Goal: Task Accomplishment & Management: Manage account settings

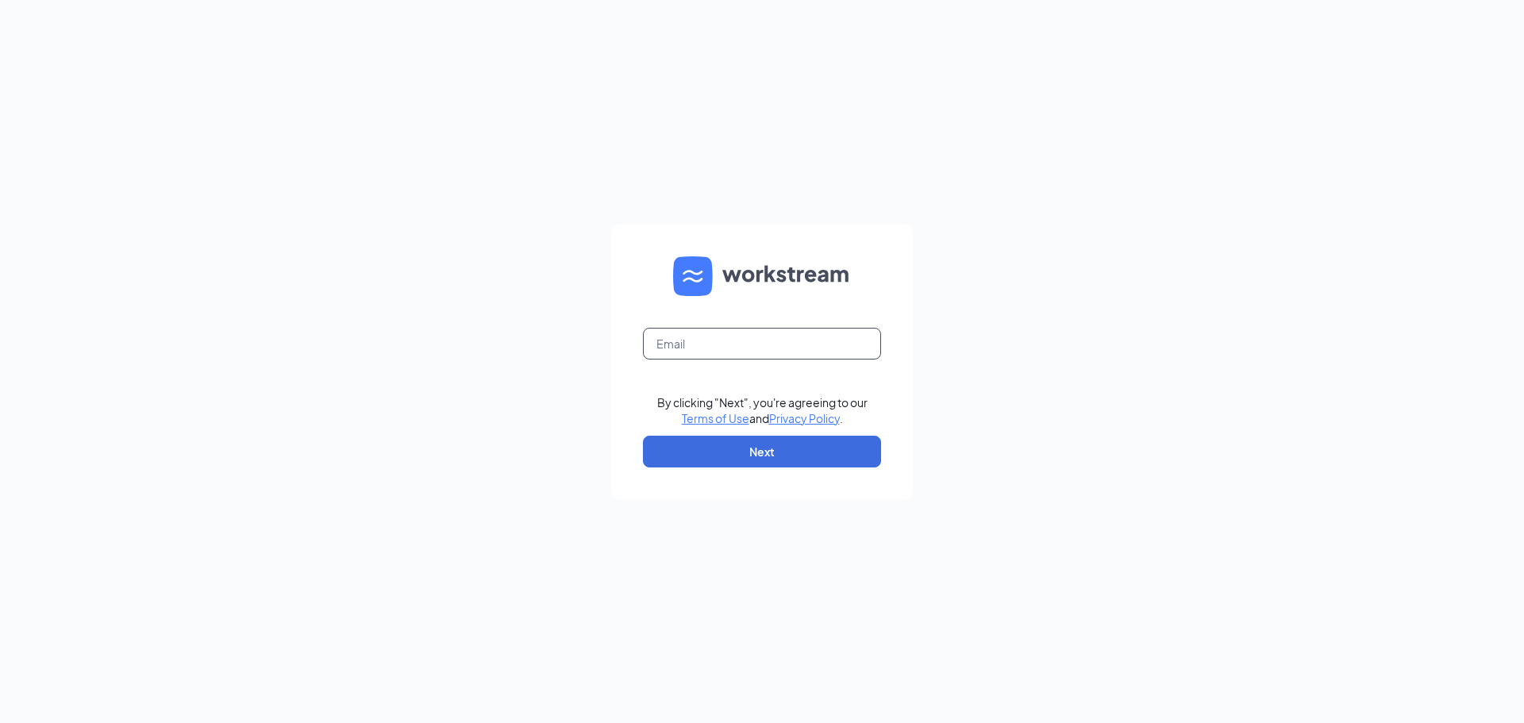
click at [726, 352] on input "text" at bounding box center [762, 344] width 238 height 32
type input "ccampbell@rootsnk.com"
click at [826, 447] on button "Next" at bounding box center [762, 452] width 238 height 32
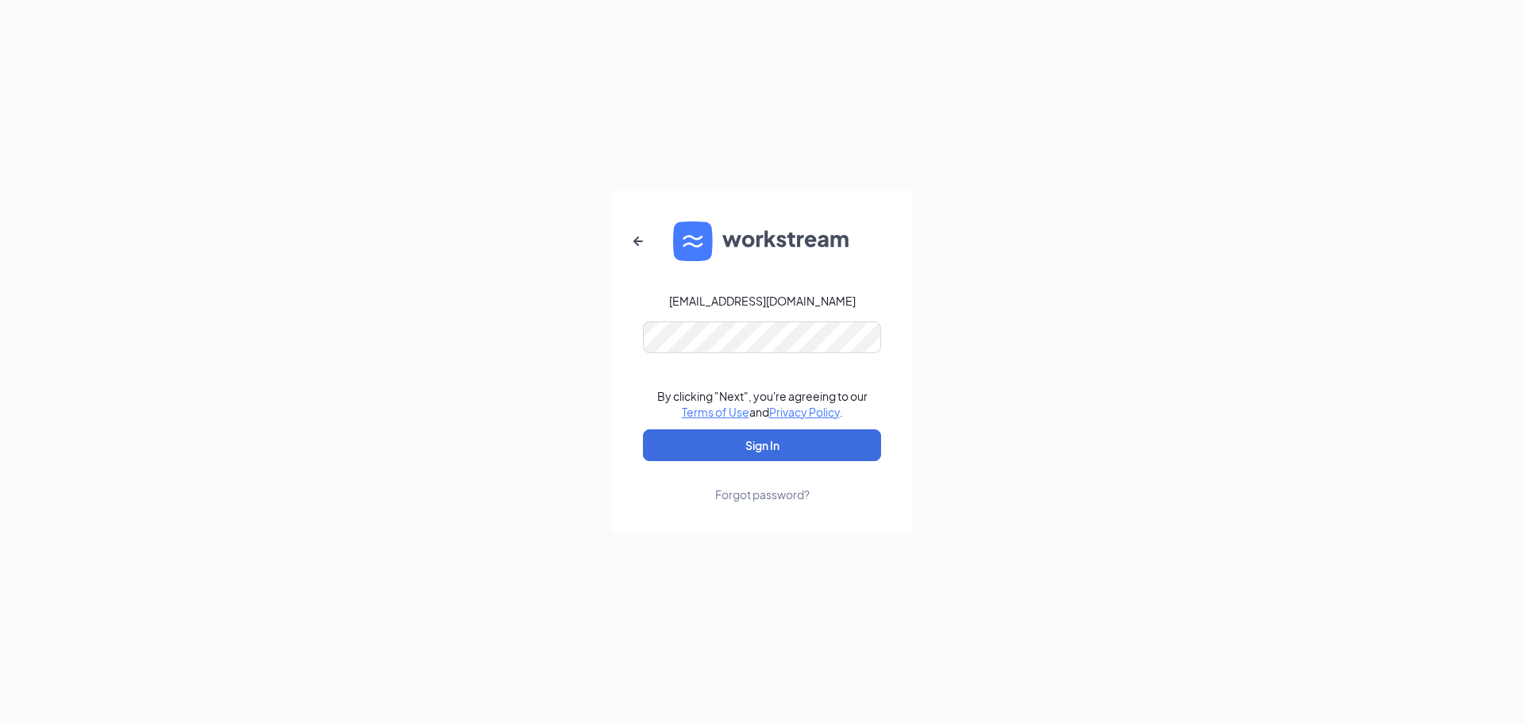
click at [800, 353] on form "ccampbell@rootsnk.com By clicking "Next", you're agreeing to our Terms of Use a…" at bounding box center [762, 362] width 302 height 345
click at [643, 429] on button "Sign In" at bounding box center [762, 445] width 238 height 32
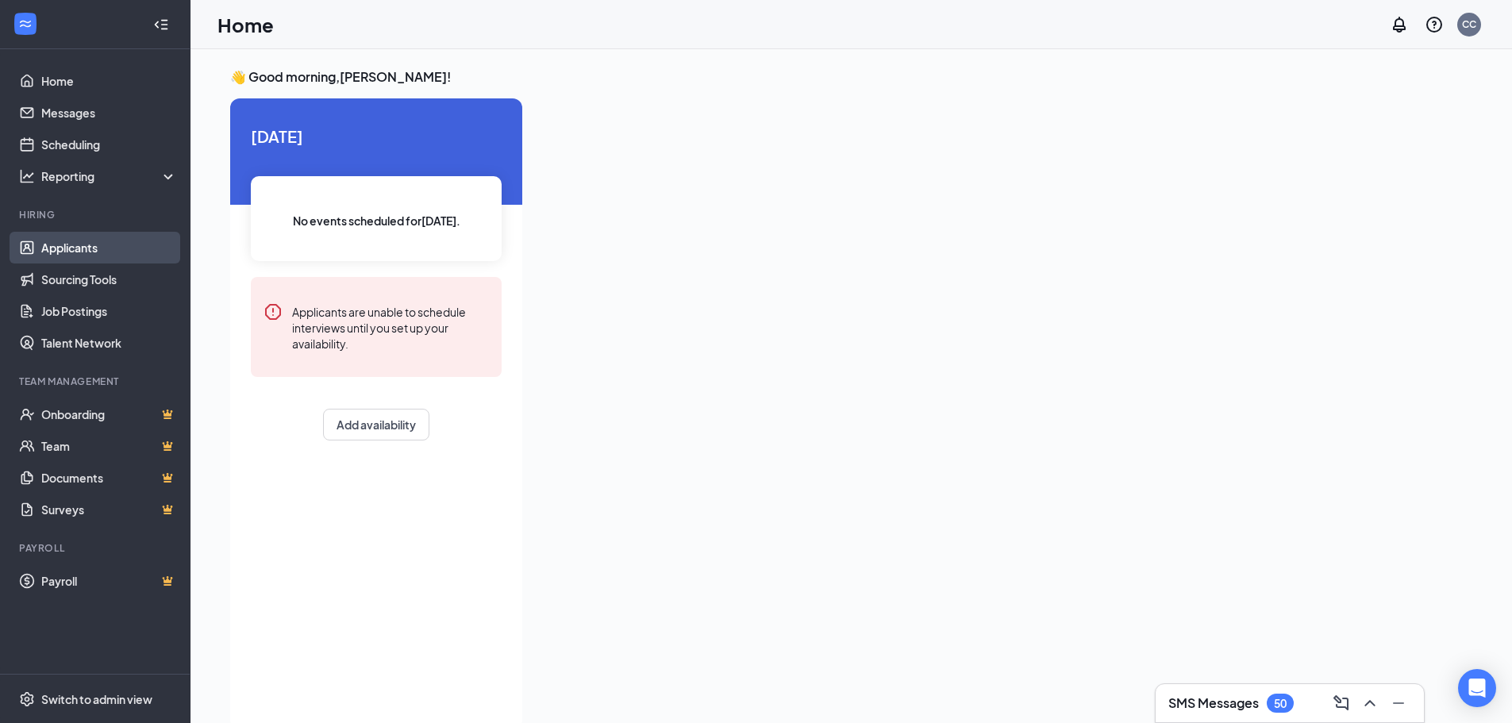
click at [157, 243] on link "Applicants" at bounding box center [109, 248] width 136 height 32
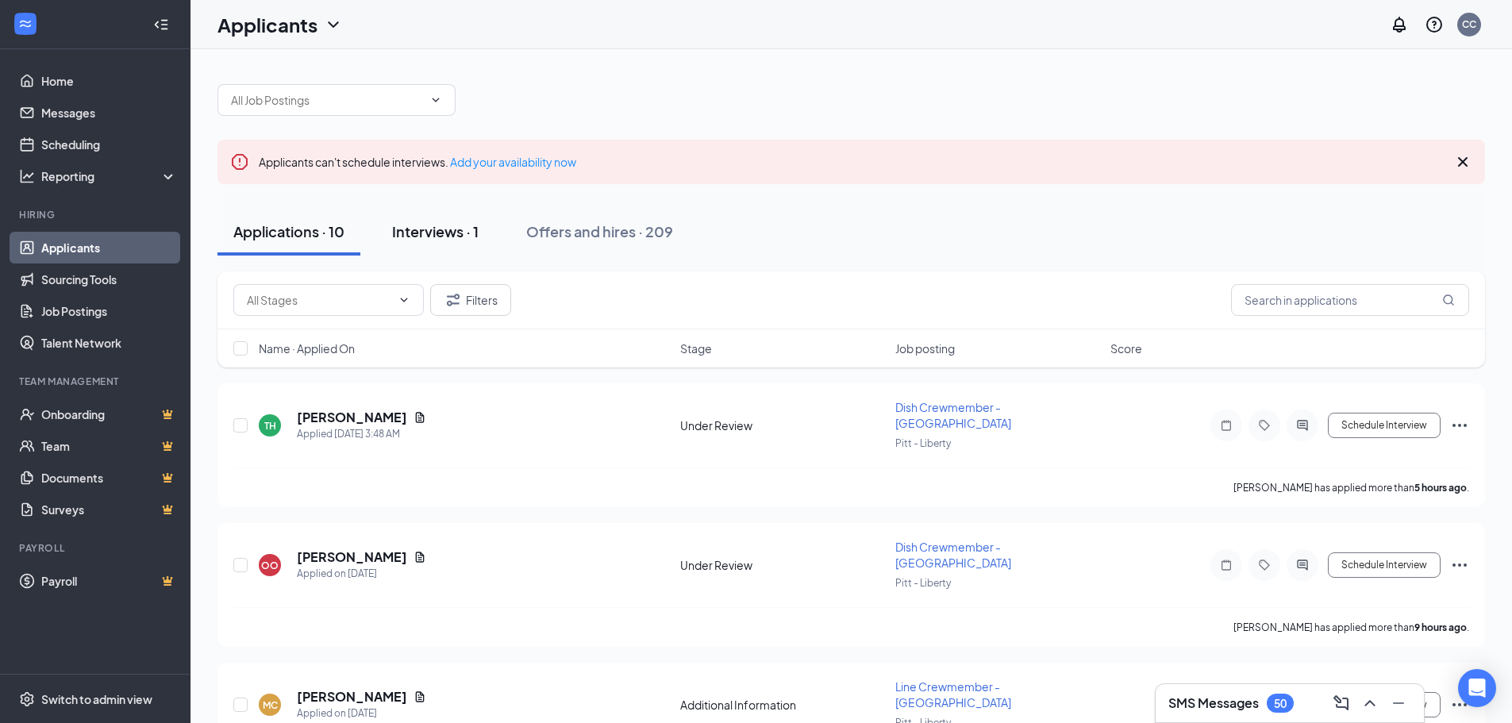
click at [452, 234] on div "Interviews · 1" at bounding box center [435, 231] width 87 height 20
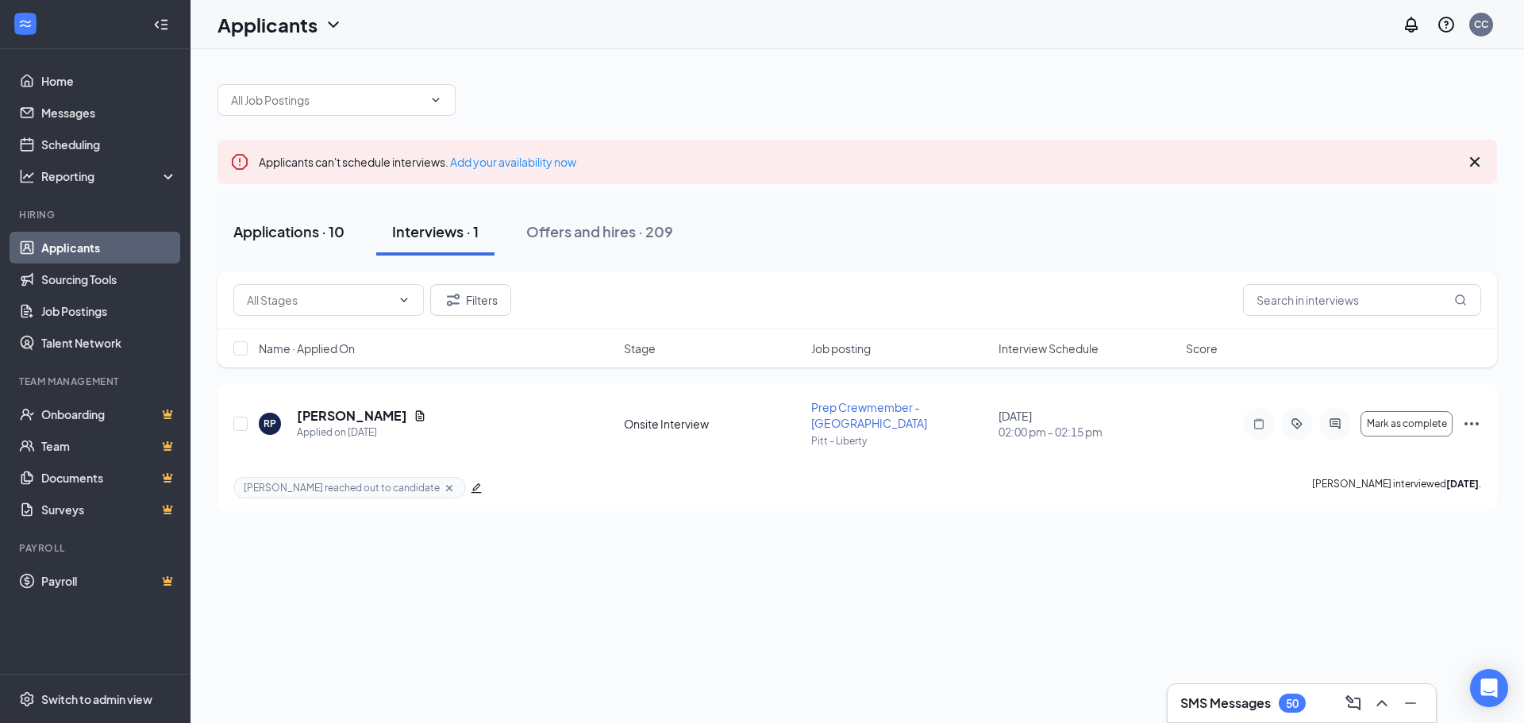
click at [289, 238] on div "Applications · 10" at bounding box center [288, 231] width 111 height 20
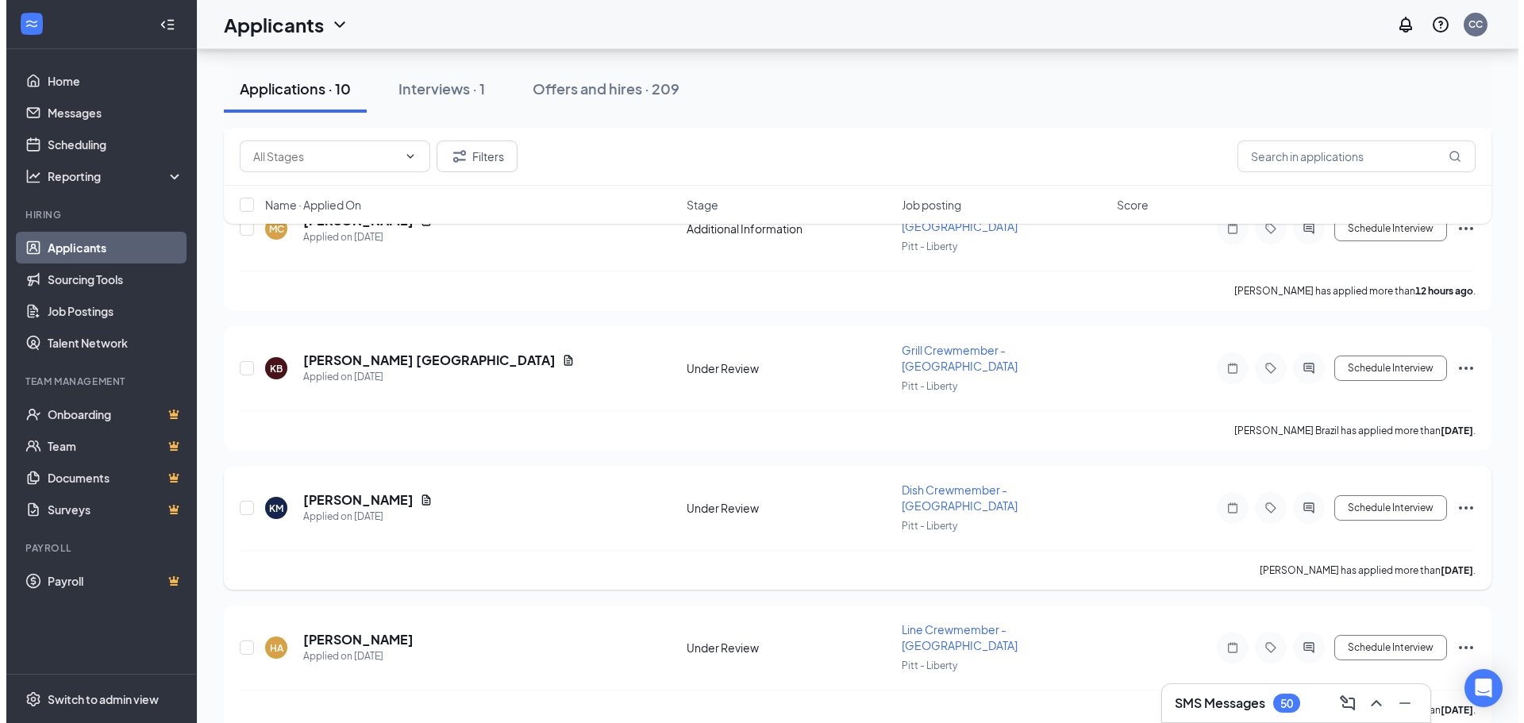
scroll to position [318, 0]
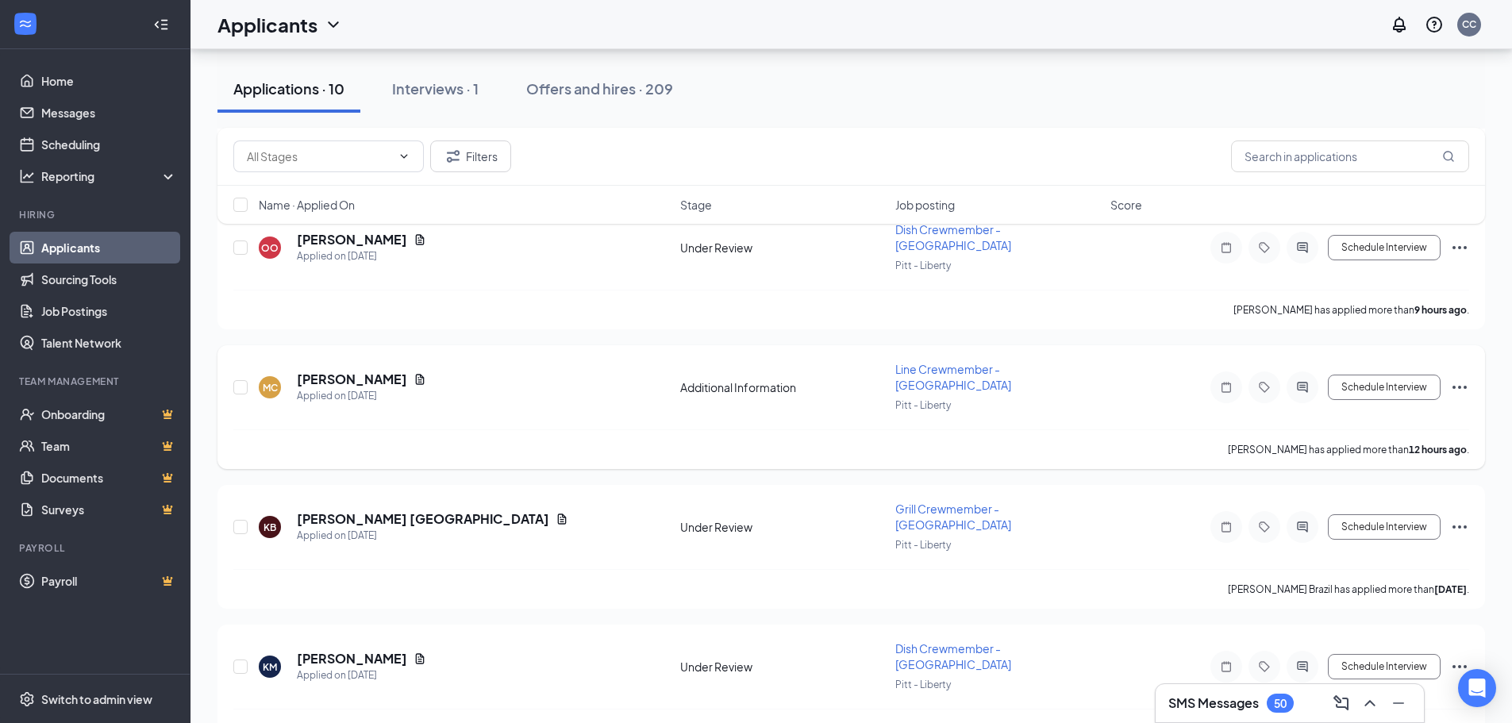
click at [414, 373] on icon "Document" at bounding box center [420, 379] width 13 height 13
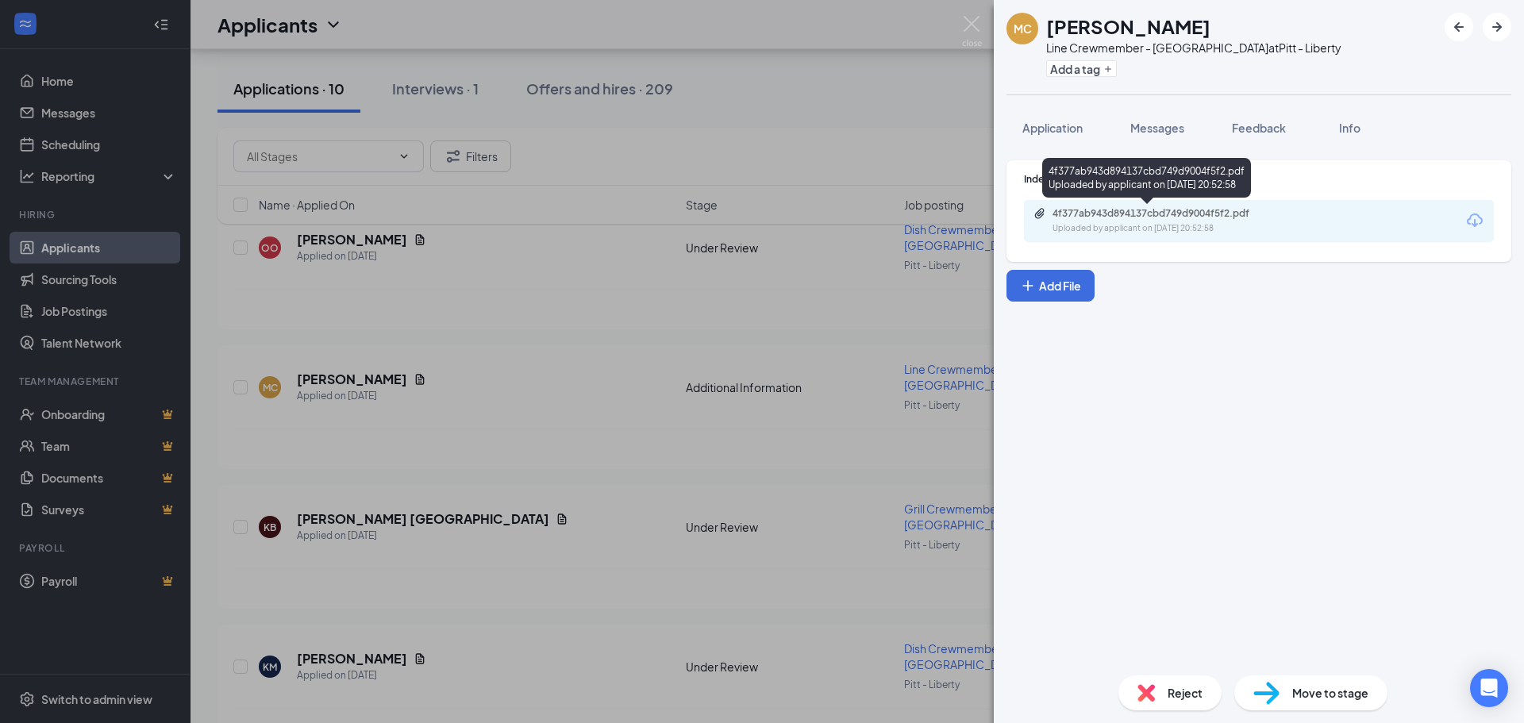
click at [1212, 229] on div "Uploaded by applicant on [DATE] 20:52:58" at bounding box center [1172, 228] width 238 height 13
click at [1152, 135] on div "Messages" at bounding box center [1157, 128] width 54 height 16
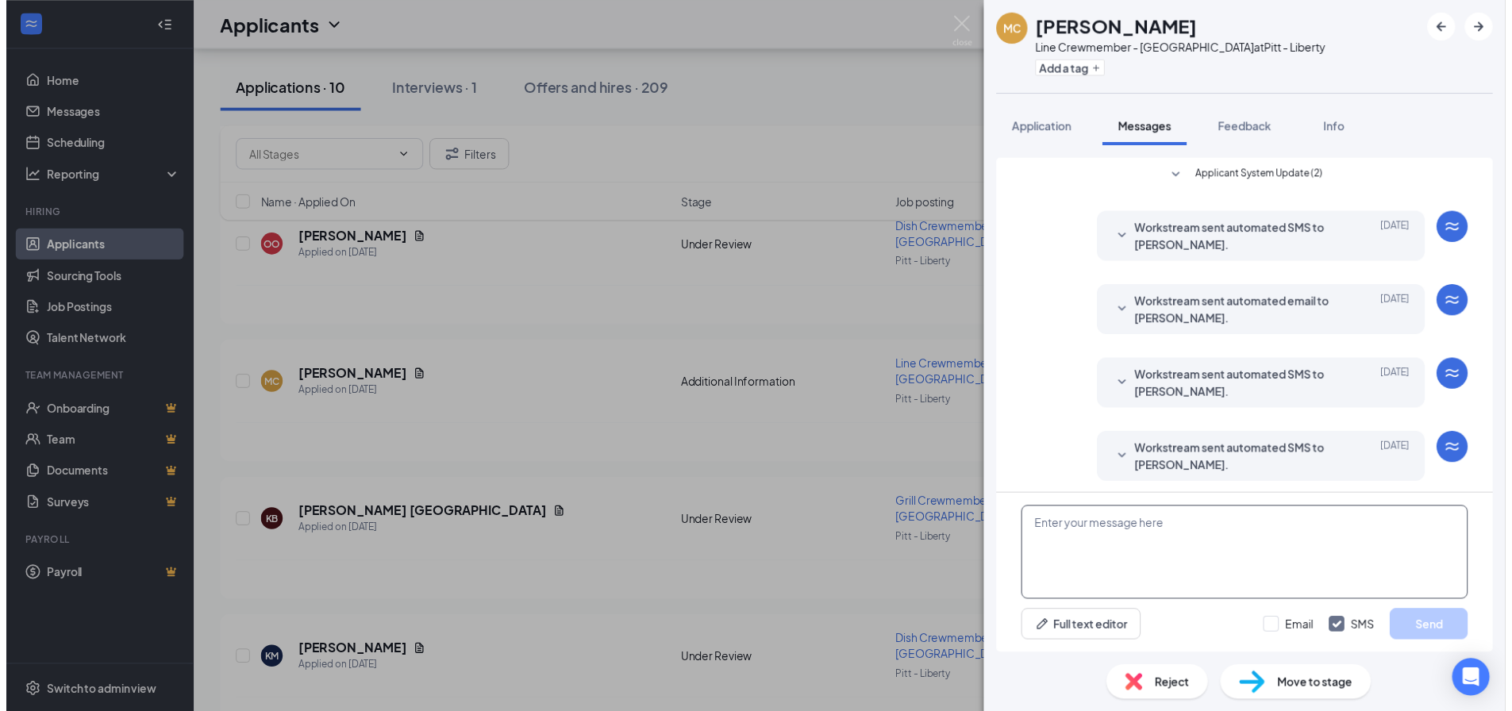
scroll to position [79, 0]
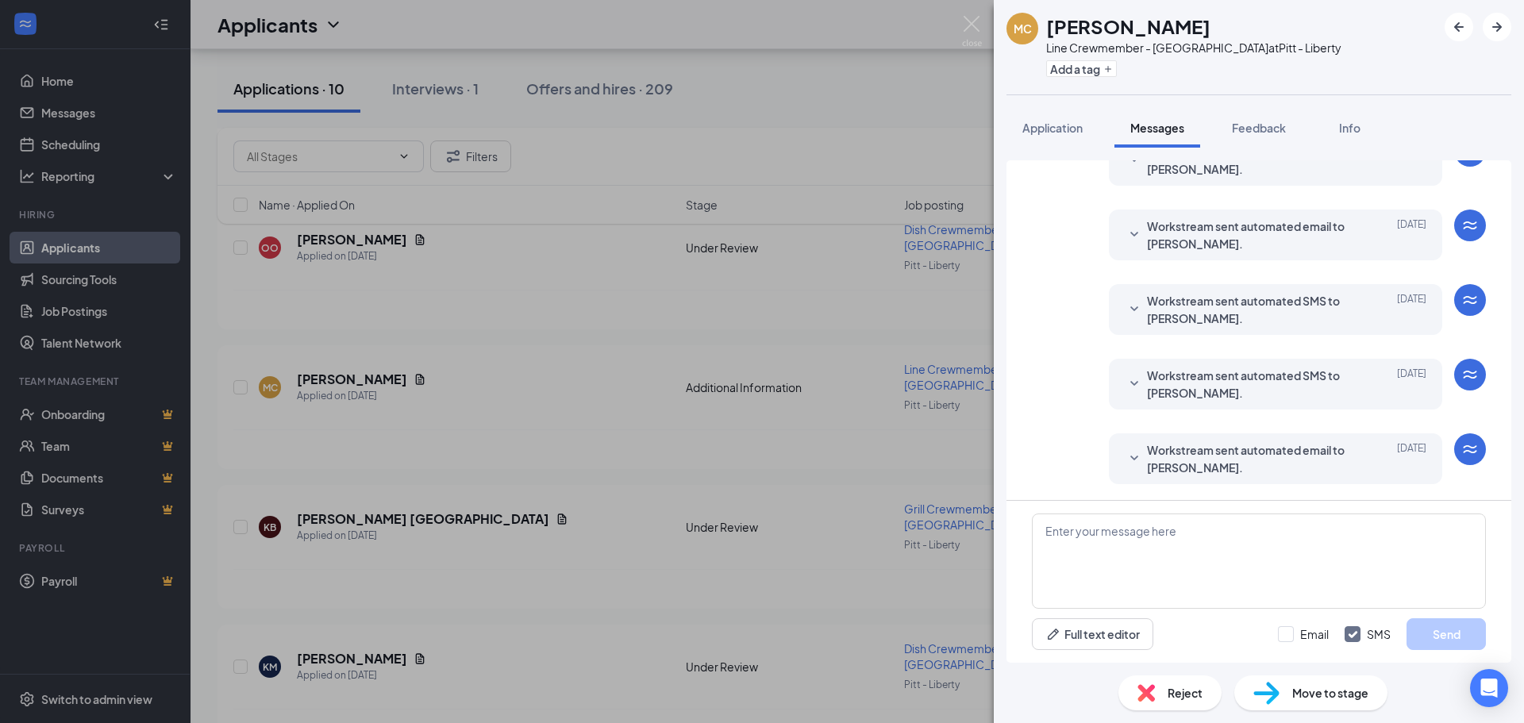
click at [677, 579] on div "MC [PERSON_NAME] Line Crewmember - Liberty Ave at Pitt - Liberty Add a tag Appl…" at bounding box center [762, 361] width 1524 height 723
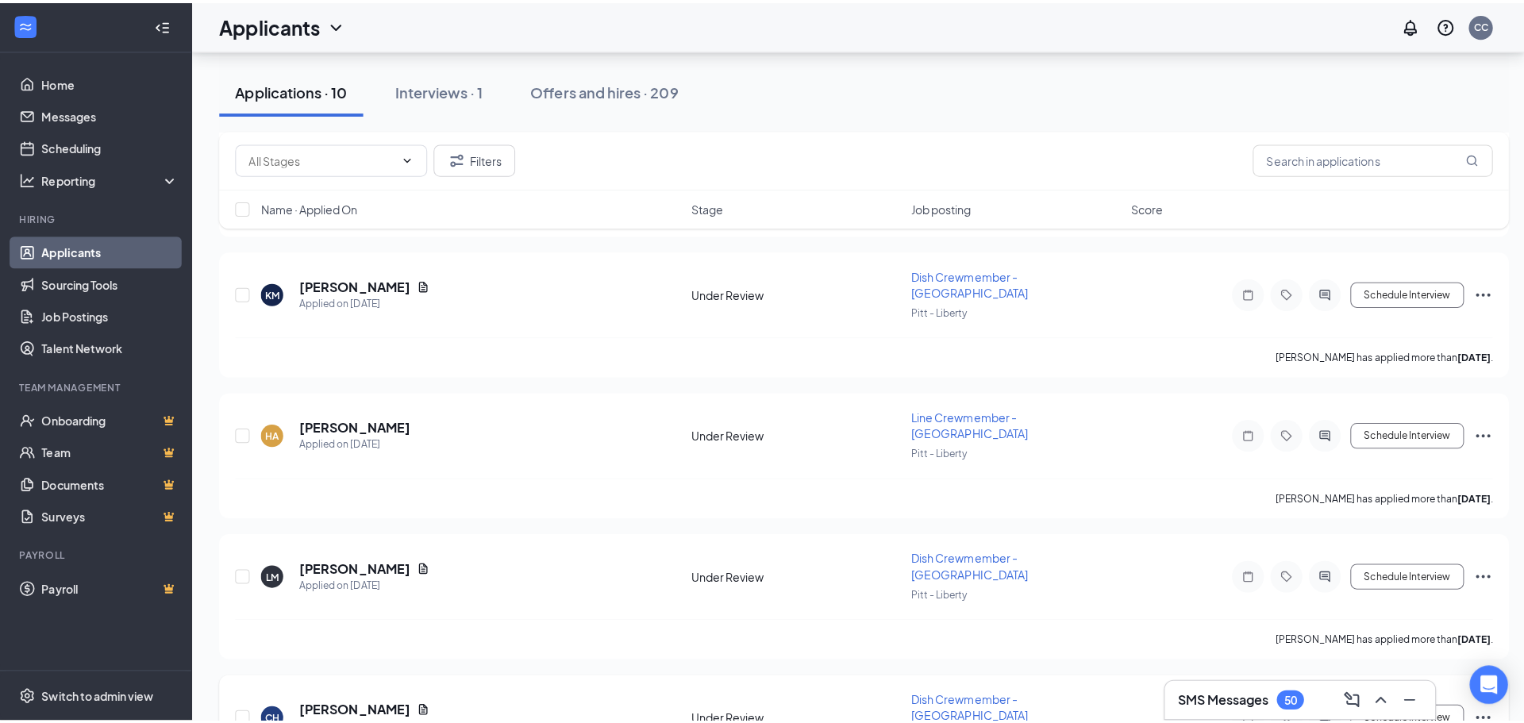
scroll to position [676, 0]
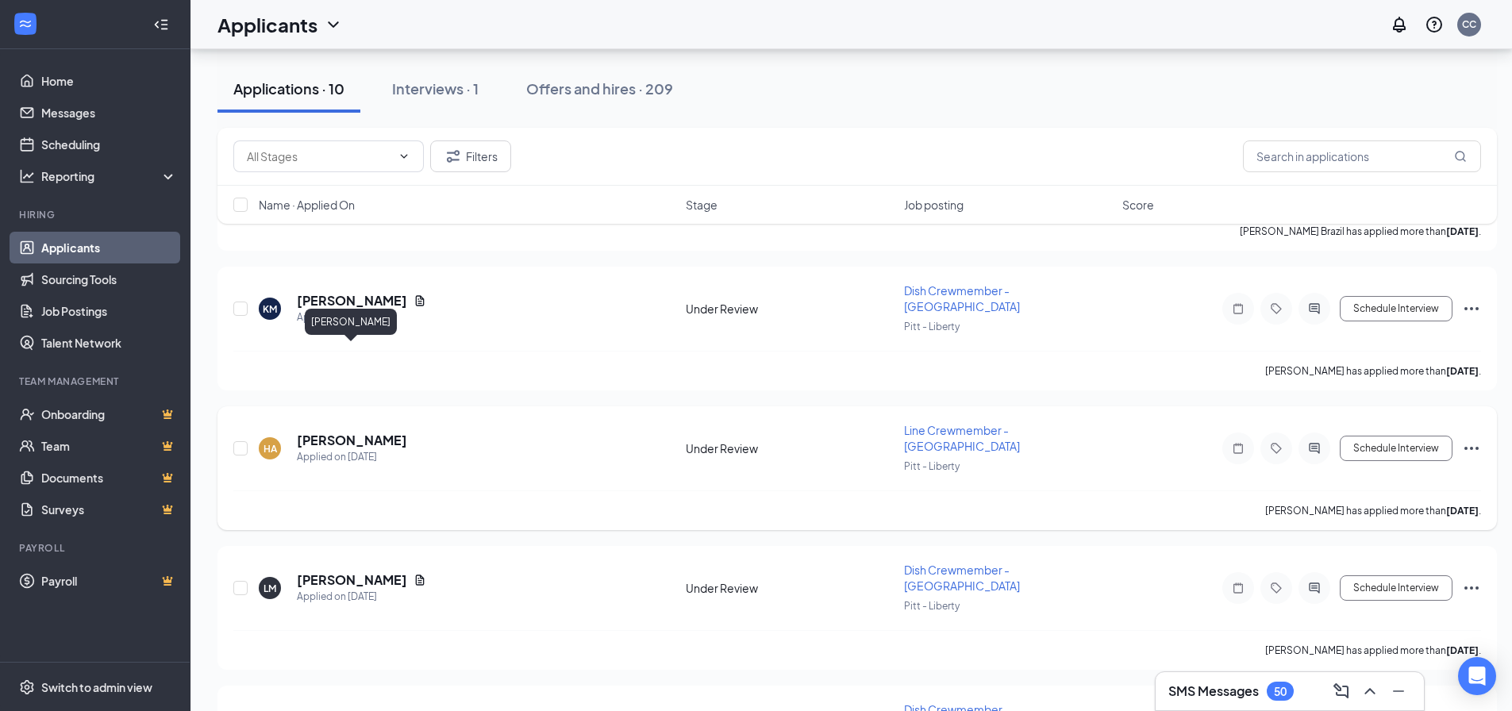
click at [367, 432] on h5 "[PERSON_NAME]" at bounding box center [352, 440] width 110 height 17
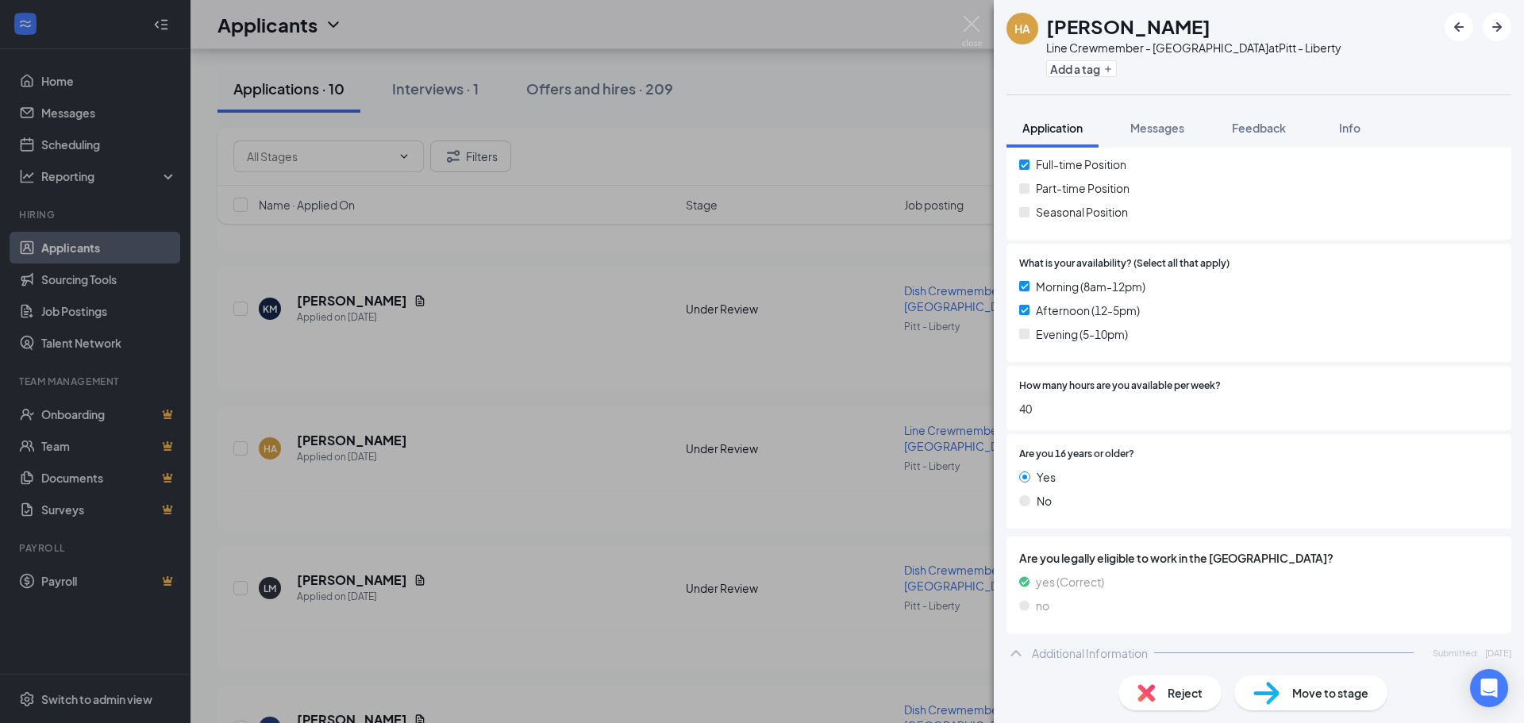
scroll to position [596, 0]
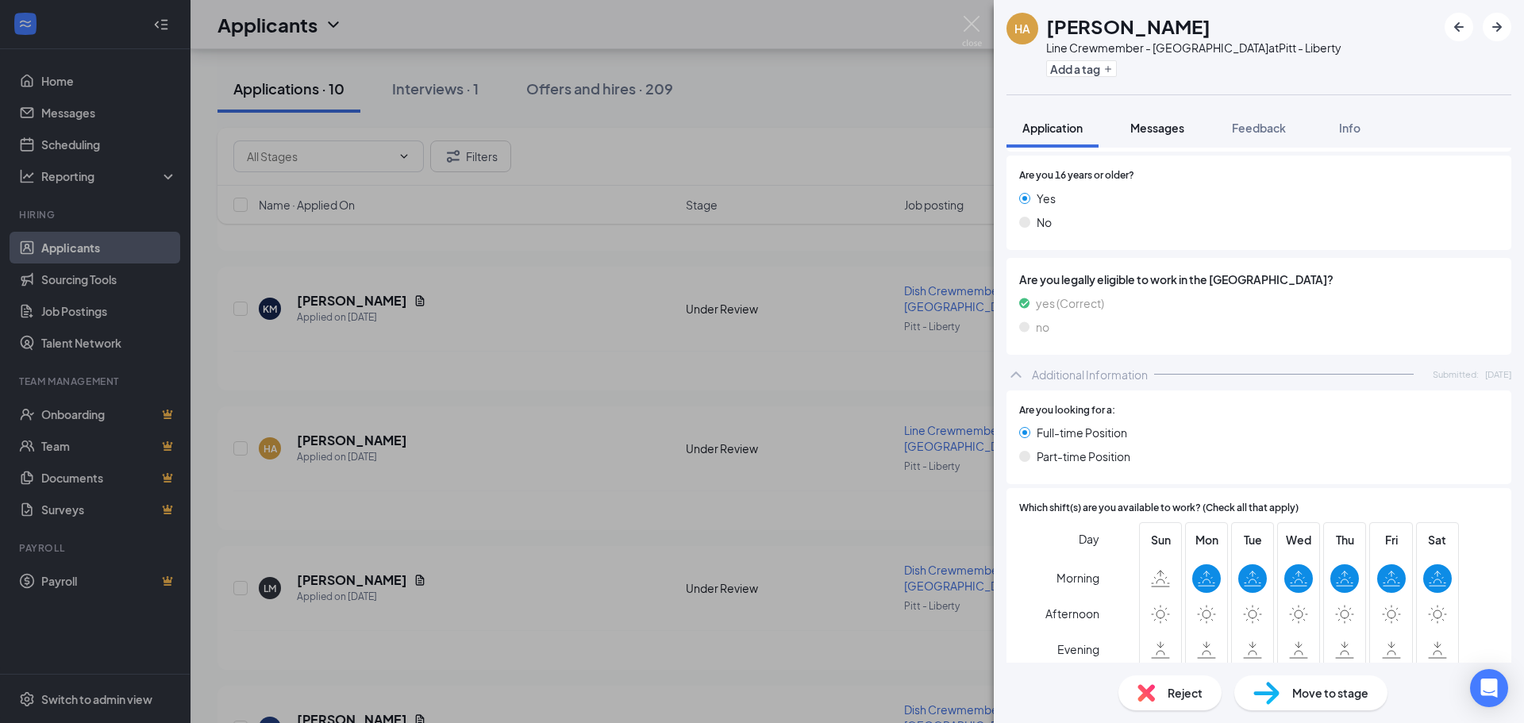
click at [1162, 133] on span "Messages" at bounding box center [1157, 128] width 54 height 14
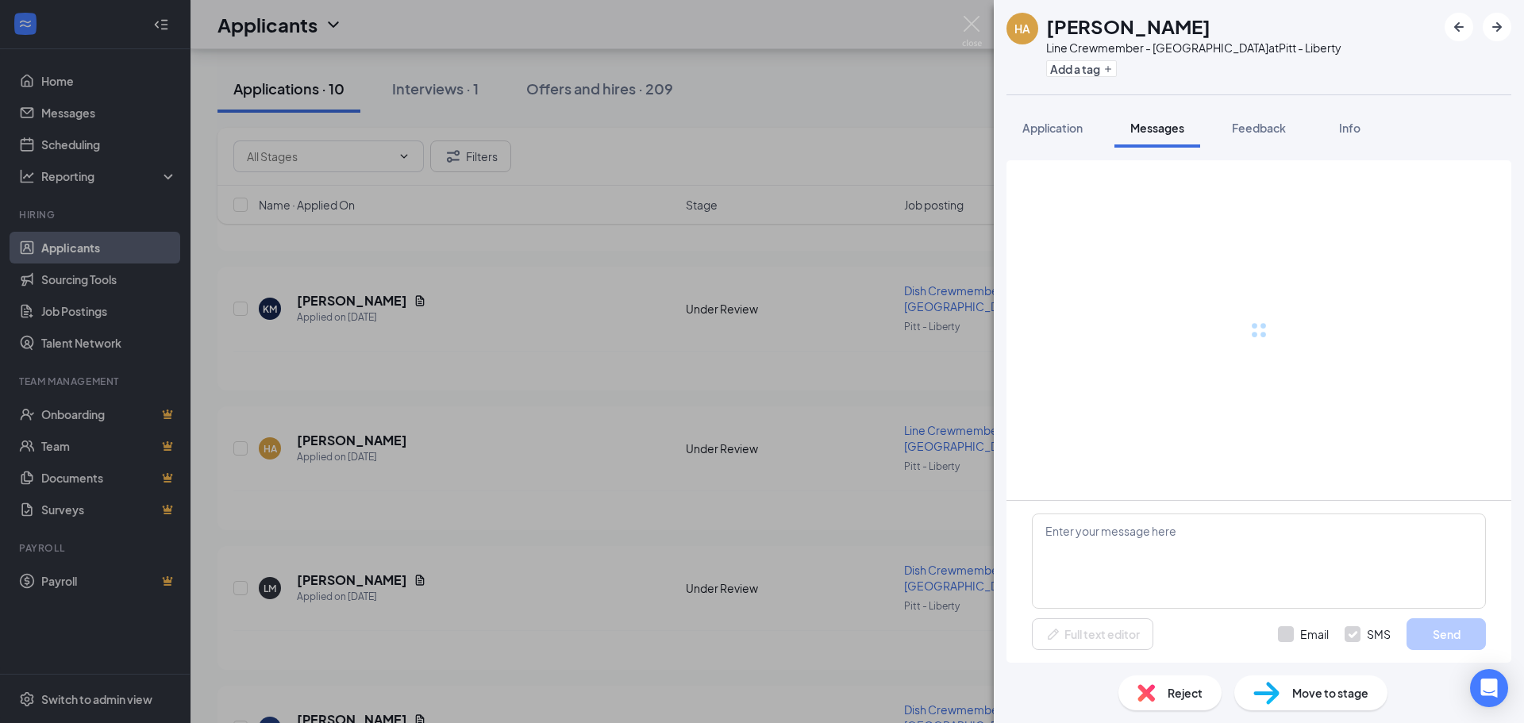
click at [1165, 132] on span "Messages" at bounding box center [1157, 128] width 54 height 14
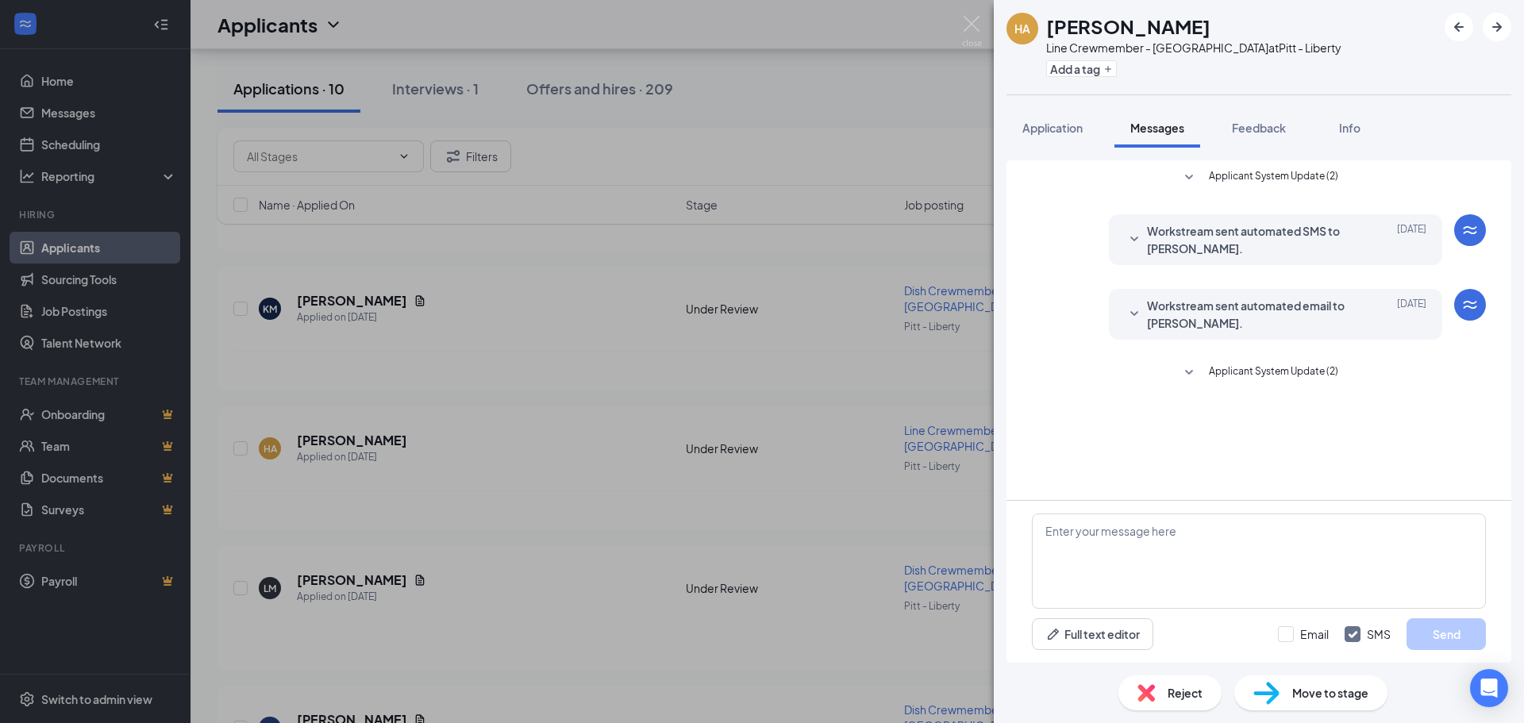
click at [827, 260] on div "HA [PERSON_NAME] Line Crewmember - Liberty Ave at Pitt - Liberty Add a tag Appl…" at bounding box center [762, 361] width 1524 height 723
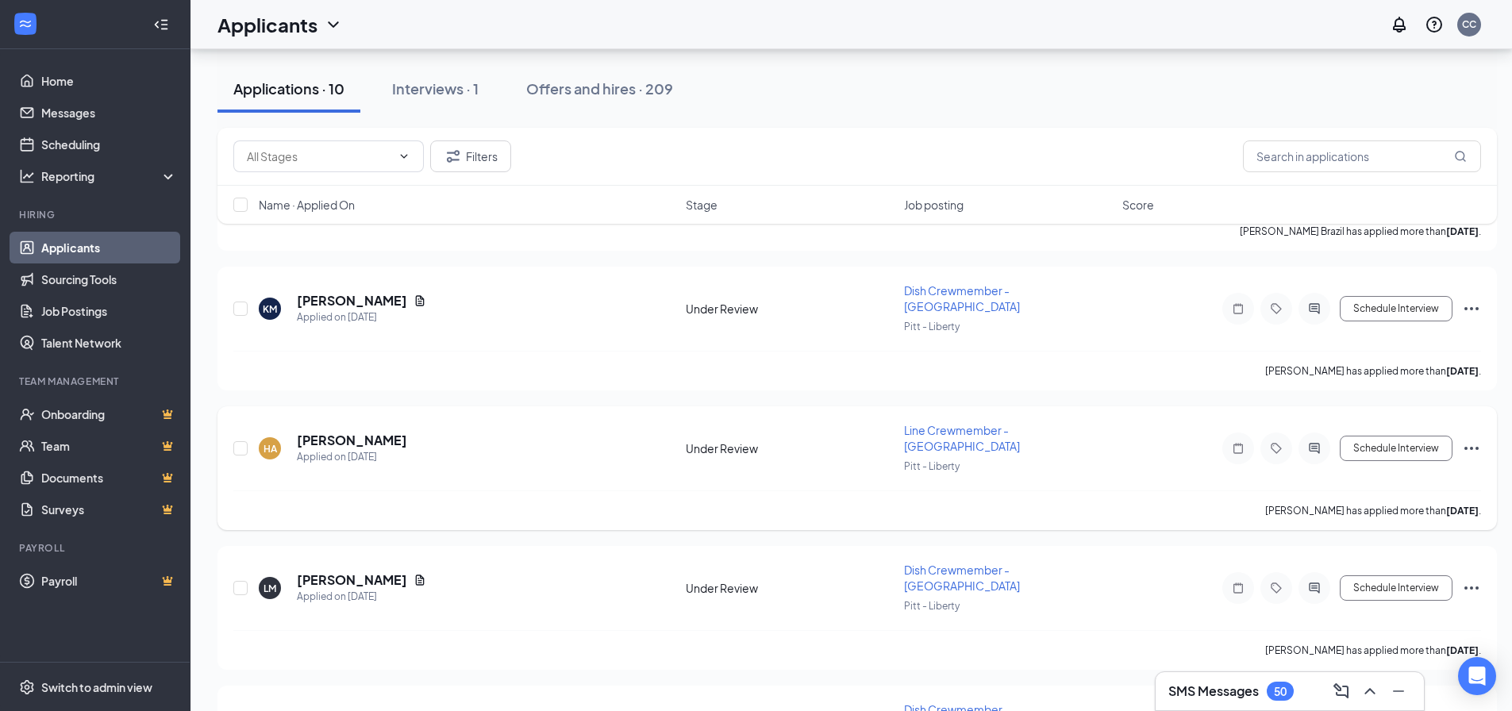
click at [1465, 447] on icon "Ellipses" at bounding box center [1472, 448] width 14 height 3
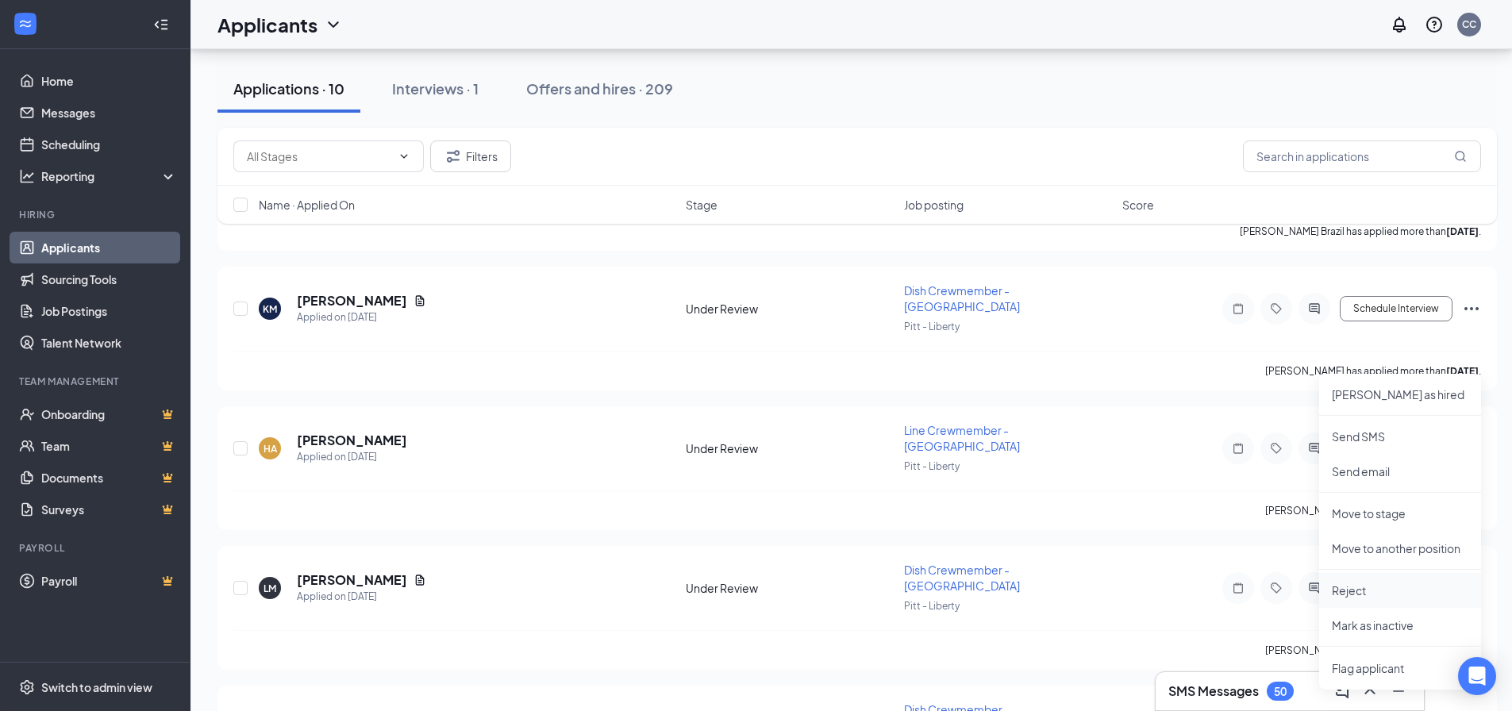
click at [1385, 591] on p "Reject" at bounding box center [1400, 591] width 137 height 16
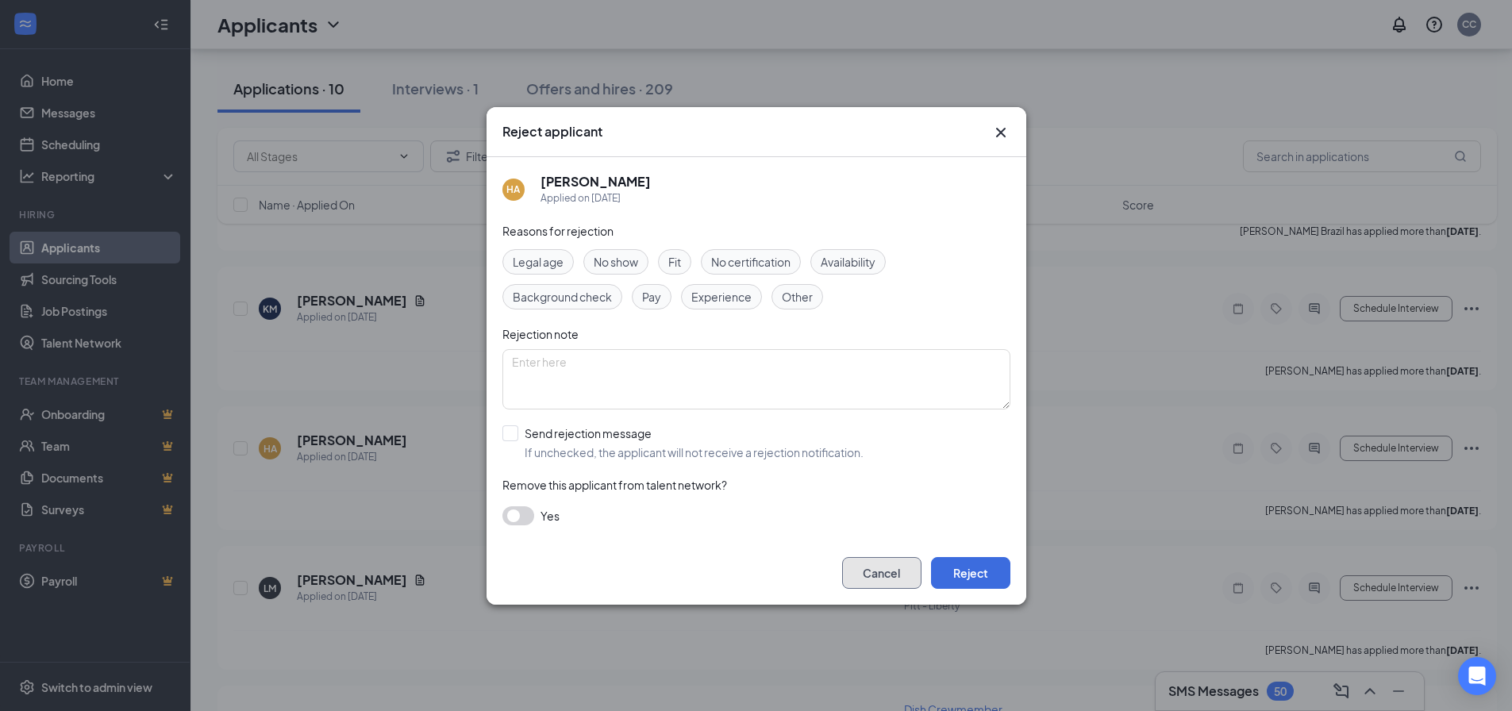
click at [892, 568] on button "Cancel" at bounding box center [881, 573] width 79 height 32
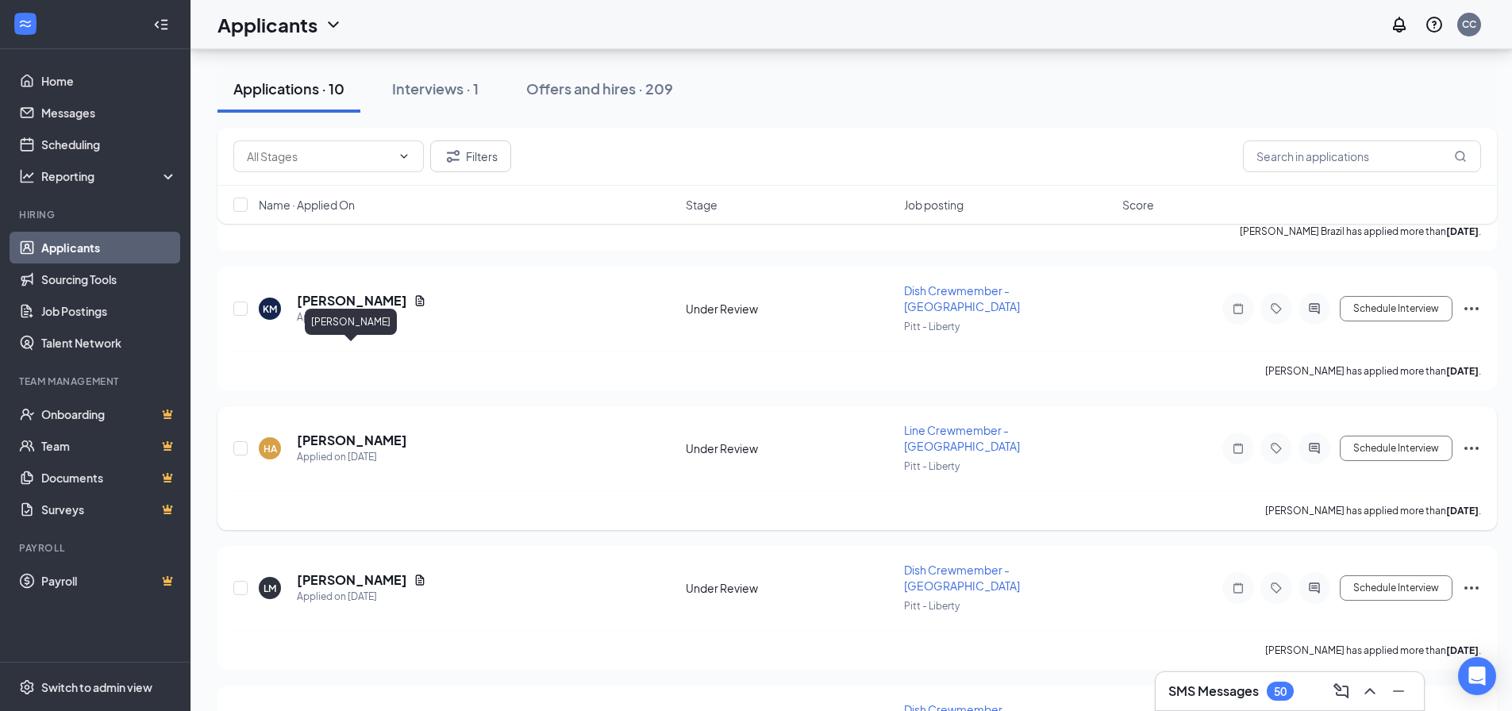
click at [356, 432] on h5 "[PERSON_NAME]" at bounding box center [352, 440] width 110 height 17
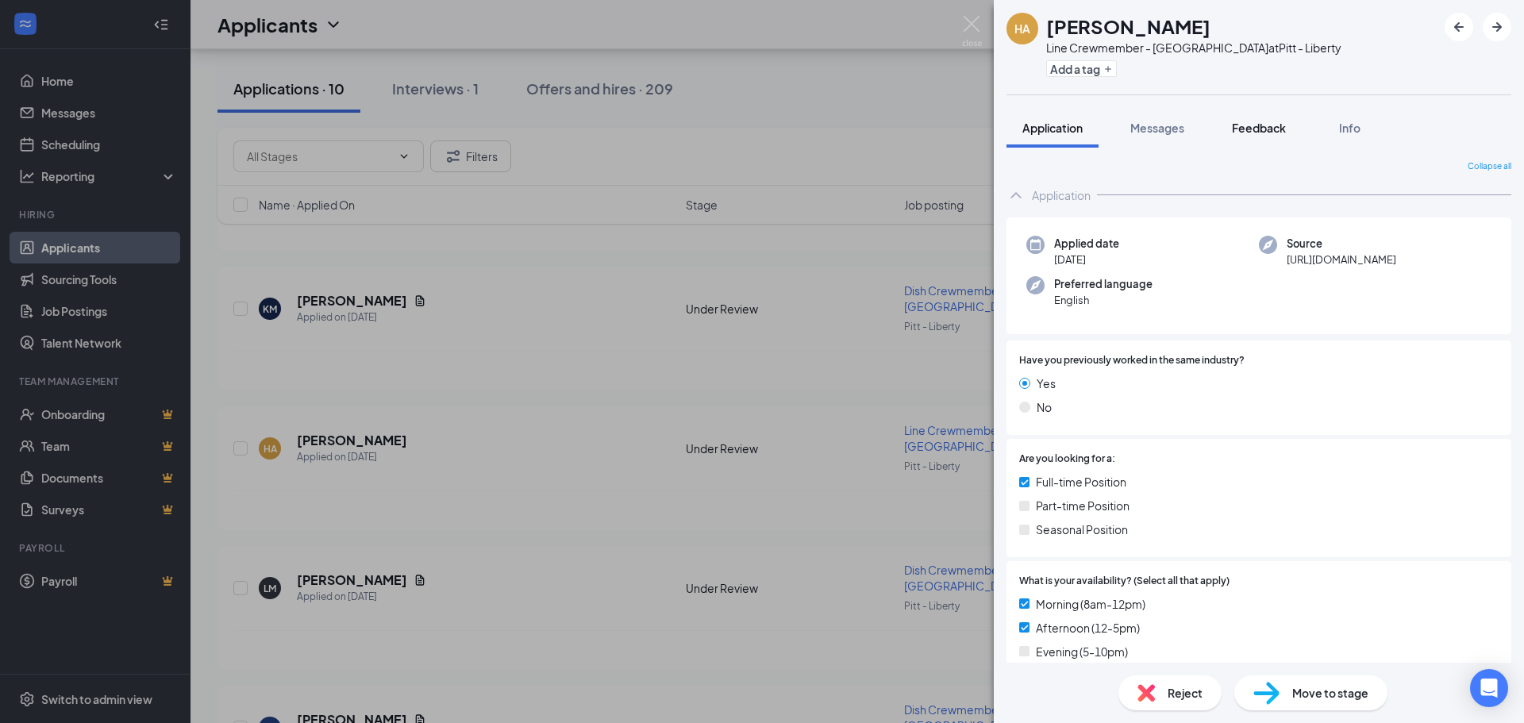
click at [1263, 121] on span "Feedback" at bounding box center [1259, 128] width 54 height 14
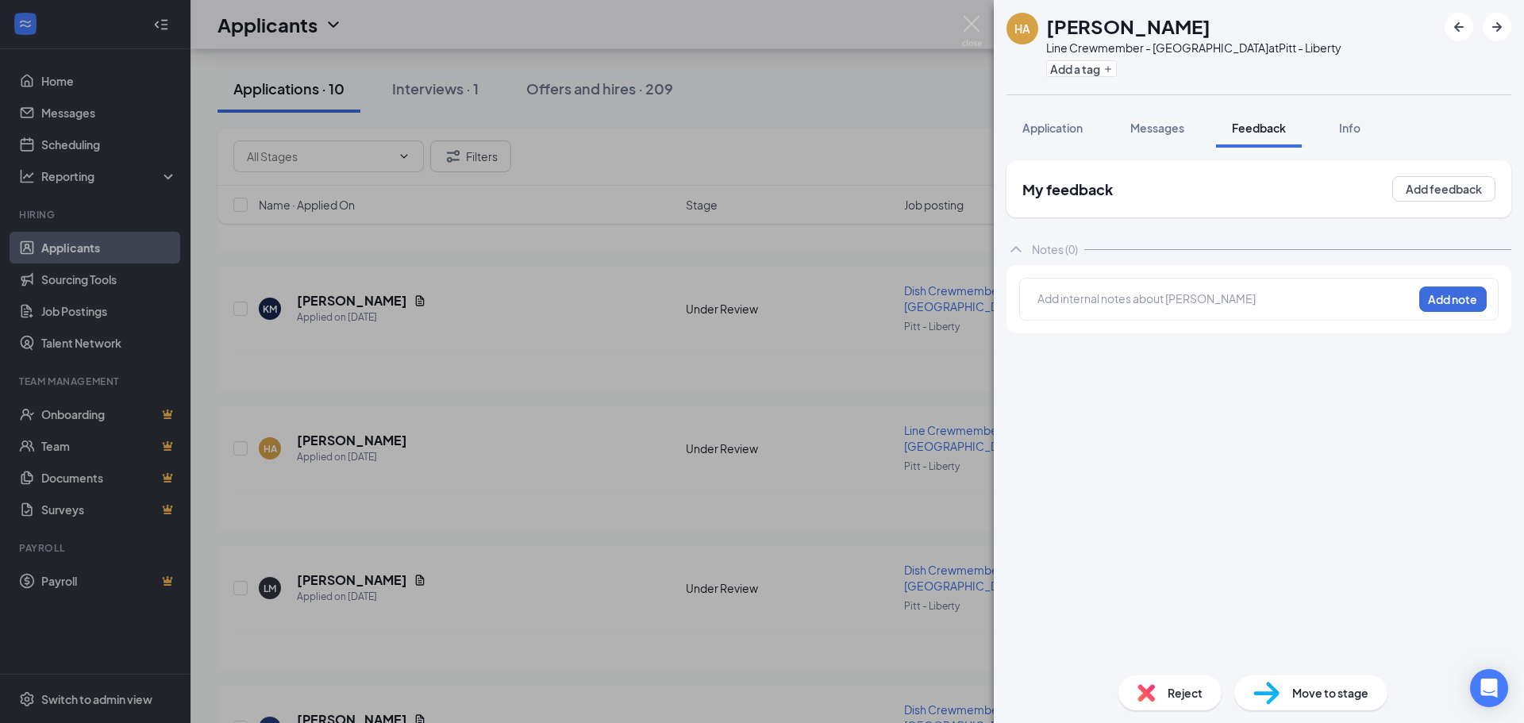
click at [1199, 295] on div at bounding box center [1225, 299] width 374 height 17
click at [1197, 686] on span "Reject" at bounding box center [1185, 692] width 35 height 17
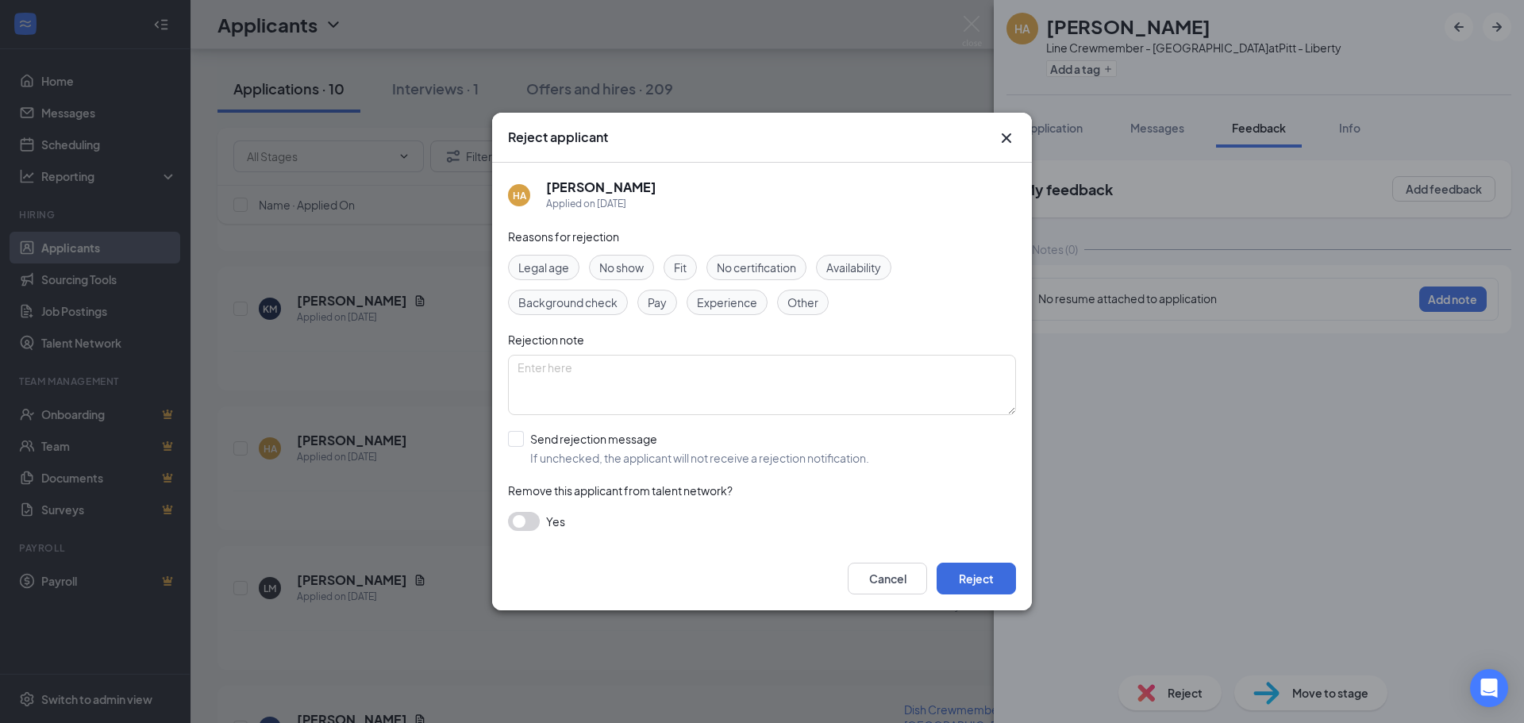
click at [1021, 124] on div "Reject applicant" at bounding box center [762, 138] width 540 height 50
click at [1011, 130] on icon "Cross" at bounding box center [1006, 138] width 19 height 19
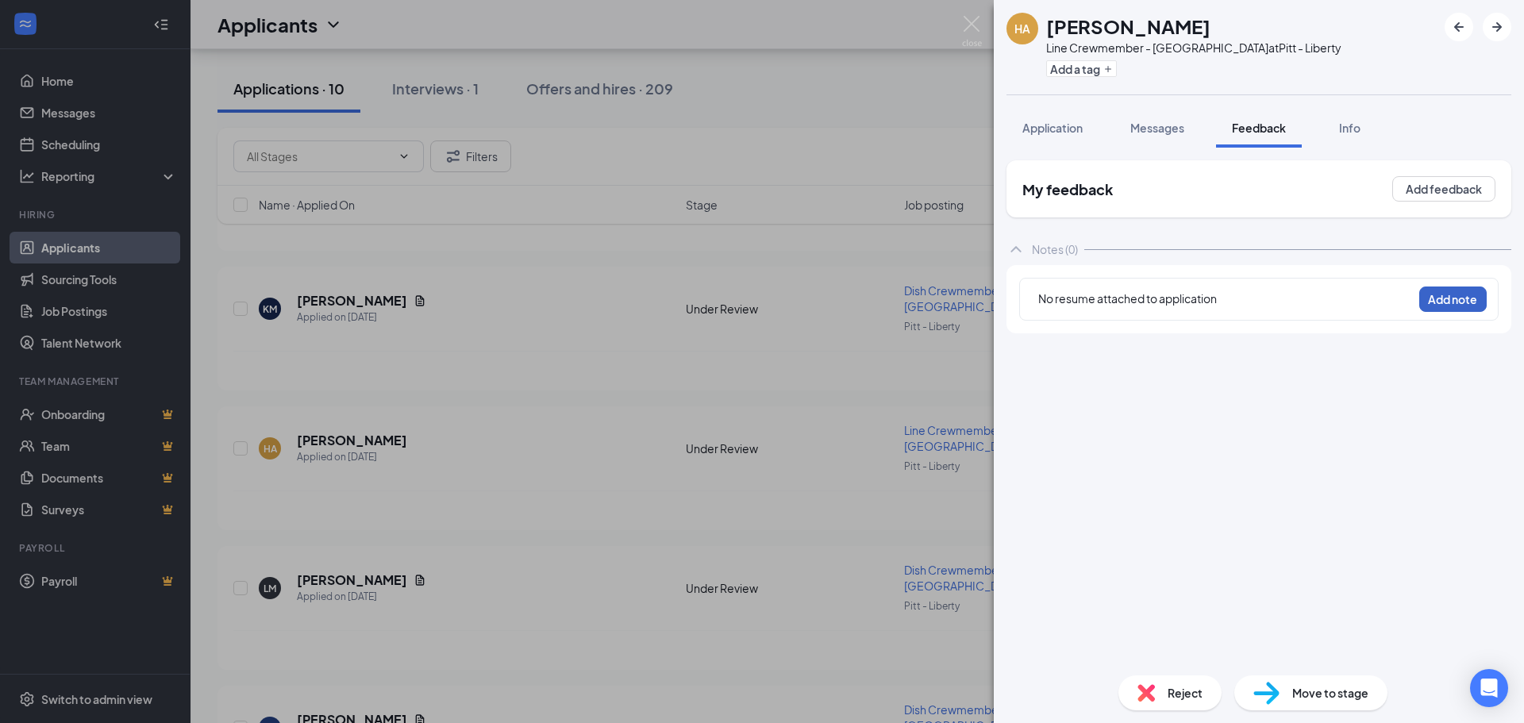
click at [1457, 297] on button "Add note" at bounding box center [1452, 299] width 67 height 25
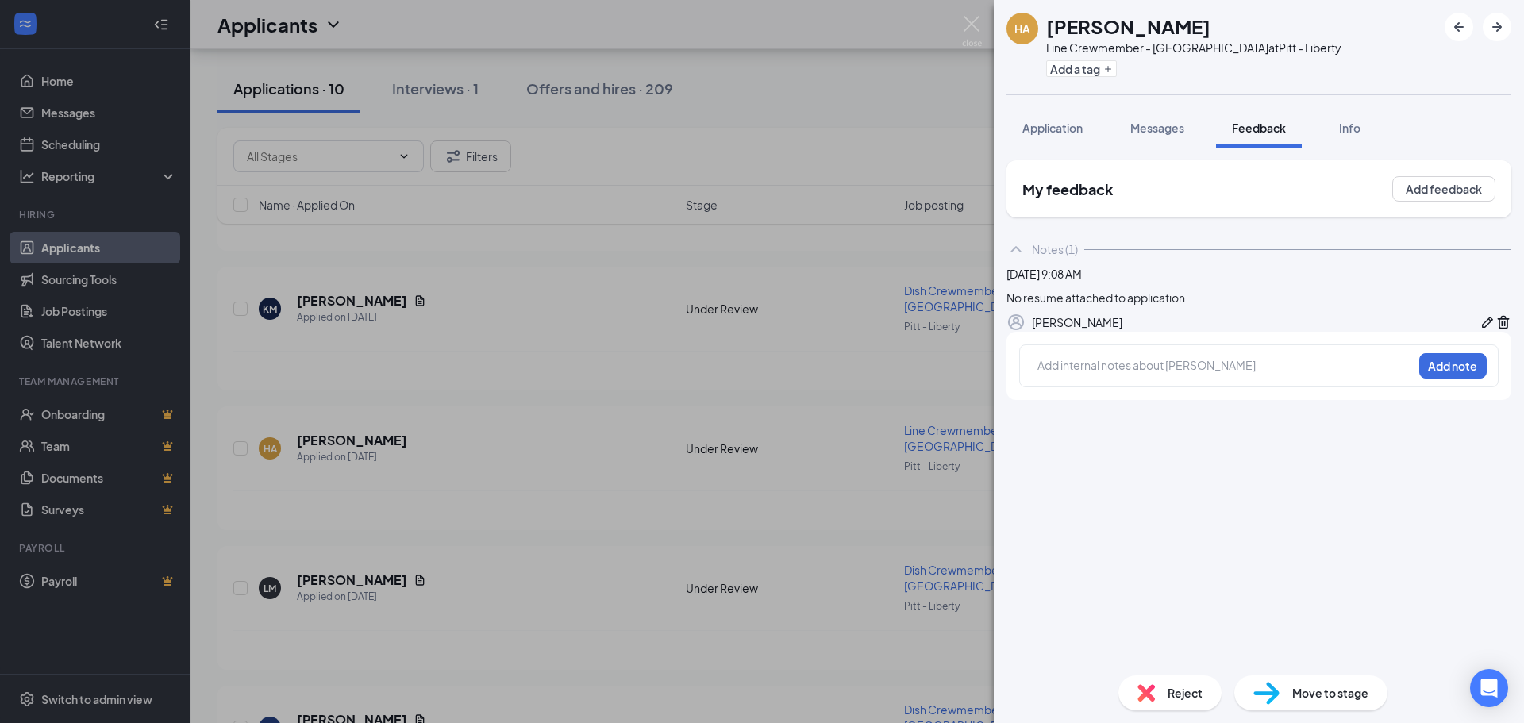
click at [1169, 695] on span "Reject" at bounding box center [1185, 692] width 35 height 17
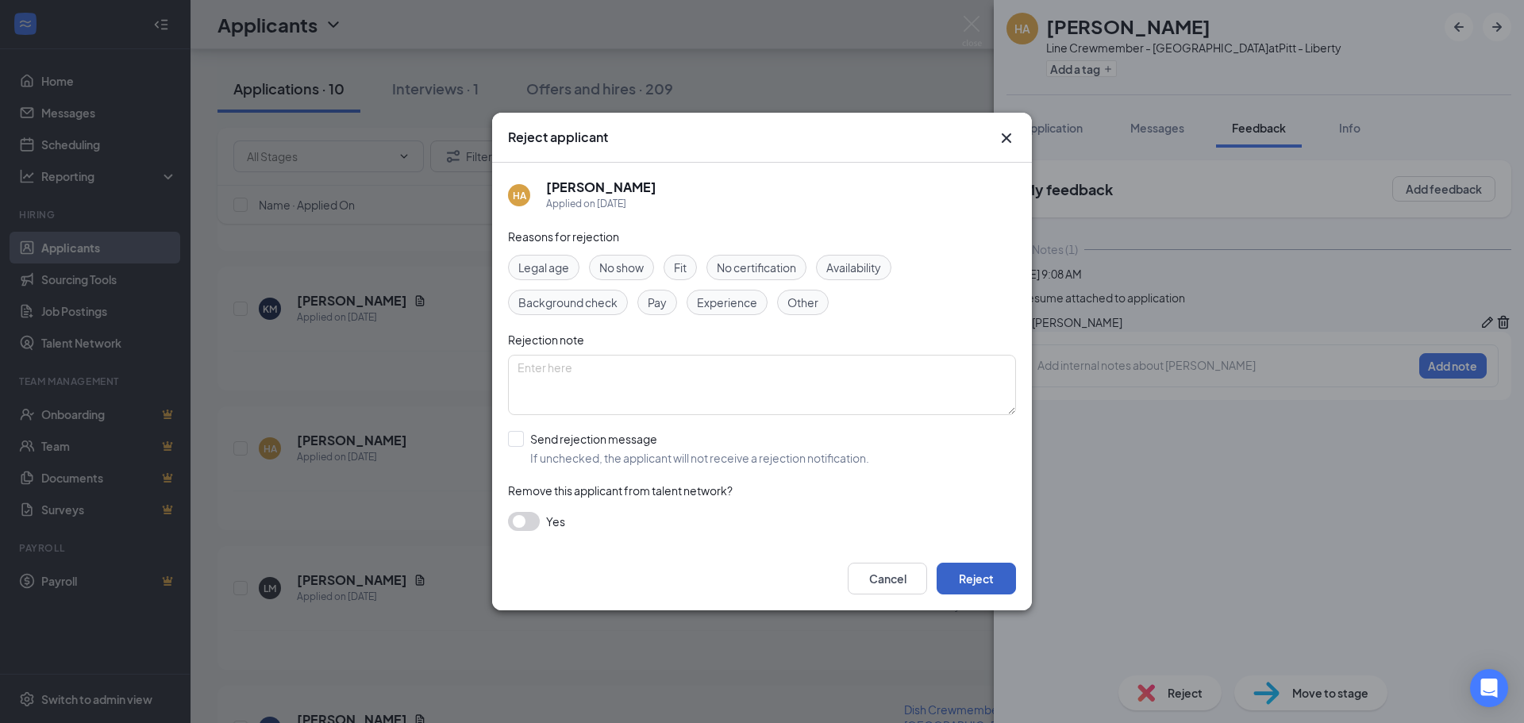
click at [980, 575] on button "Reject" at bounding box center [976, 579] width 79 height 32
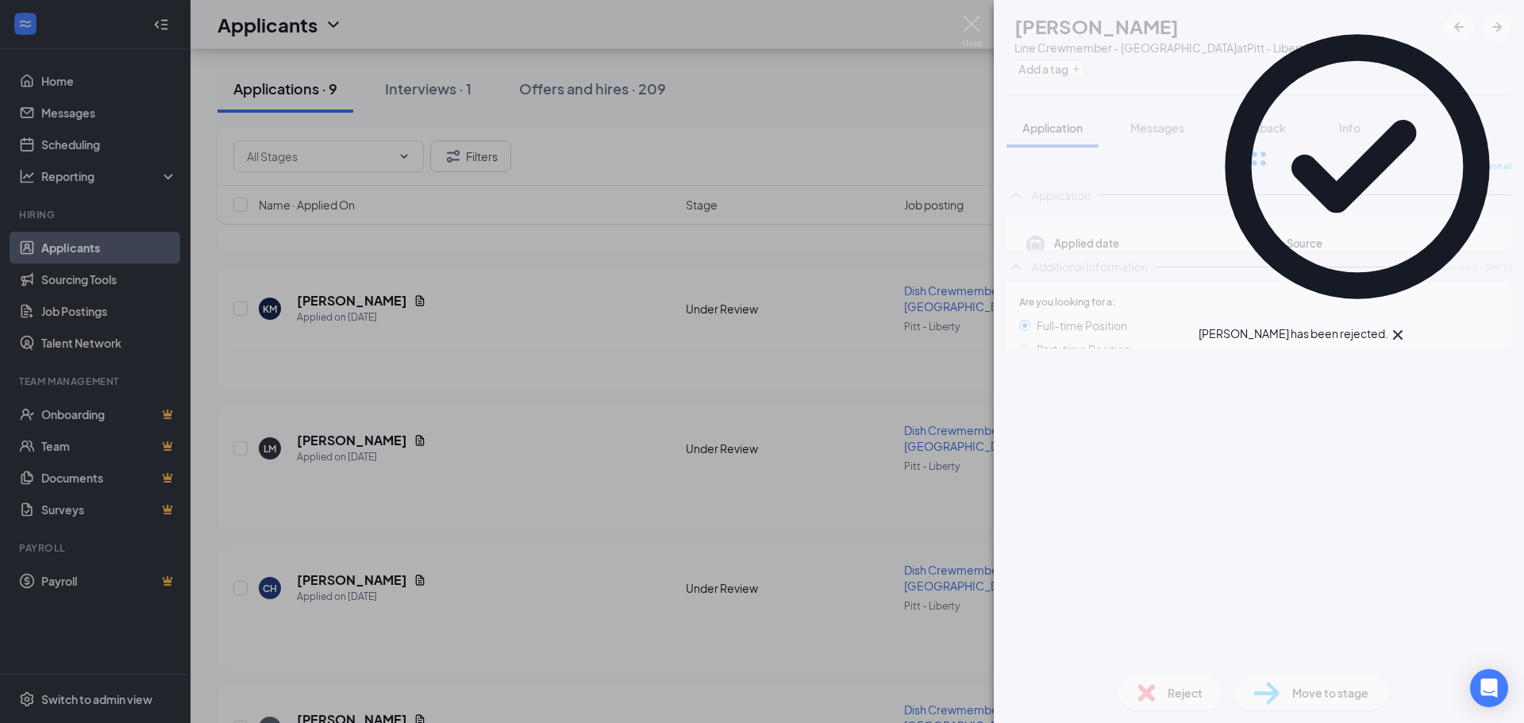
click at [611, 404] on div "HA [PERSON_NAME] Line Crewmember - Liberty Ave at Pitt - Liberty Add a tag Appl…" at bounding box center [762, 361] width 1524 height 723
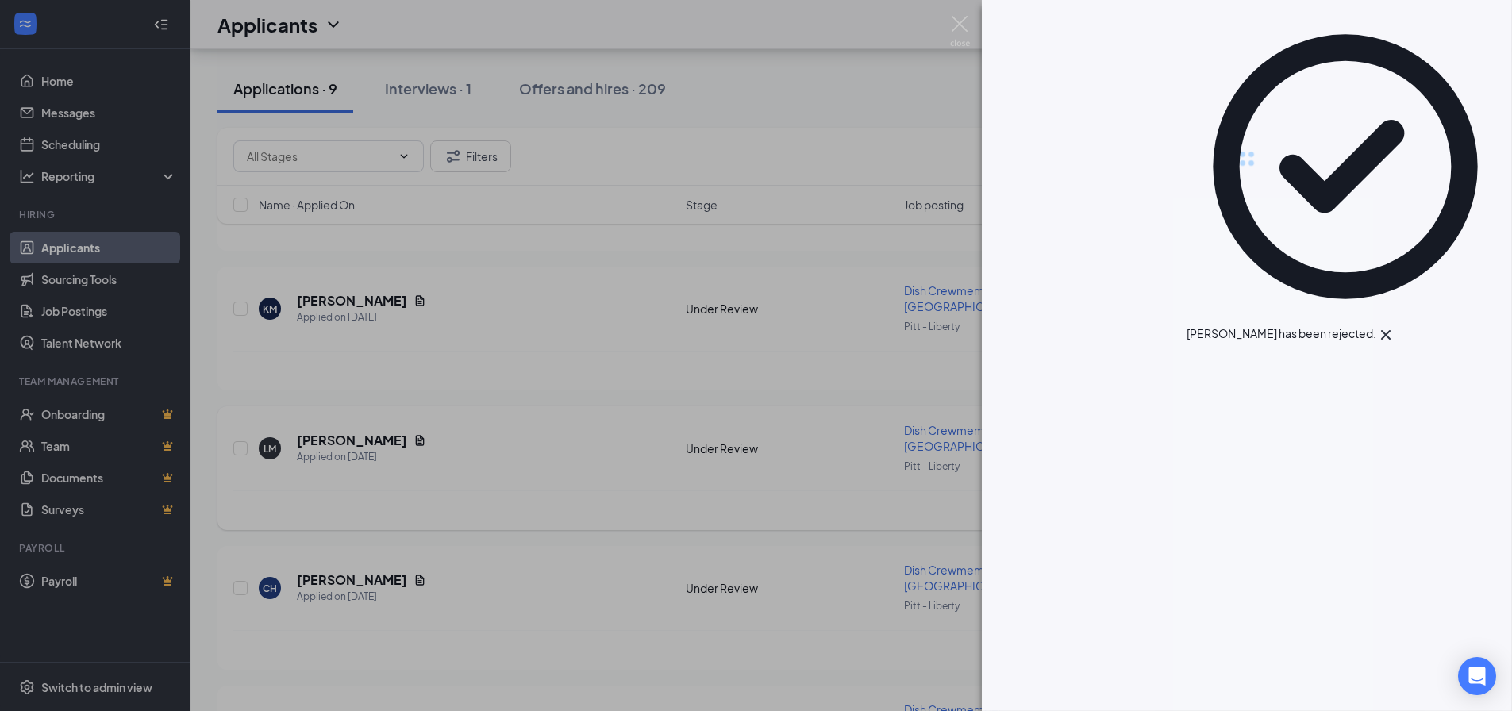
click at [570, 491] on div "[PERSON_NAME] has applied more than [DATE] ." at bounding box center [857, 511] width 1248 height 40
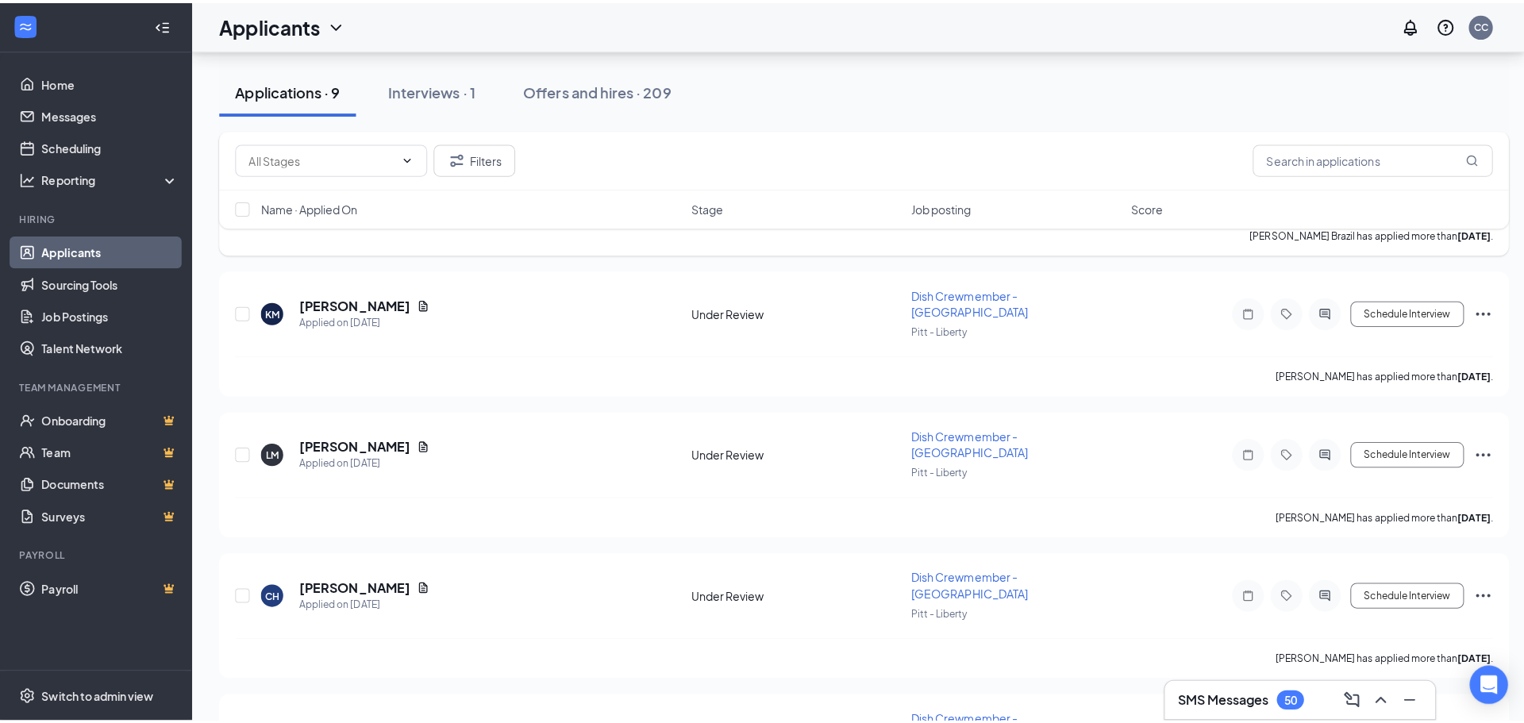
scroll to position [437, 0]
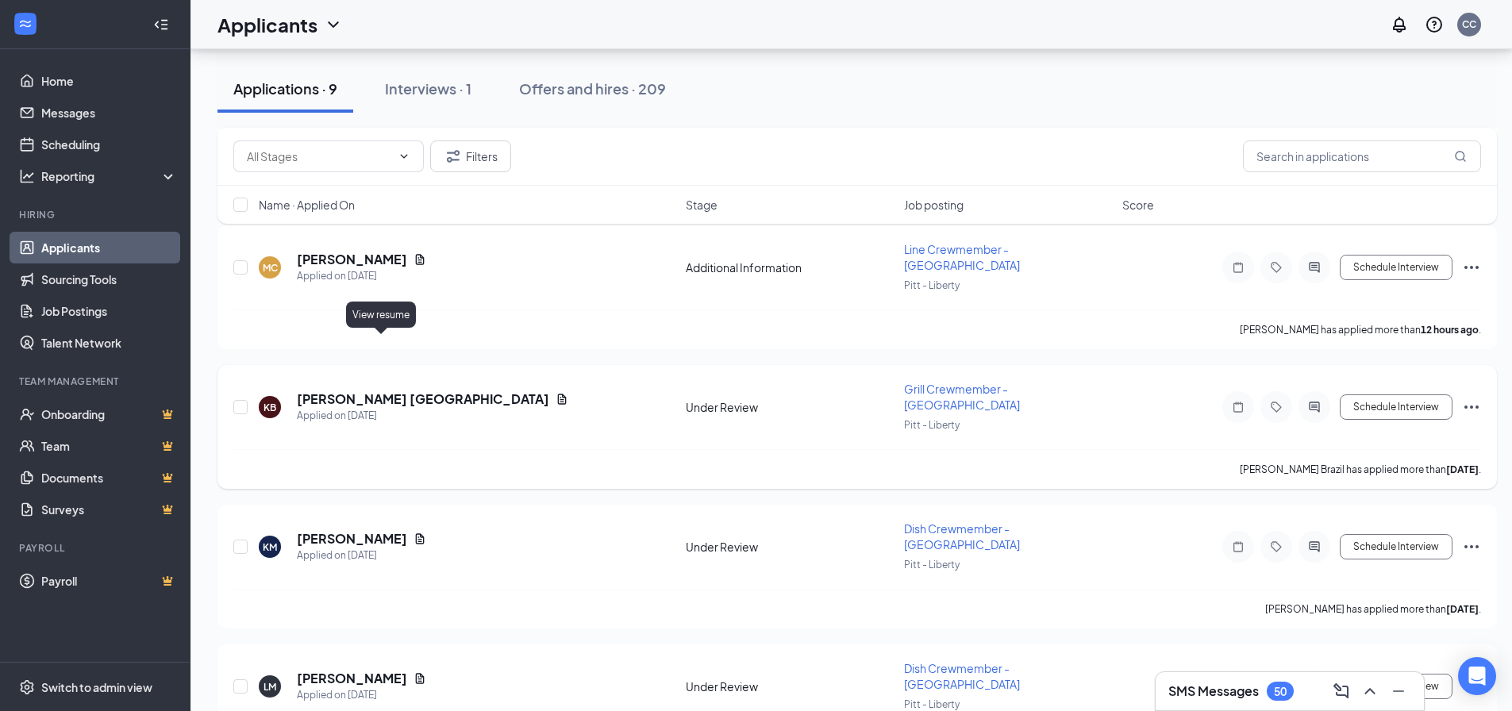
click at [556, 393] on icon "Document" at bounding box center [562, 399] width 13 height 13
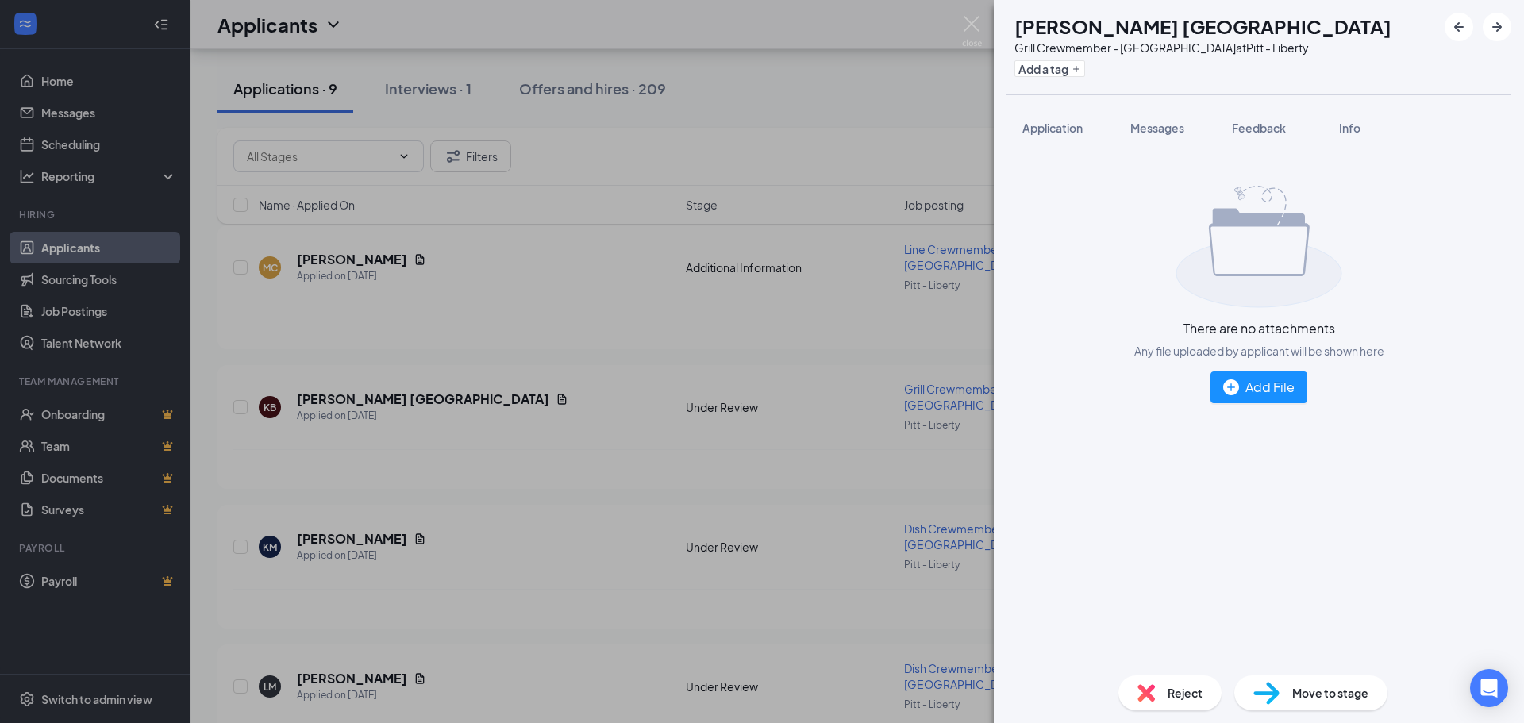
click at [1261, 263] on img at bounding box center [1259, 247] width 167 height 122
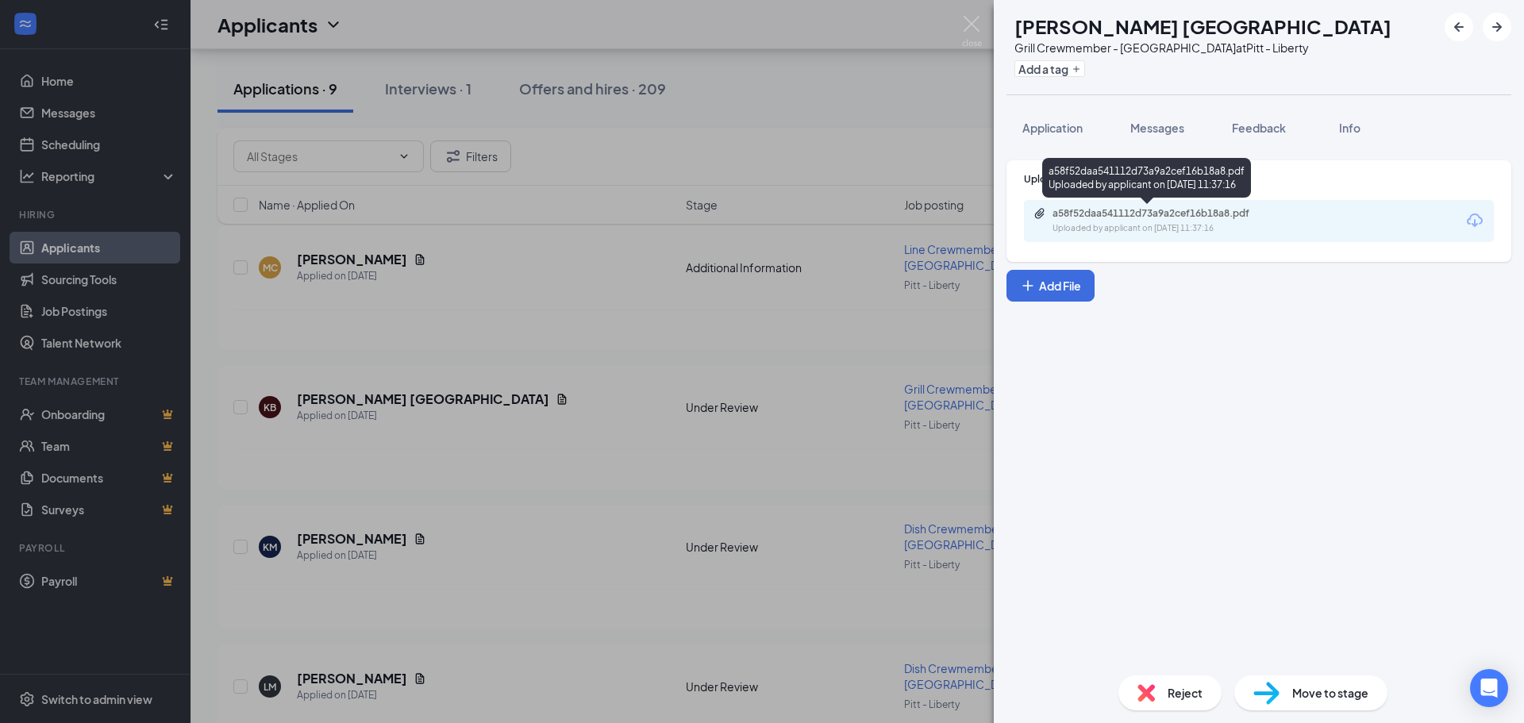
click at [1225, 208] on div "a58f52daa541112d73a9a2cef16b18a8.pdf" at bounding box center [1164, 213] width 222 height 13
click at [1184, 123] on span "Messages" at bounding box center [1157, 128] width 54 height 14
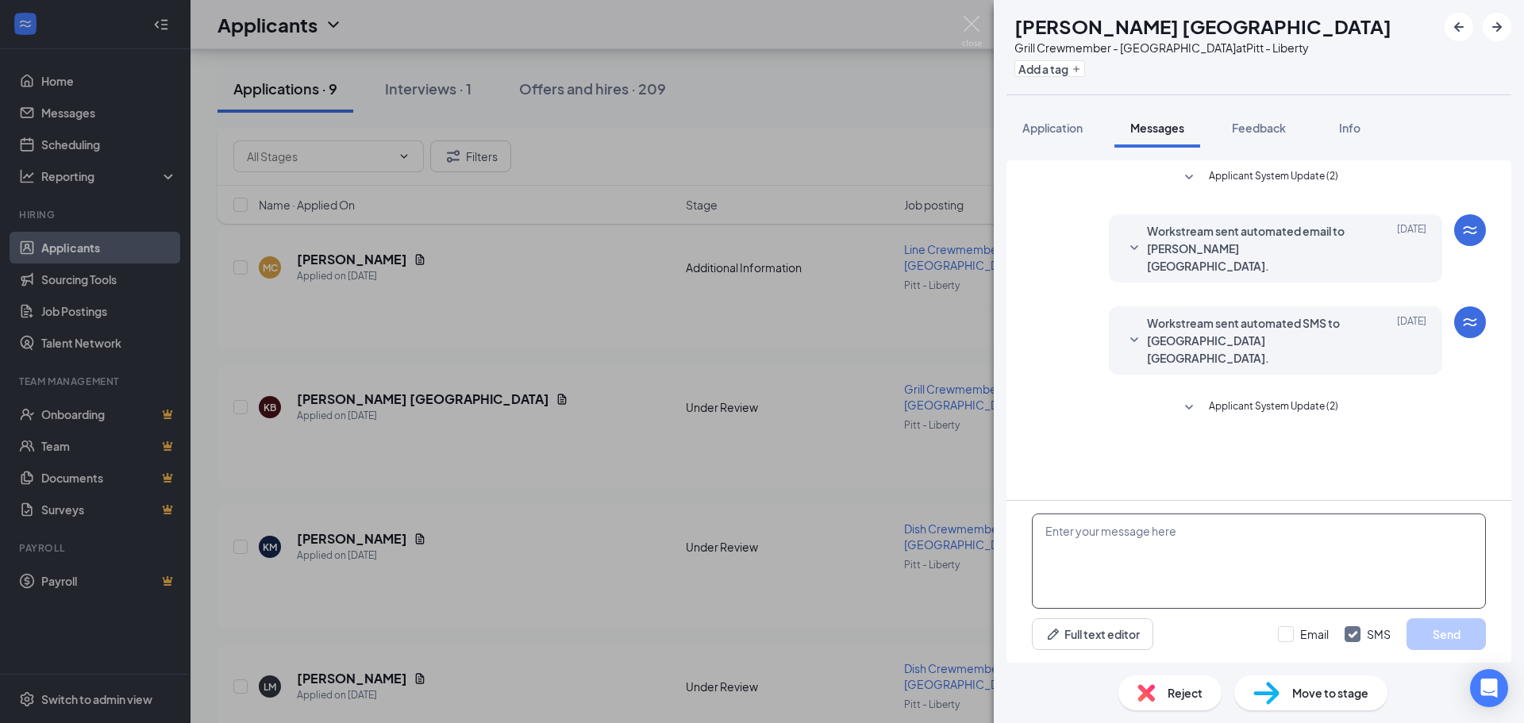
click at [1168, 591] on textarea at bounding box center [1259, 561] width 454 height 95
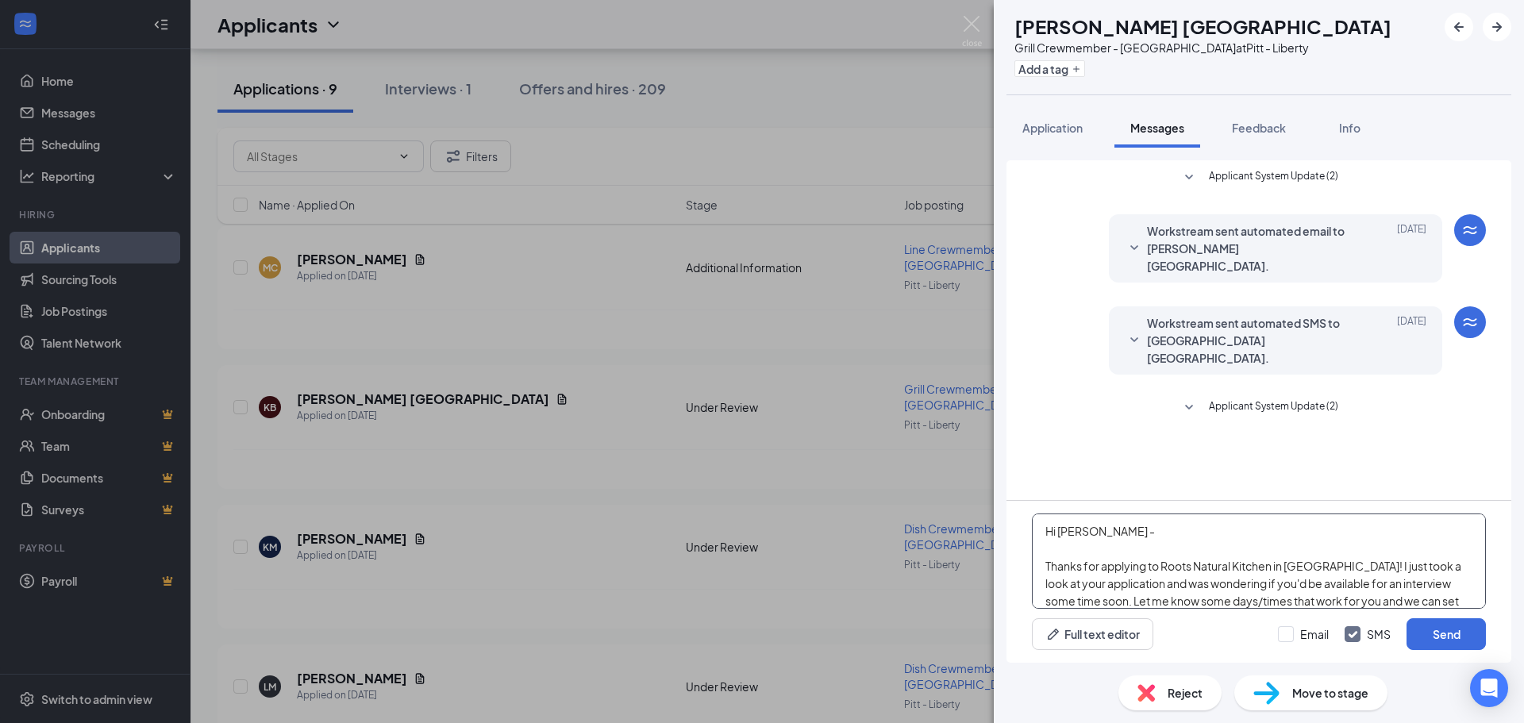
click at [1276, 532] on textarea "Hi [PERSON_NAME] - Thanks for applying to Roots Natural Kitchen in [GEOGRAPHIC_…" at bounding box center [1259, 561] width 454 height 95
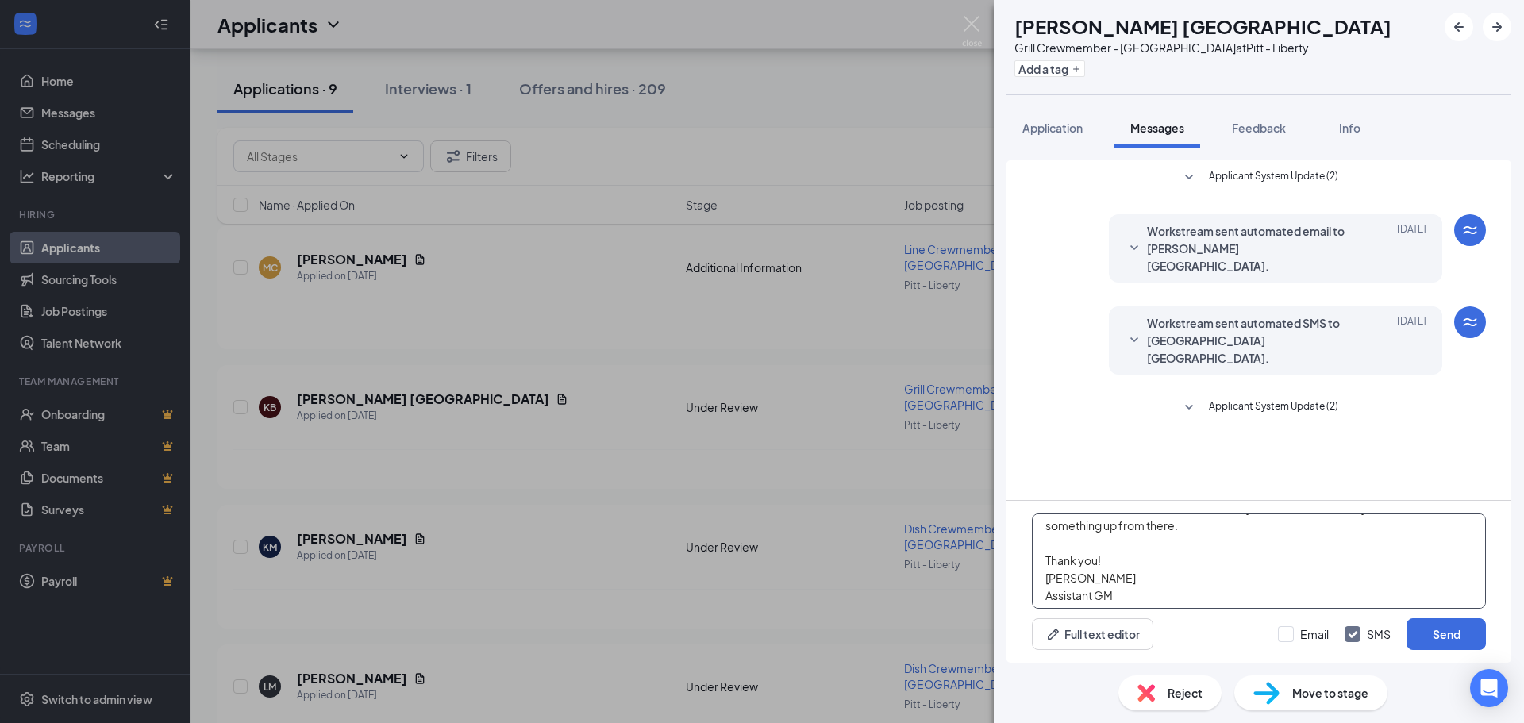
scroll to position [97, 0]
type textarea "Hi [PERSON_NAME] - Thanks for applying to Roots Natural Kitchen in [GEOGRAPHIC_…"
click at [1452, 633] on button "Send" at bounding box center [1446, 634] width 79 height 32
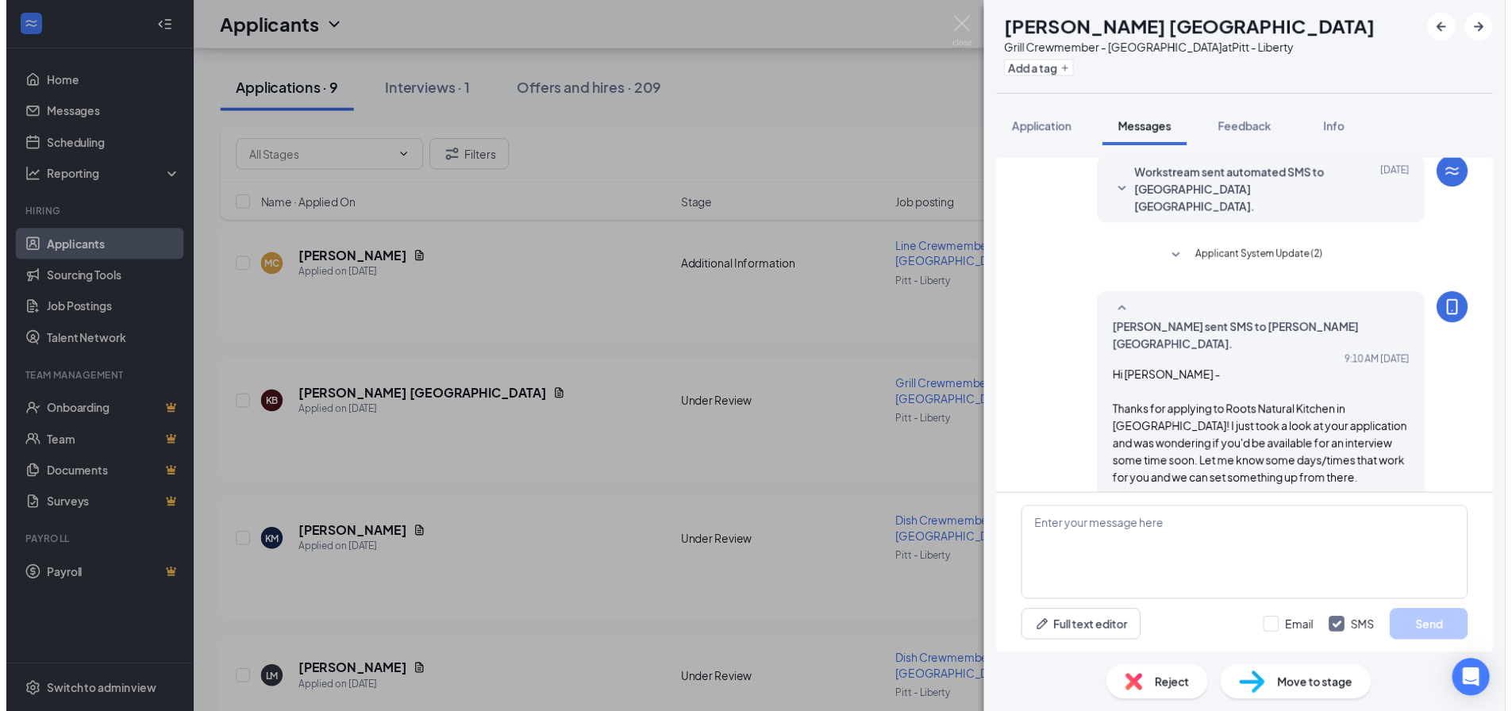
scroll to position [178, 0]
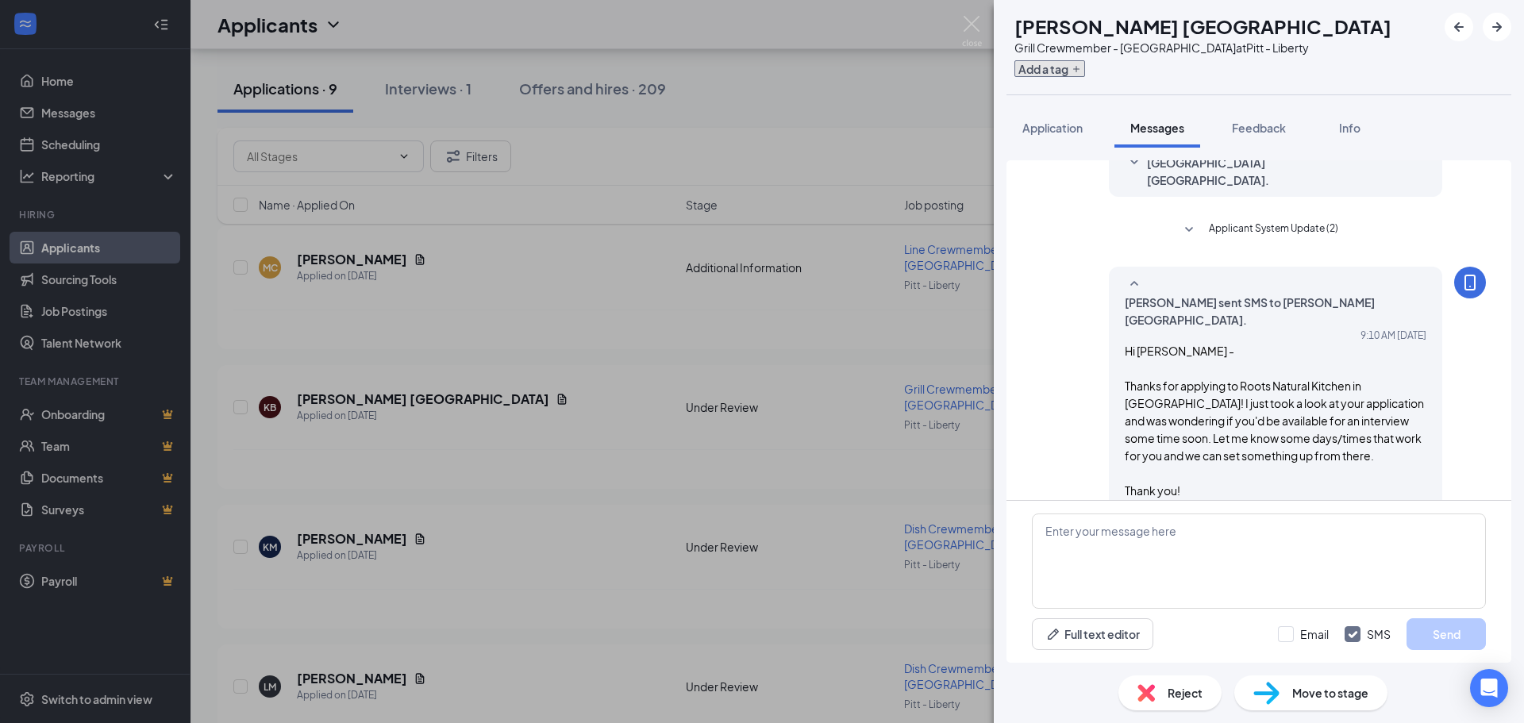
click at [1085, 76] on button "Add a tag" at bounding box center [1050, 68] width 71 height 17
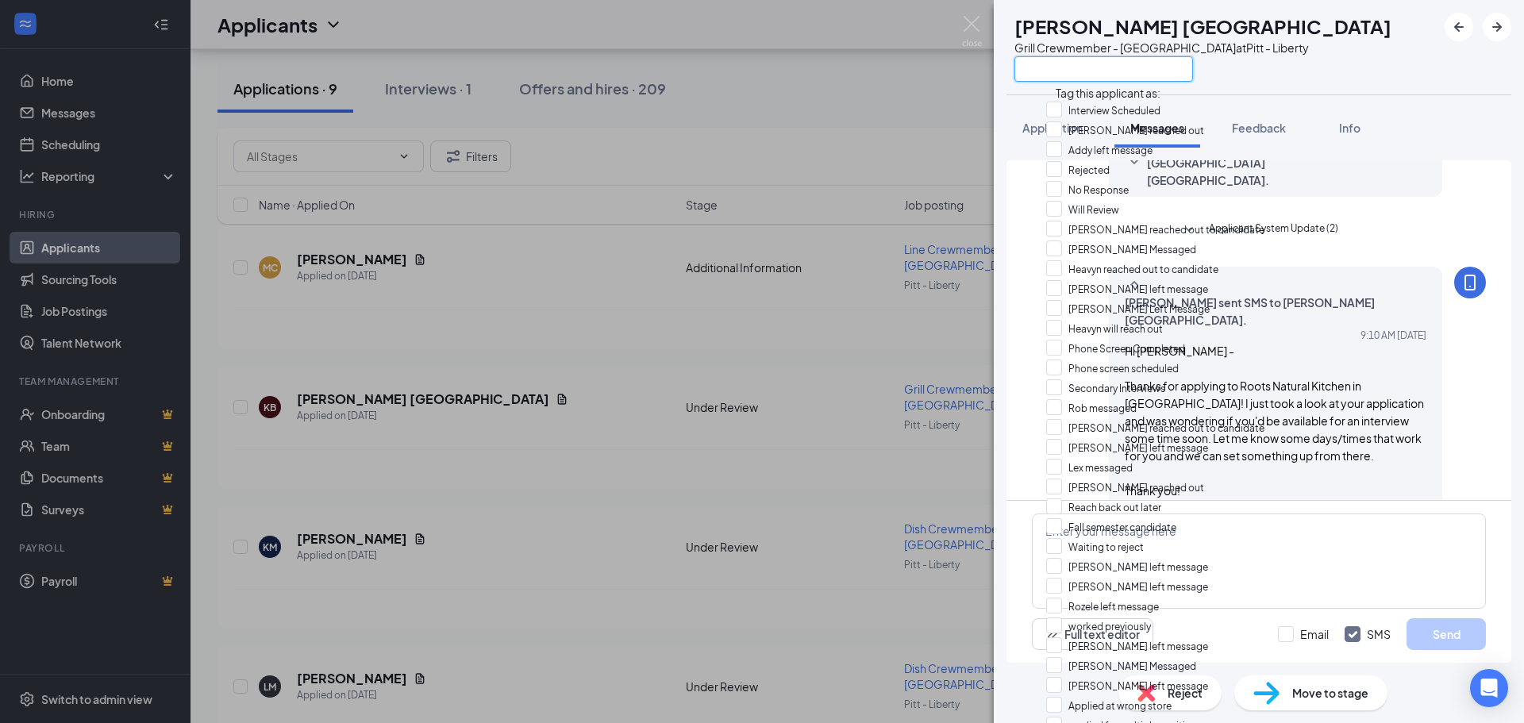
click at [1162, 65] on input "text" at bounding box center [1104, 68] width 179 height 25
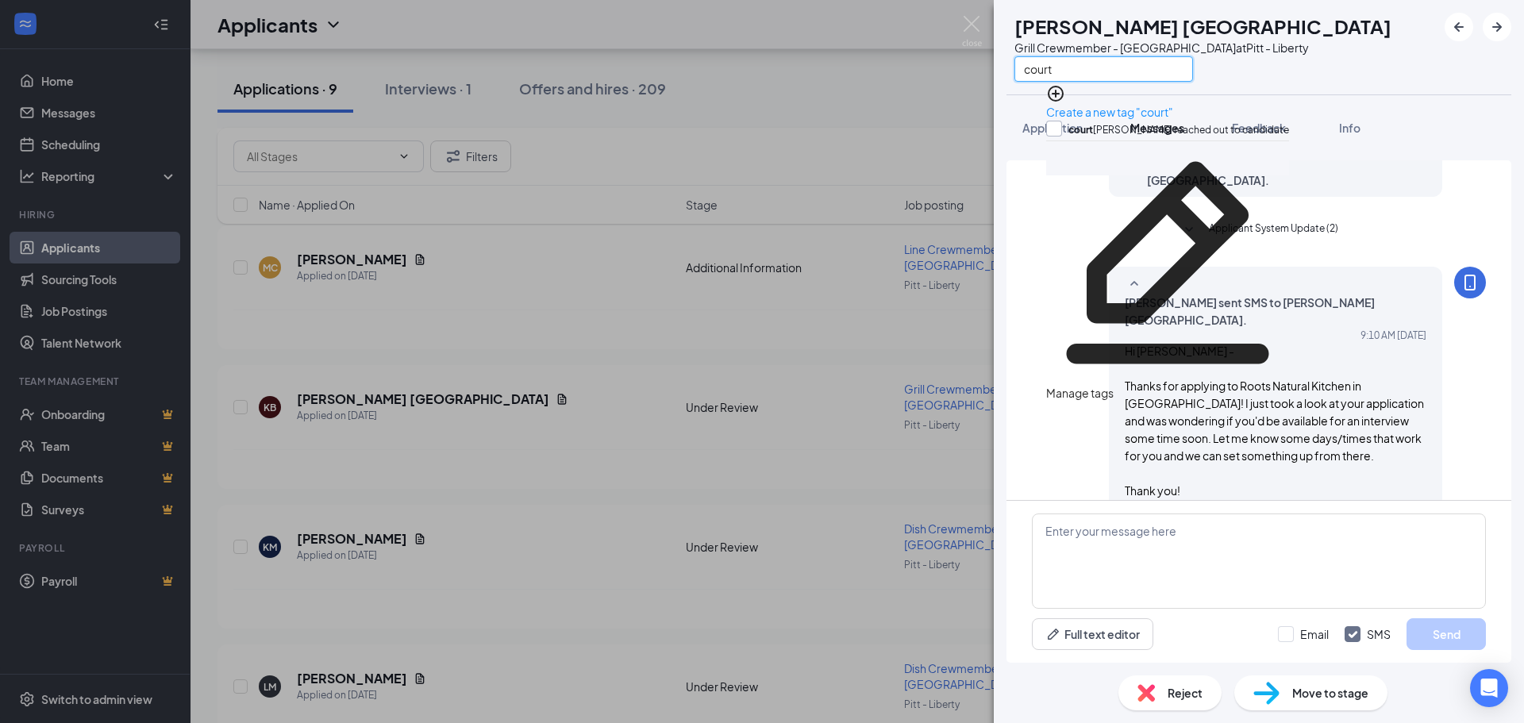
type input "court"
click at [1060, 121] on input "court [PERSON_NAME] reached out to candidate" at bounding box center [1167, 129] width 243 height 17
checkbox input "true"
click at [729, 348] on div "KB [PERSON_NAME] Brazil Grill Crewmember - [GEOGRAPHIC_DATA] at Pitt - Liberty …" at bounding box center [762, 361] width 1524 height 723
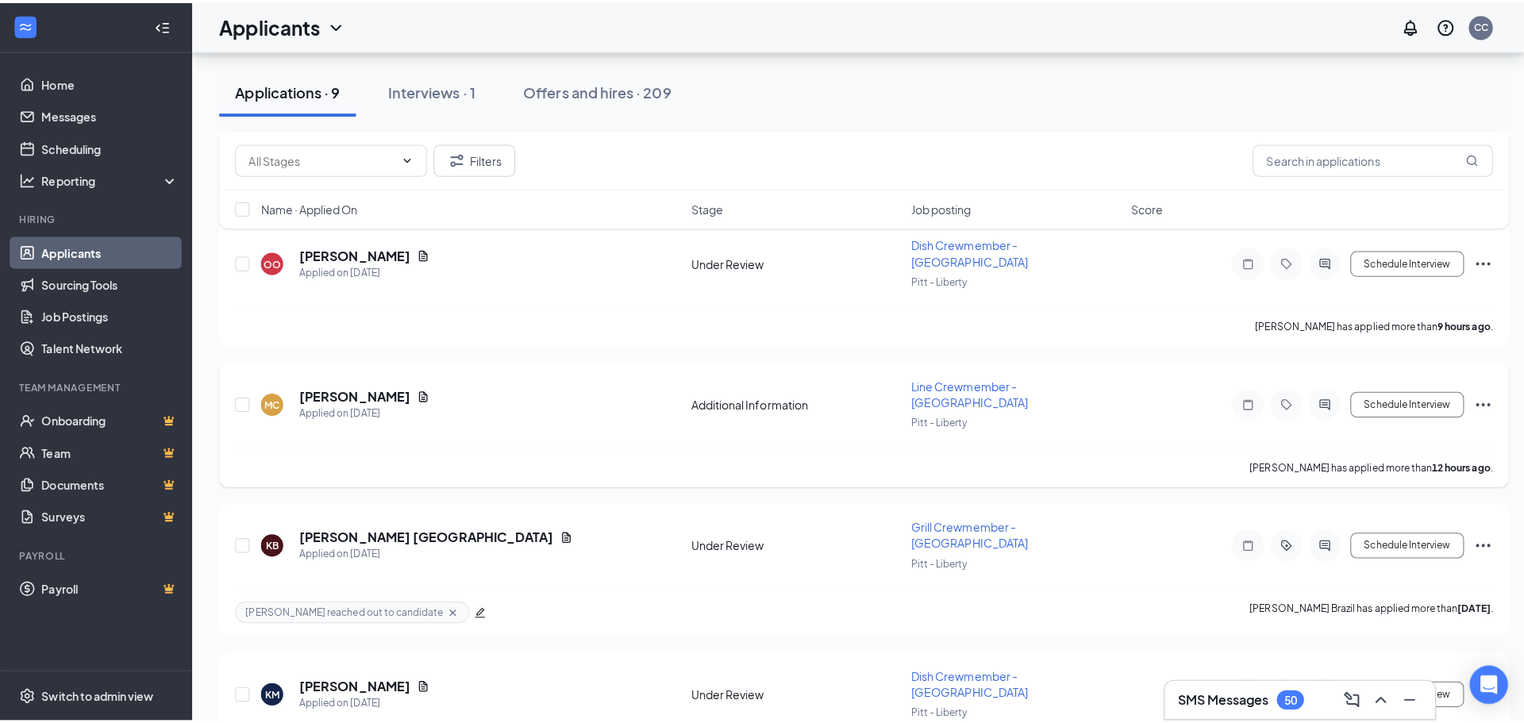
scroll to position [279, 0]
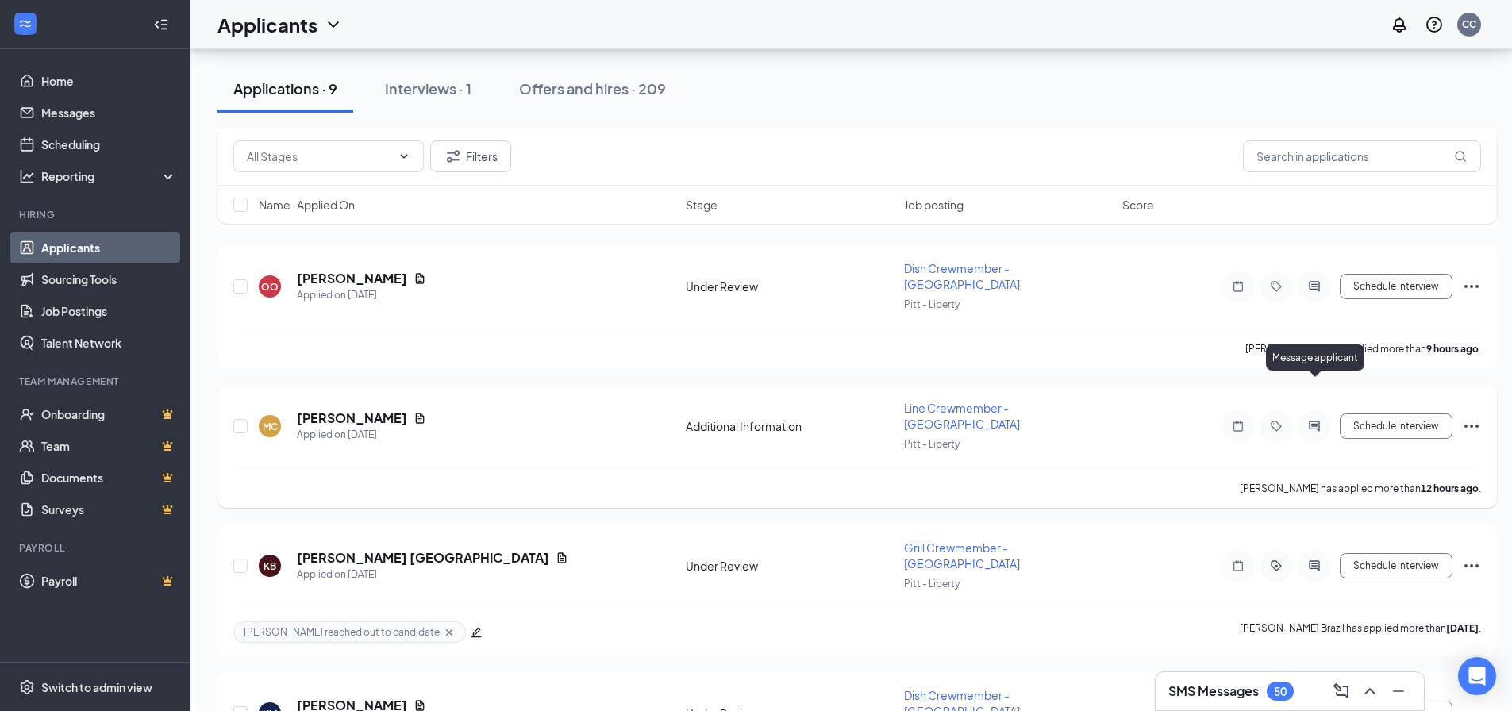
click at [1314, 420] on icon "ActiveChat" at bounding box center [1314, 426] width 19 height 13
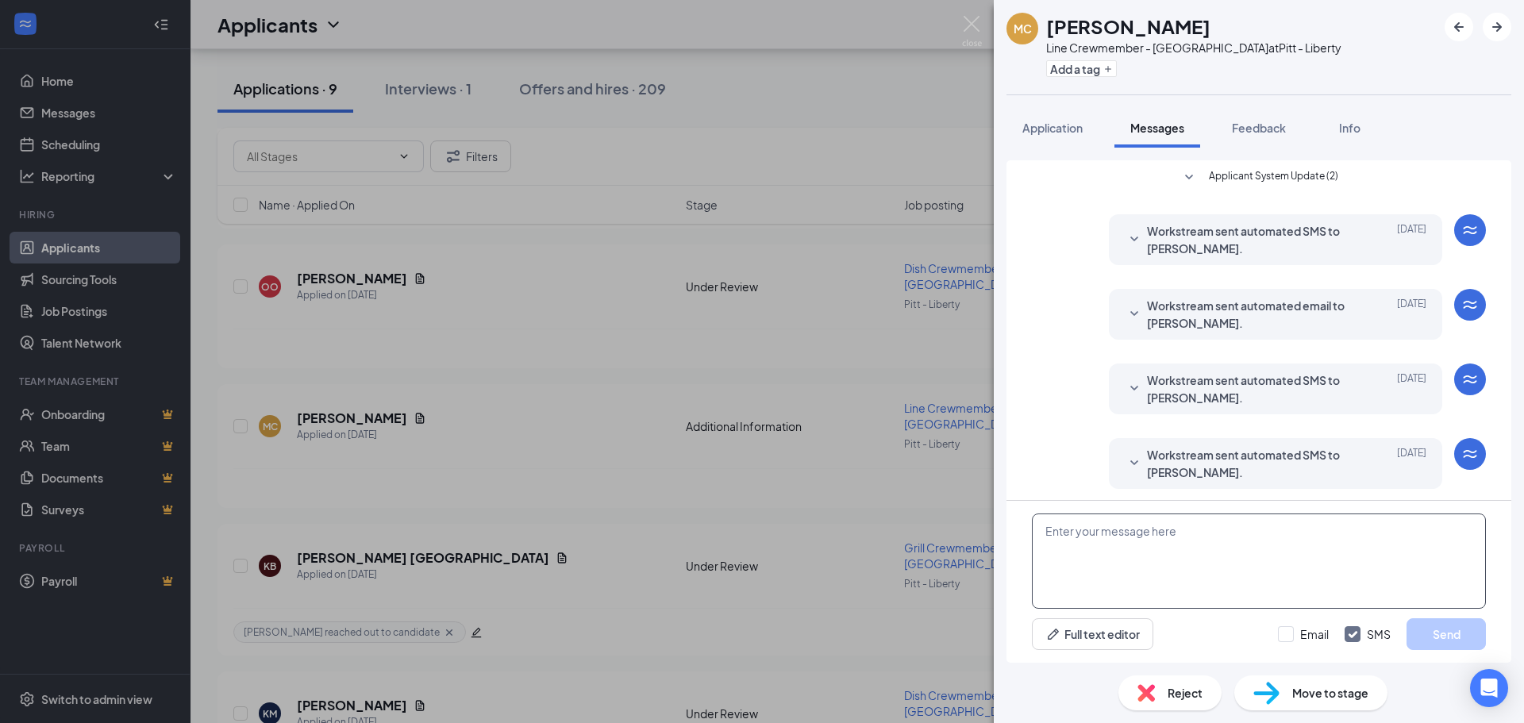
scroll to position [79, 0]
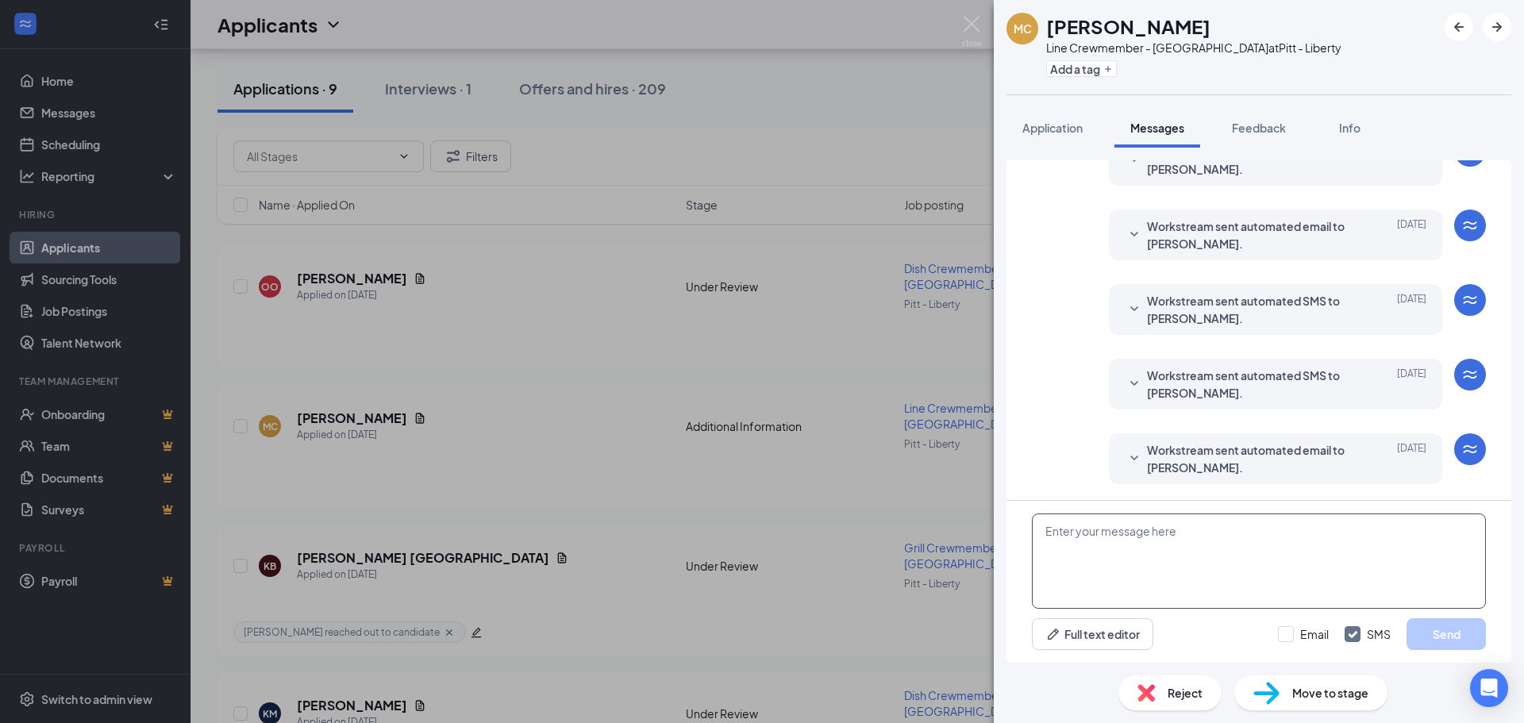
click at [1234, 568] on textarea at bounding box center [1259, 561] width 454 height 95
paste textarea "Hi [PERSON_NAME] - Thanks for applying to Roots Natural Kitchen in [GEOGRAPHIC_…"
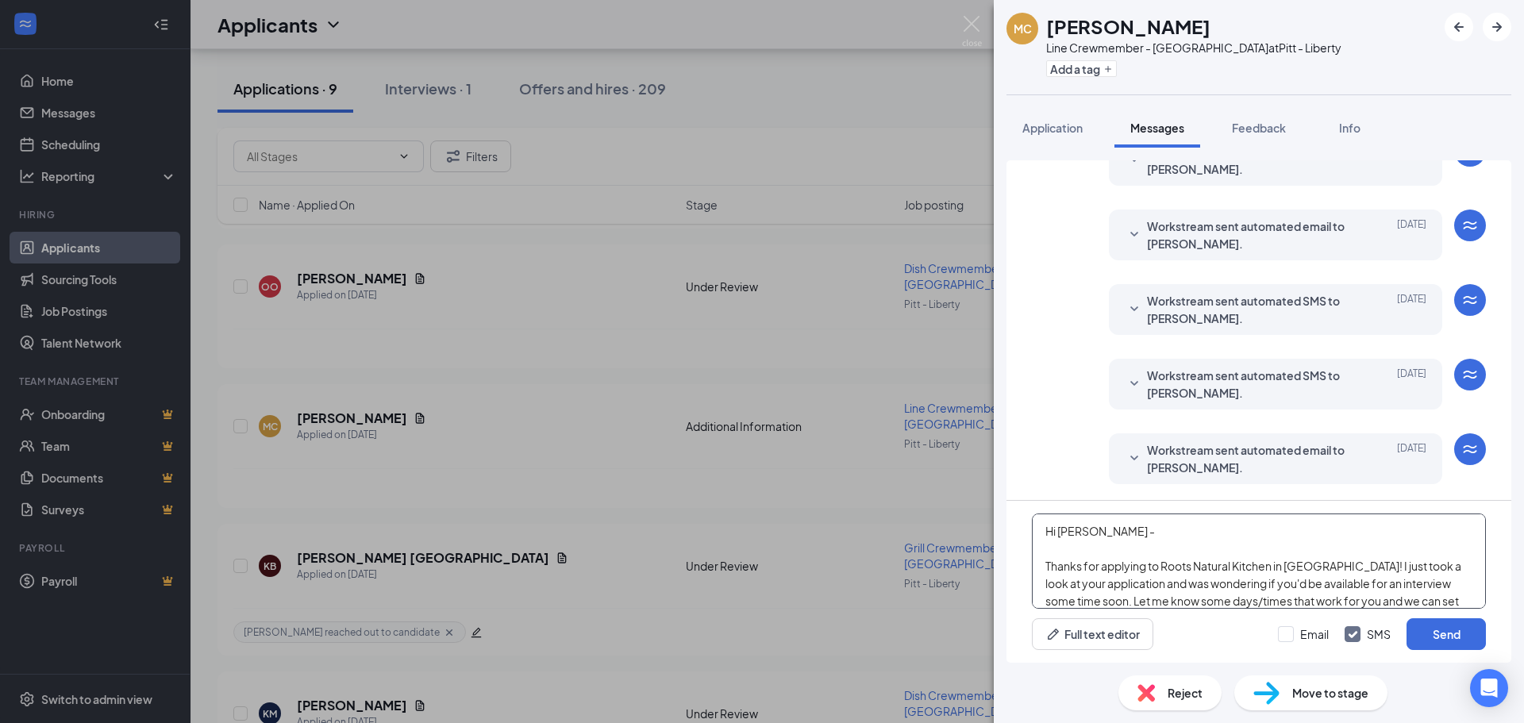
click at [1079, 533] on textarea "Hi [PERSON_NAME] - Thanks for applying to Roots Natural Kitchen in [GEOGRAPHIC_…" at bounding box center [1259, 561] width 454 height 95
type textarea "Hi [PERSON_NAME] - Thanks for applying to Roots Natural Kitchen in [GEOGRAPHIC_…"
click at [1449, 626] on button "Send" at bounding box center [1446, 634] width 79 height 32
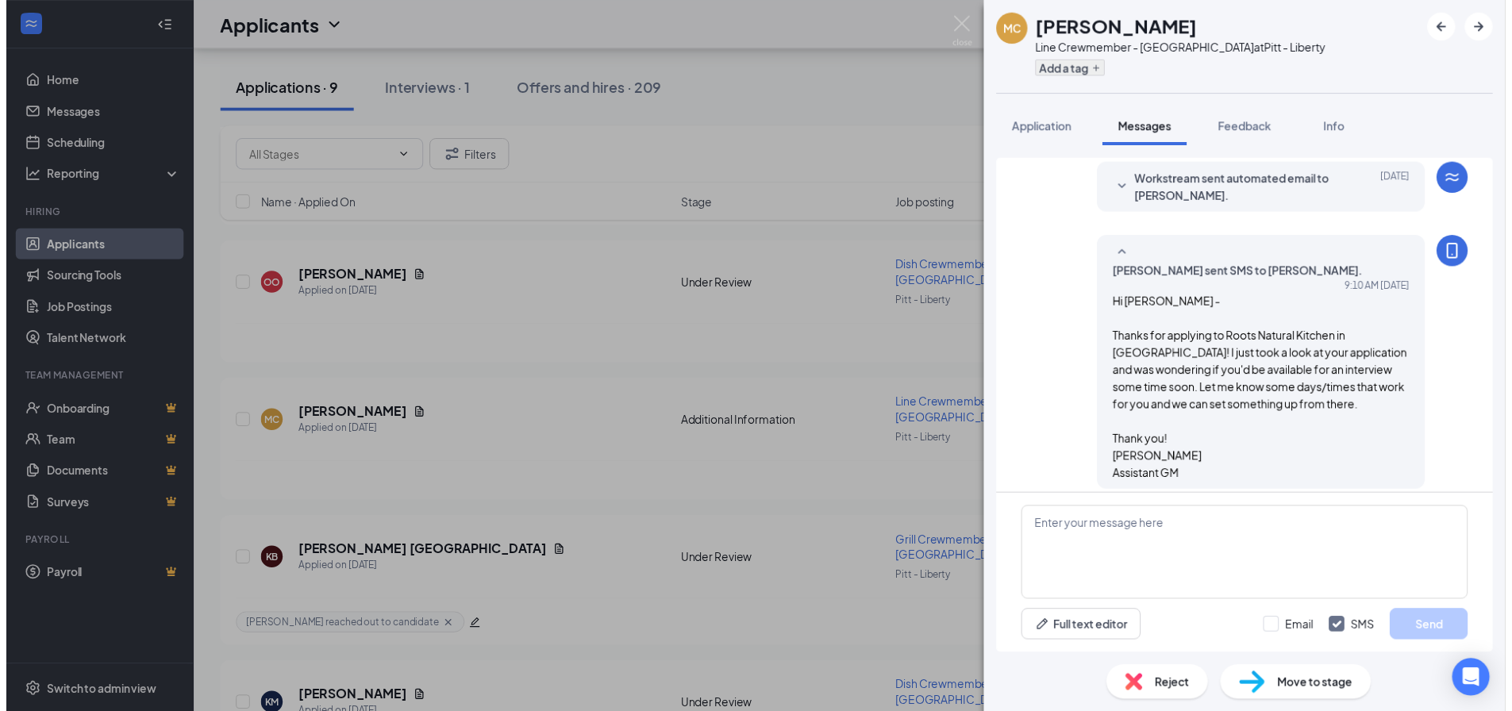
scroll to position [356, 0]
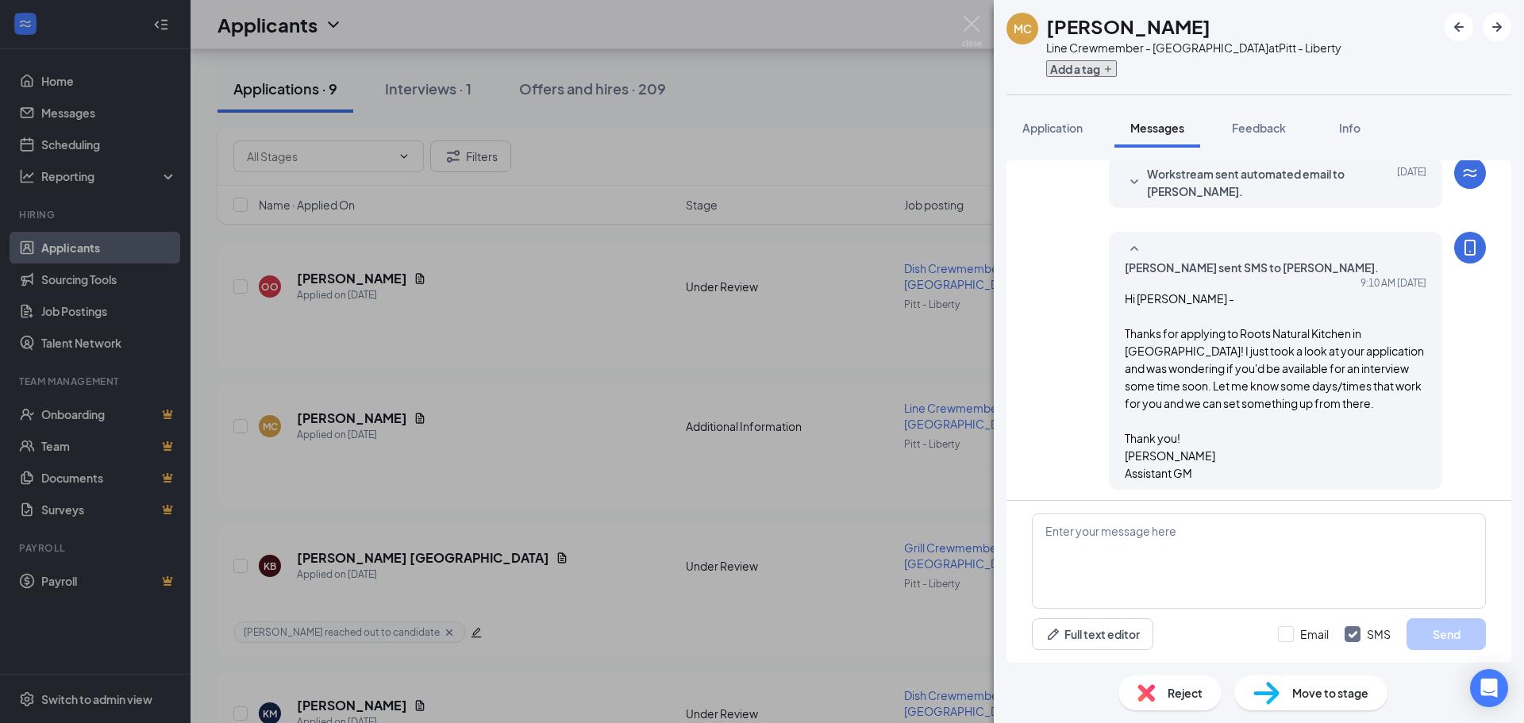
click at [1081, 68] on button "Add a tag" at bounding box center [1081, 68] width 71 height 17
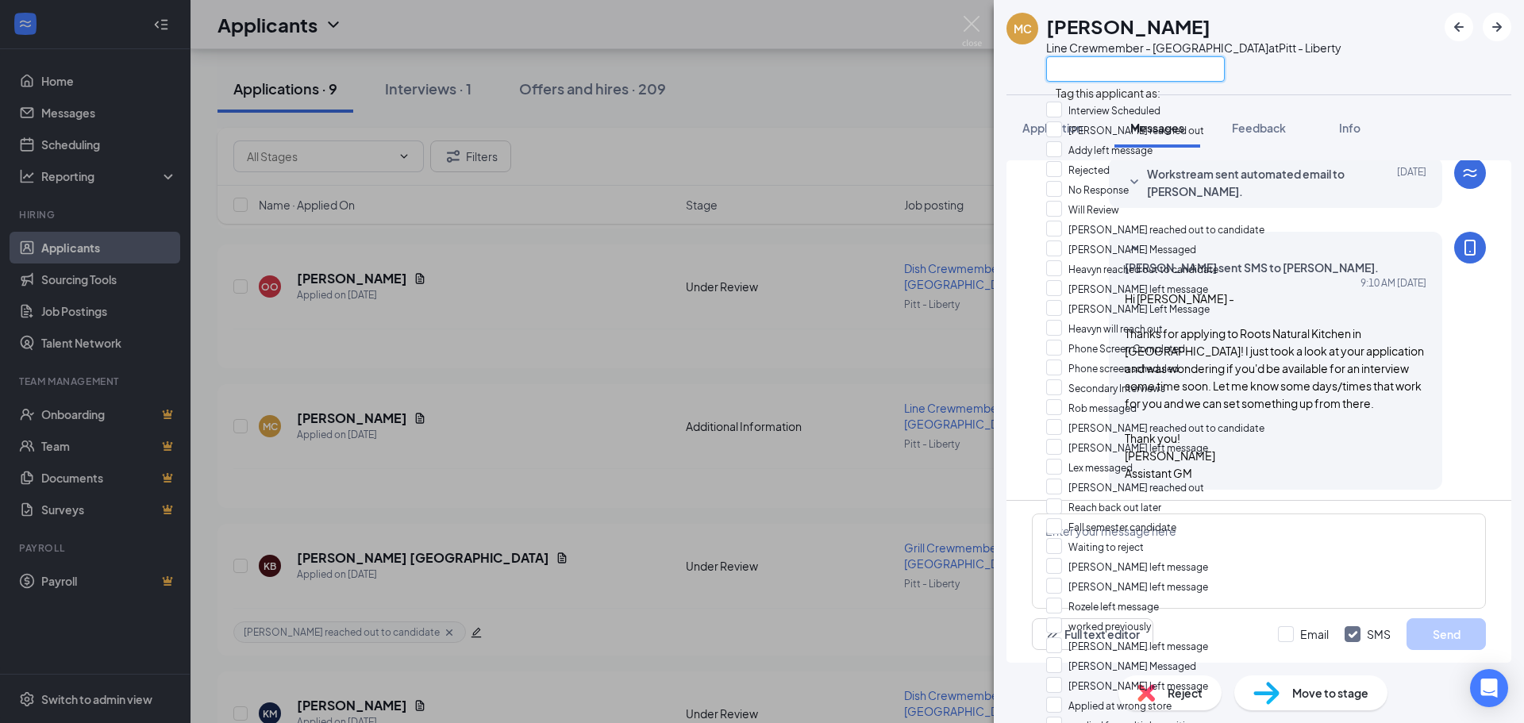
click at [1133, 66] on input "text" at bounding box center [1135, 68] width 179 height 25
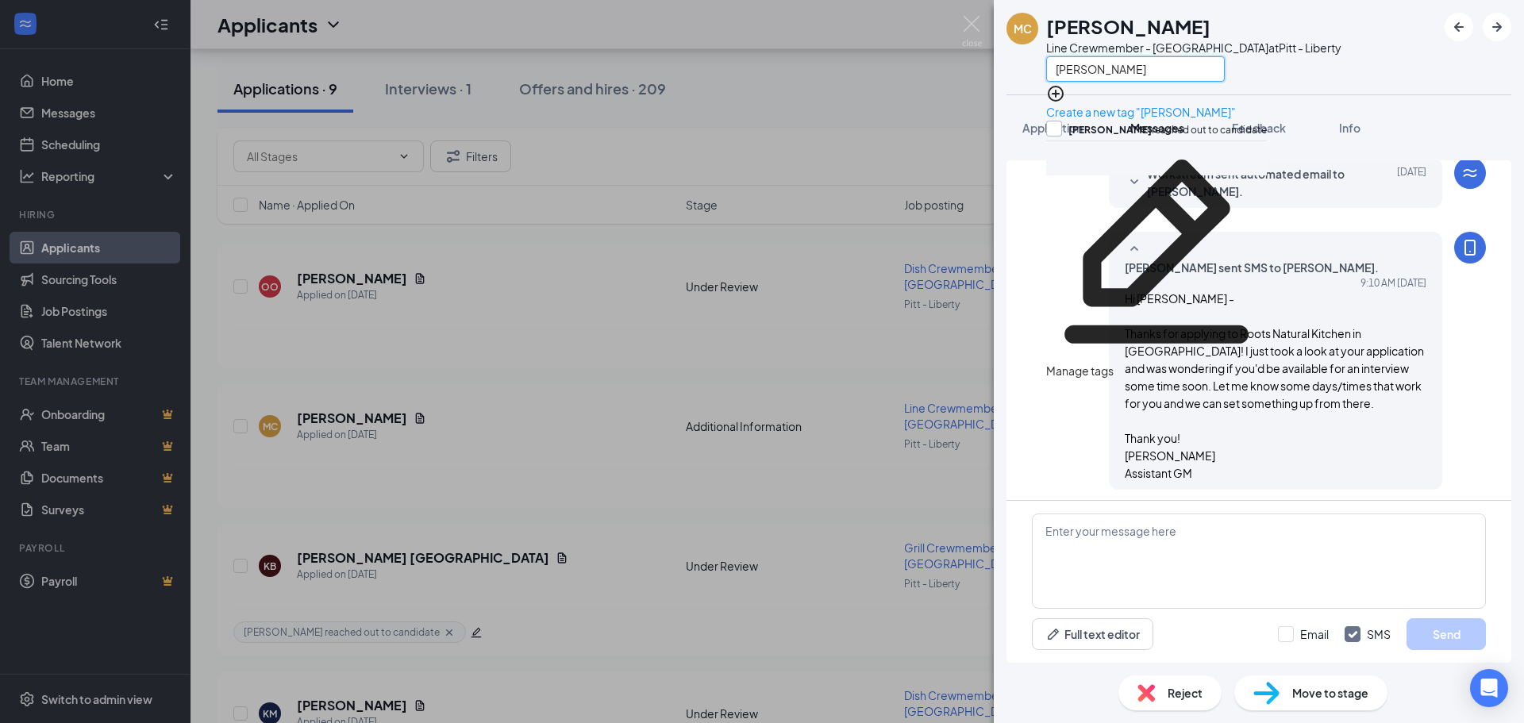
type input "[PERSON_NAME]"
click at [1067, 127] on input "[PERSON_NAME] reached out to candidate" at bounding box center [1156, 129] width 221 height 17
checkbox input "true"
click at [806, 356] on div "MC [PERSON_NAME] Line Crewmember - Liberty Ave at Pitt - Liberty [PERSON_NAME] …" at bounding box center [762, 361] width 1524 height 723
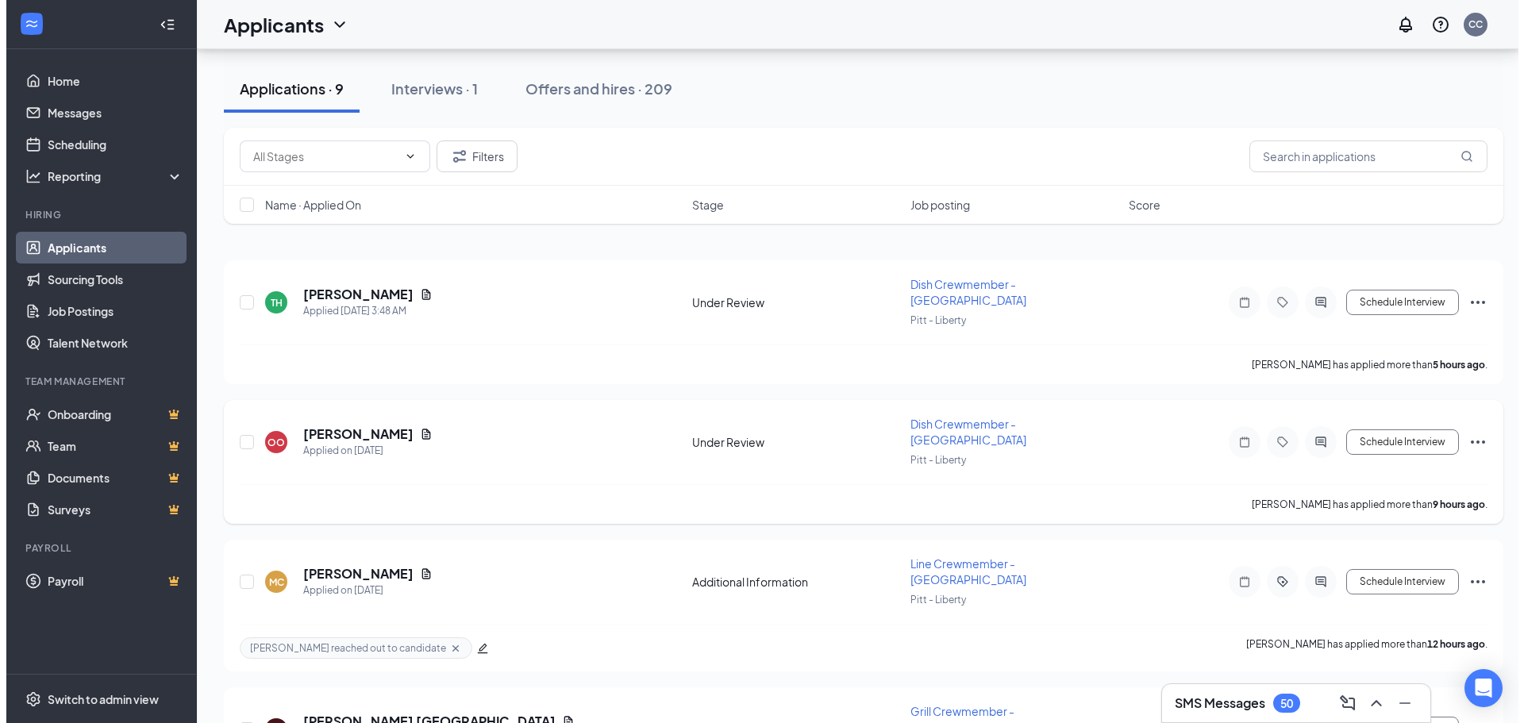
scroll to position [120, 0]
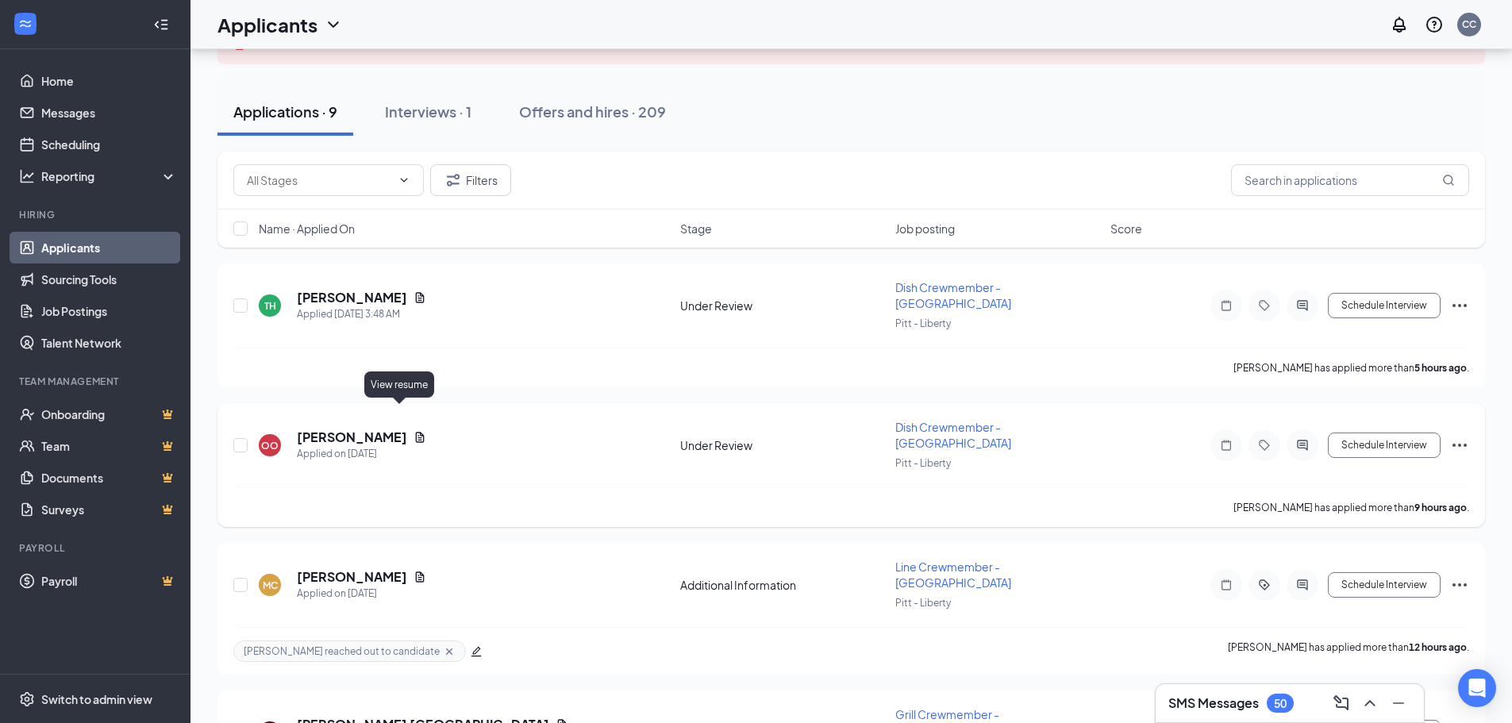
click at [414, 431] on icon "Document" at bounding box center [420, 437] width 13 height 13
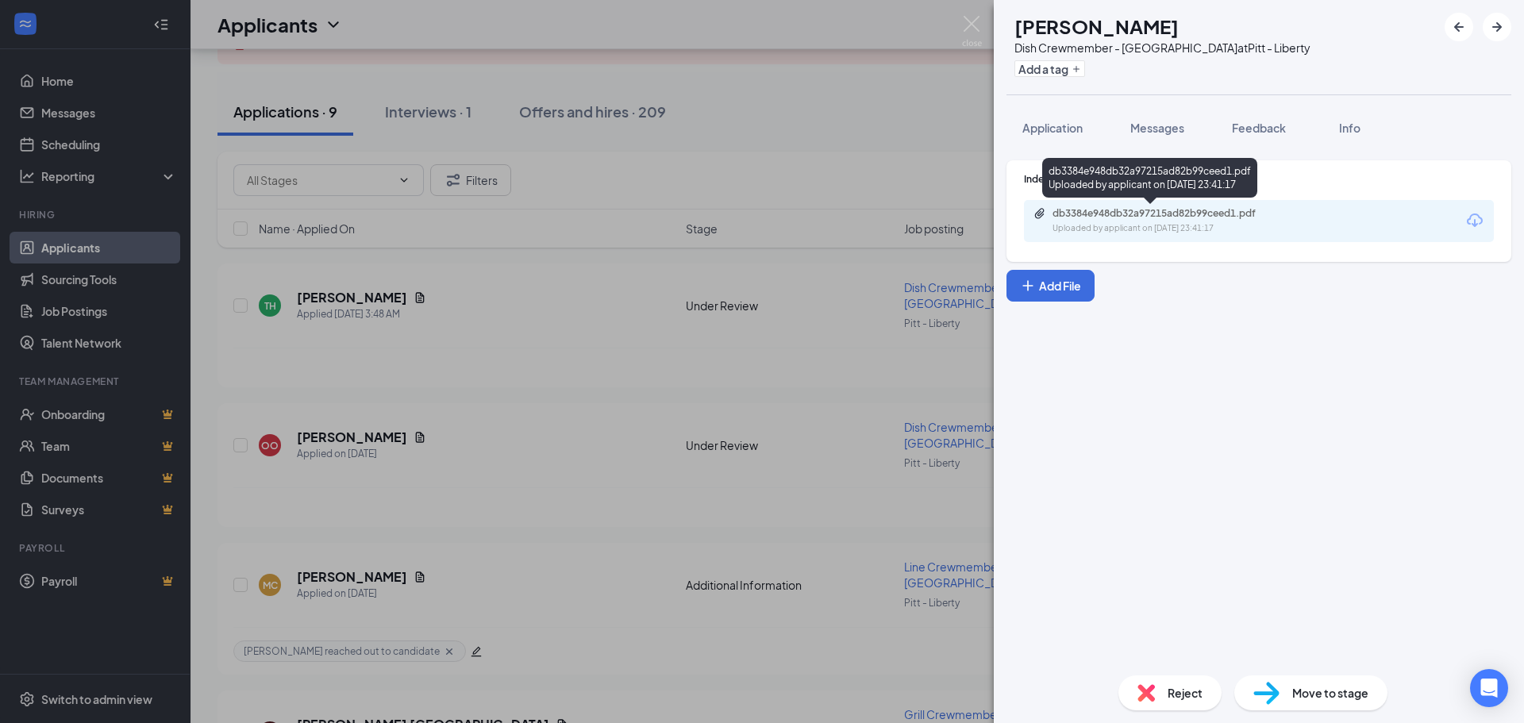
click at [1124, 234] on div "Uploaded by applicant on [DATE] 23:41:17" at bounding box center [1172, 228] width 238 height 13
click at [1152, 121] on span "Messages" at bounding box center [1157, 128] width 54 height 14
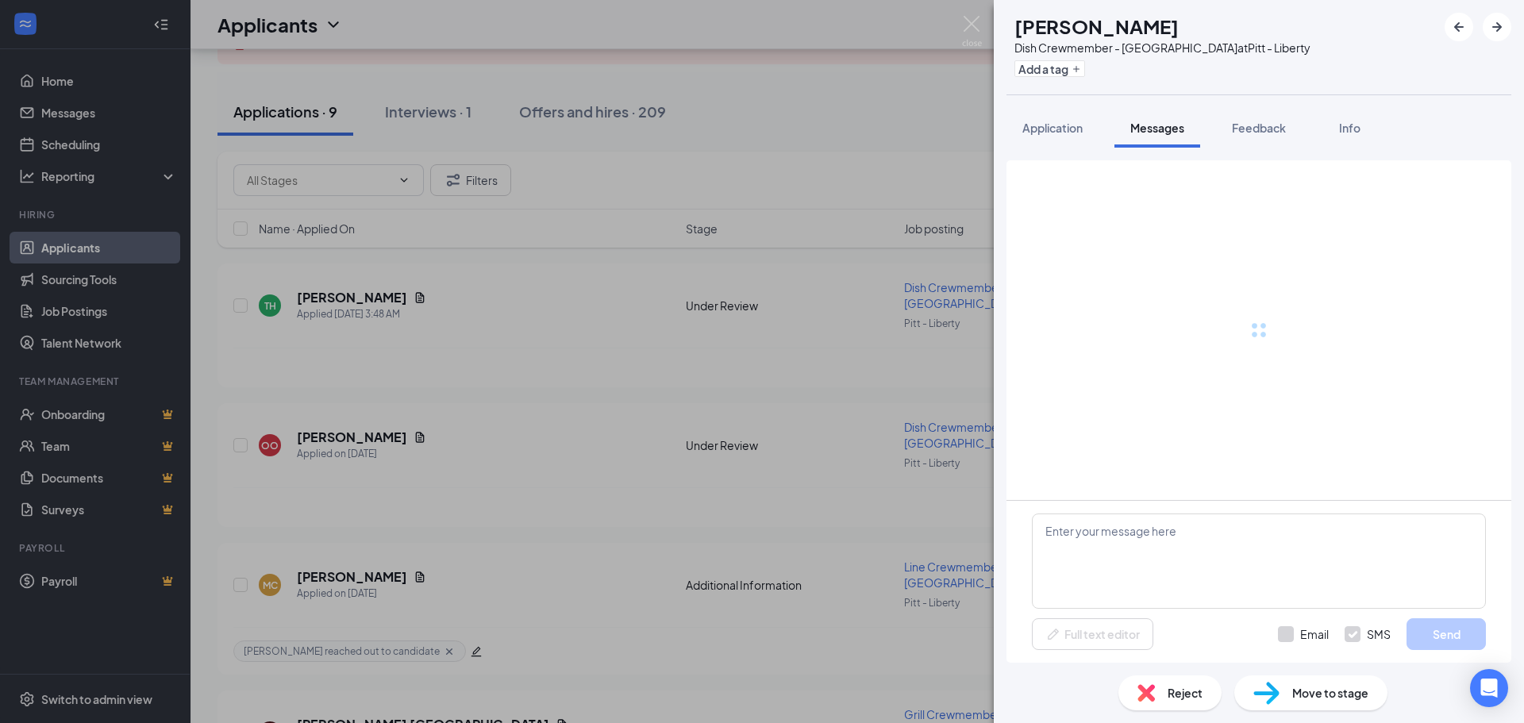
click at [1152, 132] on span "Messages" at bounding box center [1157, 128] width 54 height 14
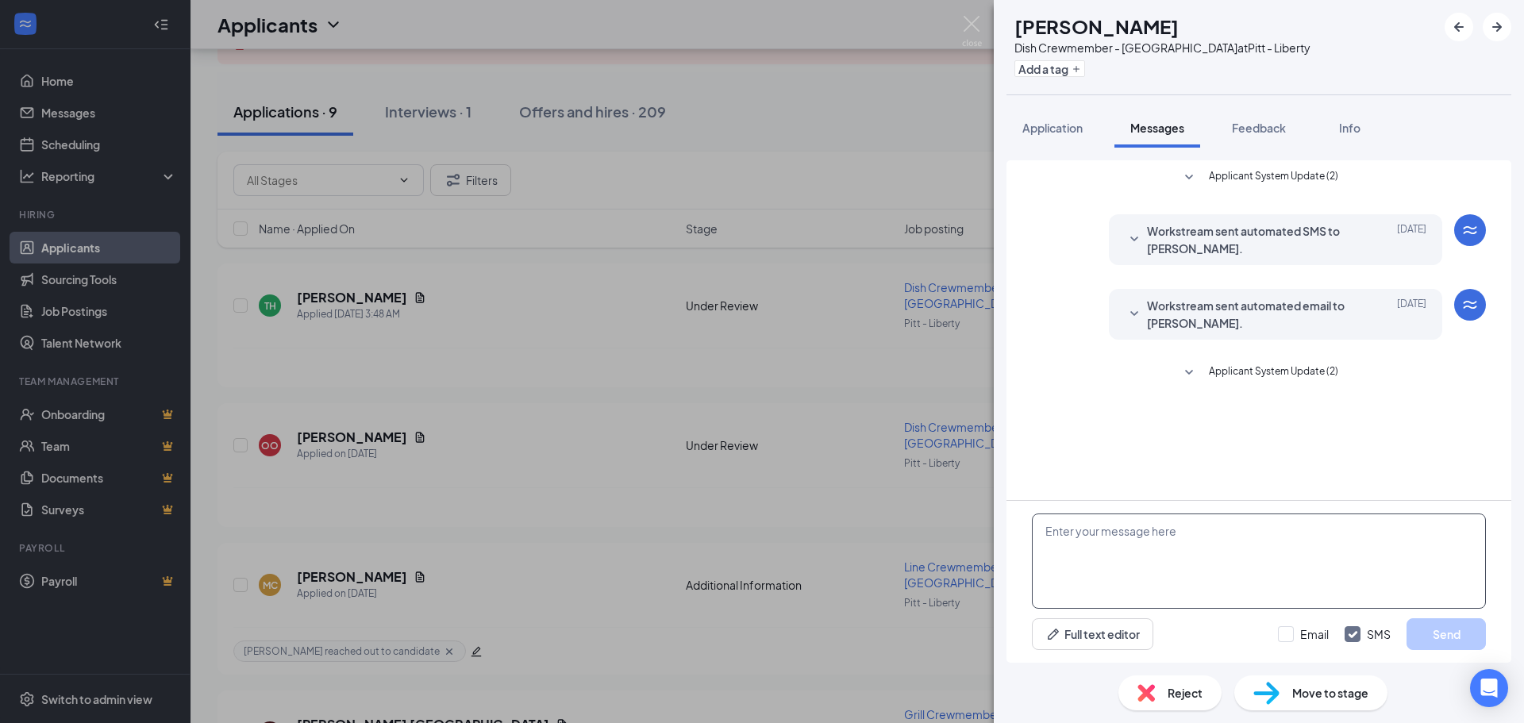
click at [1175, 551] on textarea at bounding box center [1259, 561] width 454 height 95
paste textarea "Hi [PERSON_NAME] - Thanks for applying to Roots Natural Kitchen in [GEOGRAPHIC_…"
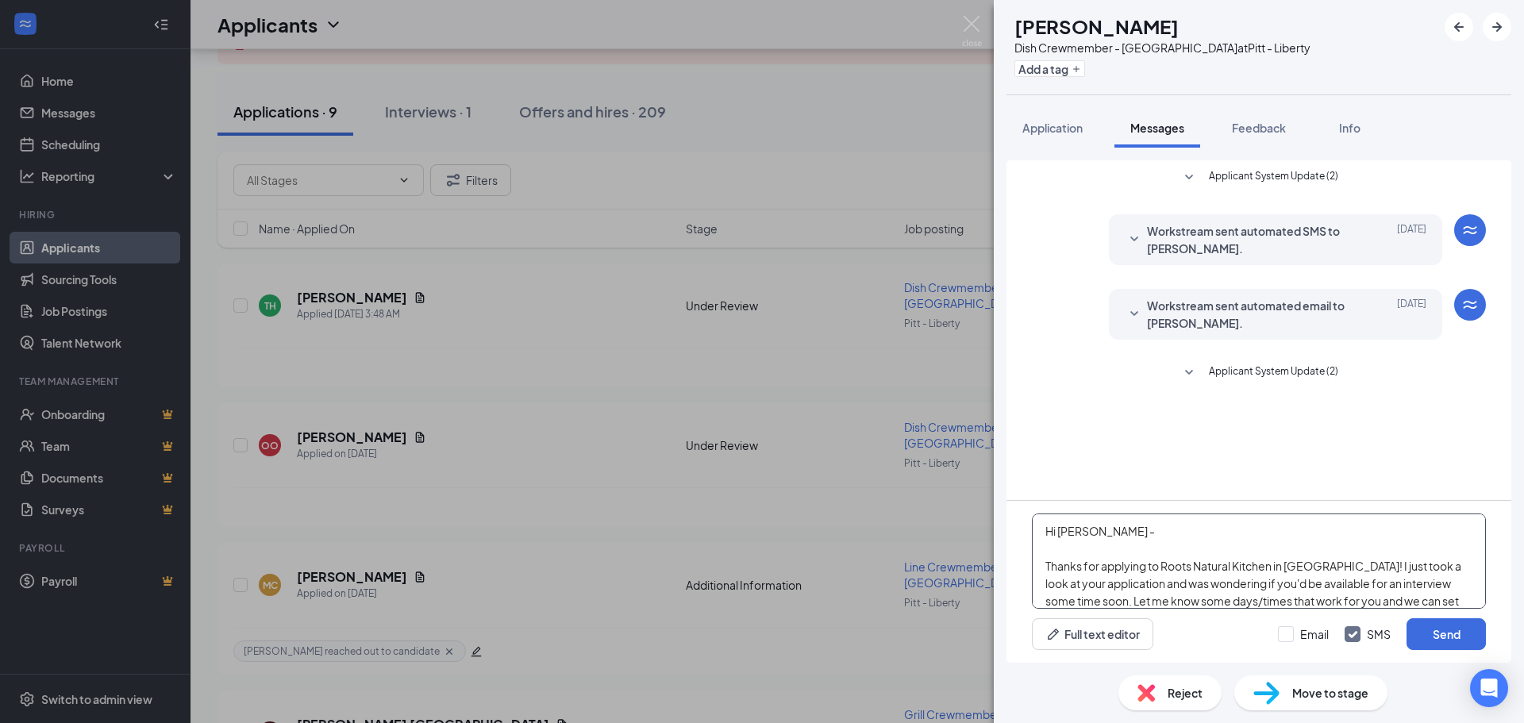
click at [1072, 526] on textarea "Hi [PERSON_NAME] - Thanks for applying to Roots Natural Kitchen in [GEOGRAPHIC_…" at bounding box center [1259, 561] width 454 height 95
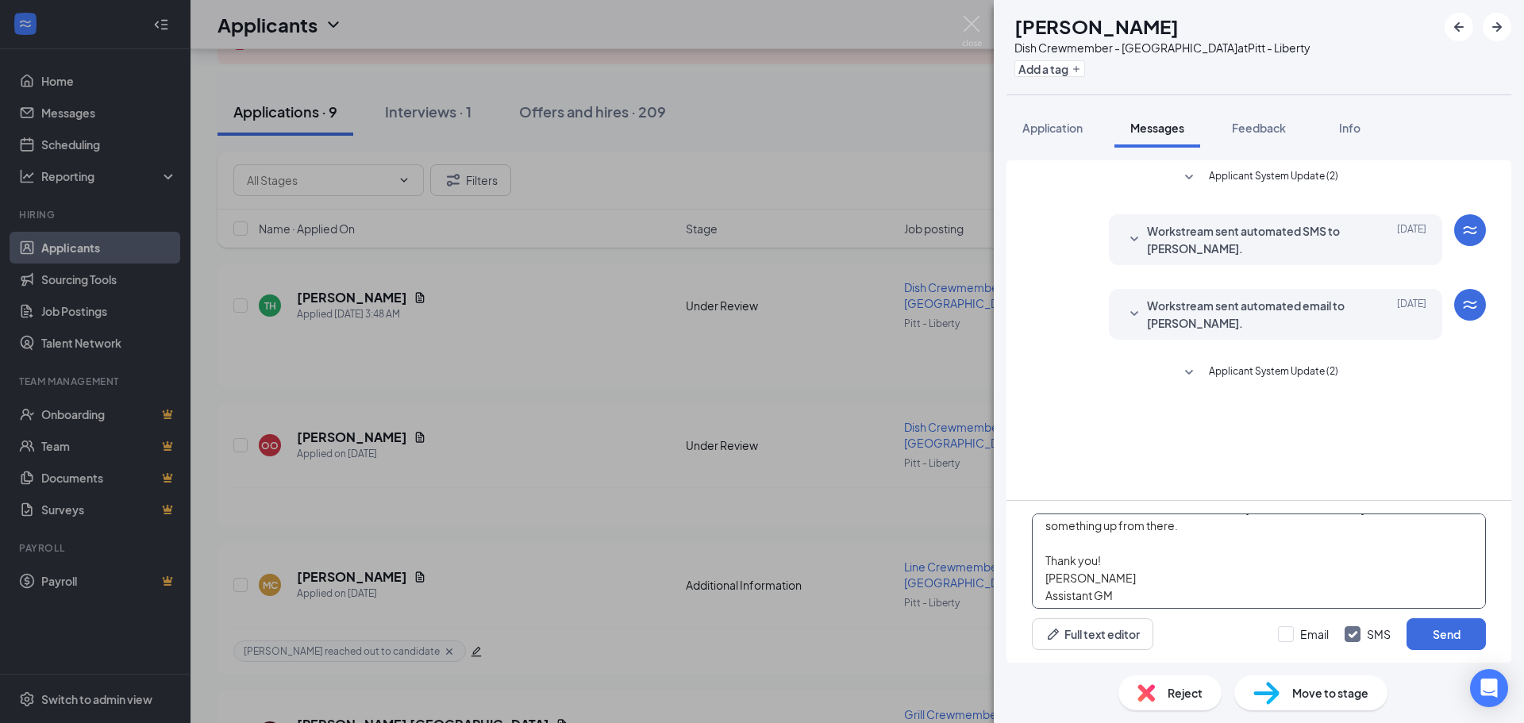
scroll to position [97, 0]
type textarea "Hi [PERSON_NAME] - Thanks for applying to Roots Natural Kitchen in [GEOGRAPHIC_…"
click at [1450, 633] on button "Send" at bounding box center [1446, 634] width 79 height 32
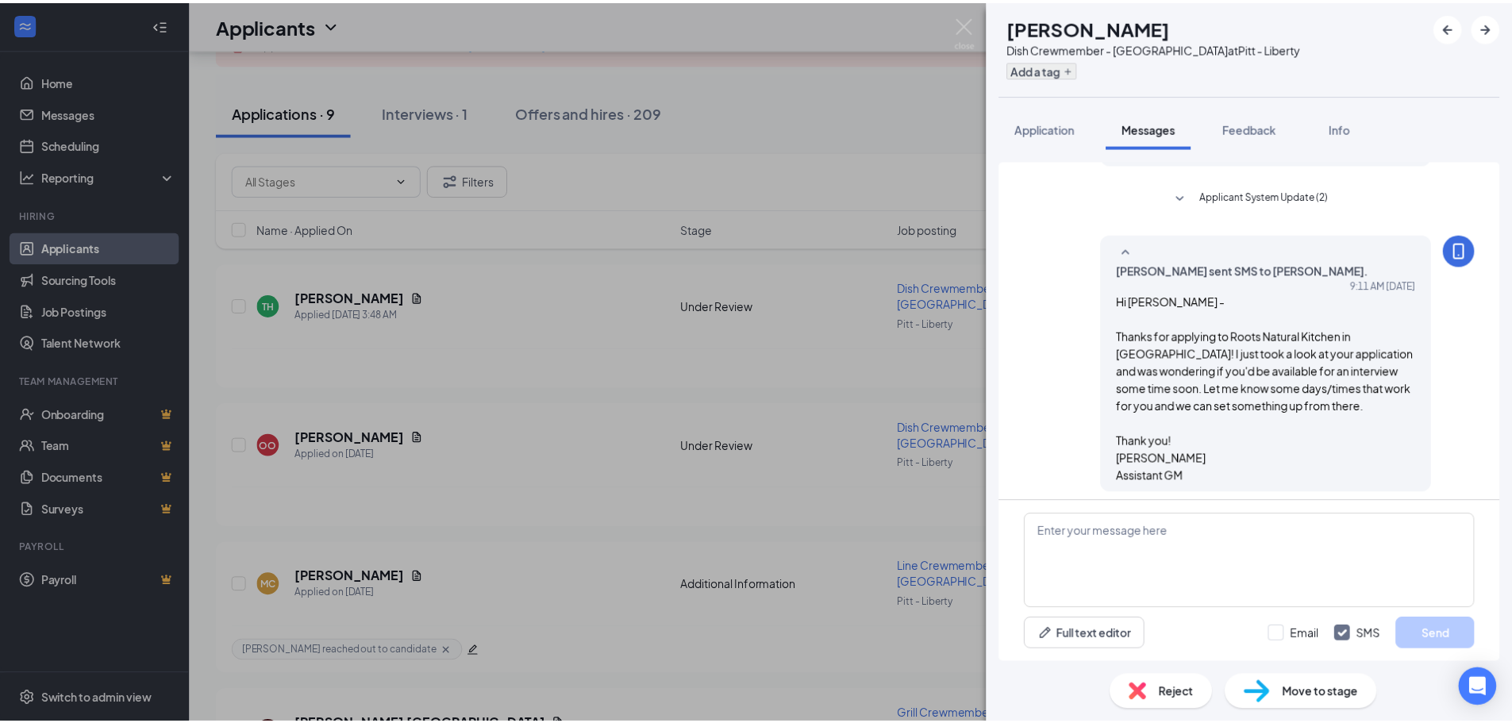
scroll to position [178, 0]
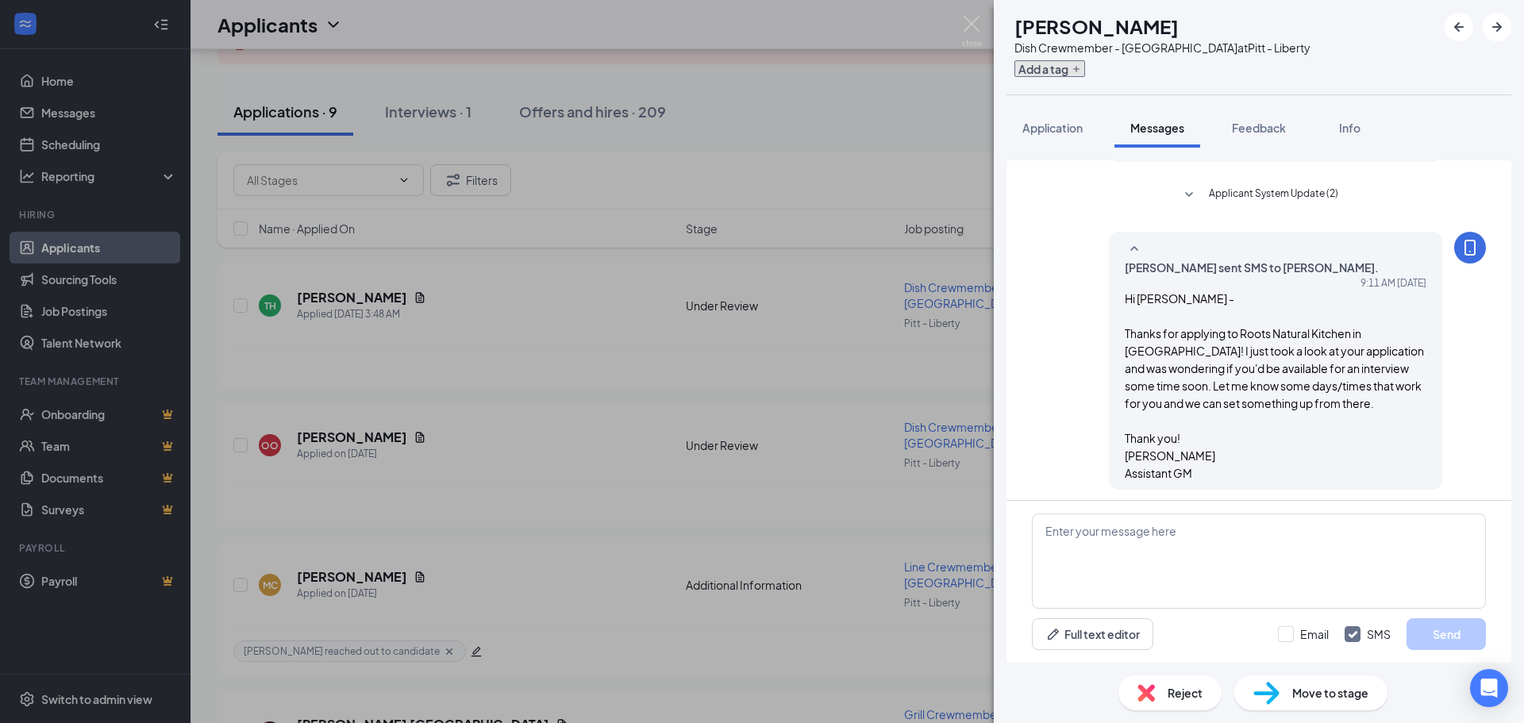
click at [1085, 75] on button "Add a tag" at bounding box center [1050, 68] width 71 height 17
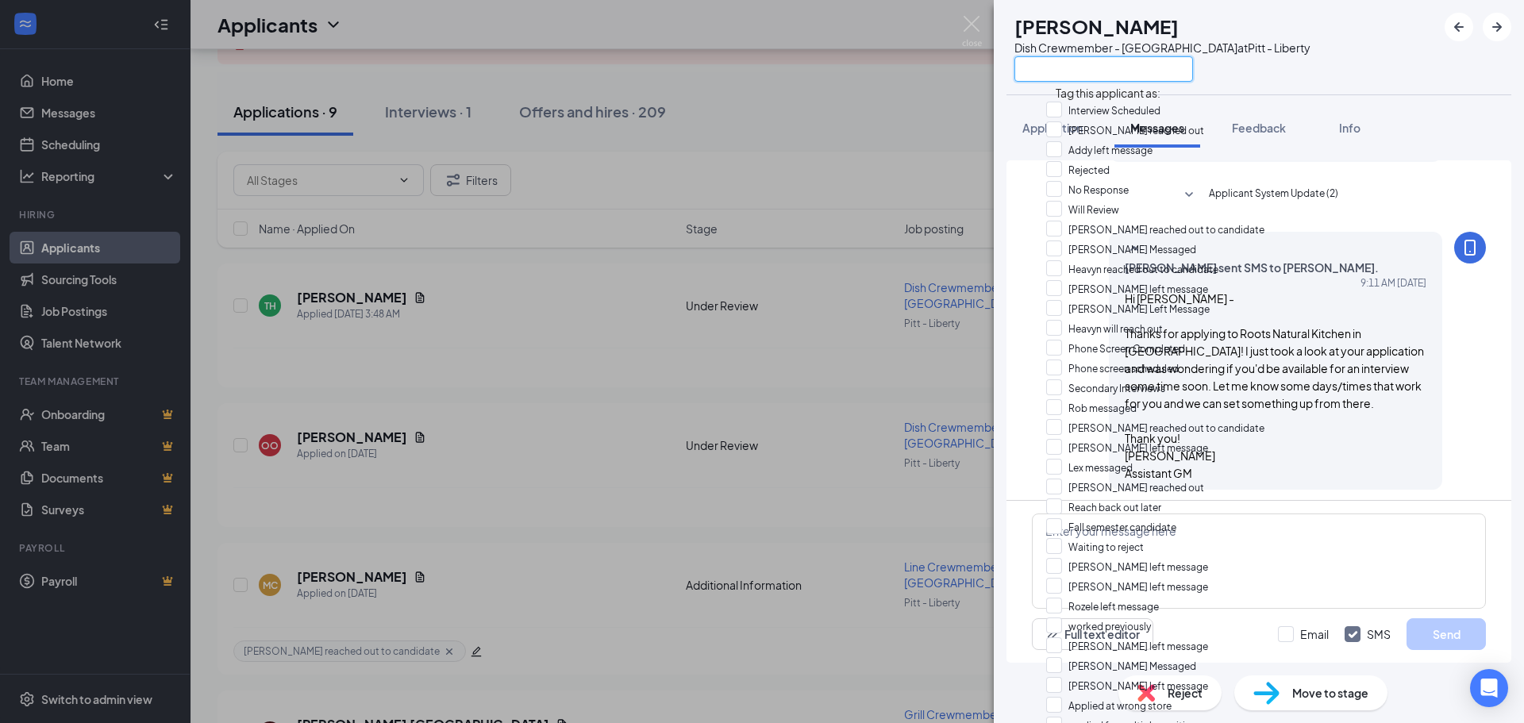
click at [1131, 78] on input "text" at bounding box center [1104, 68] width 179 height 25
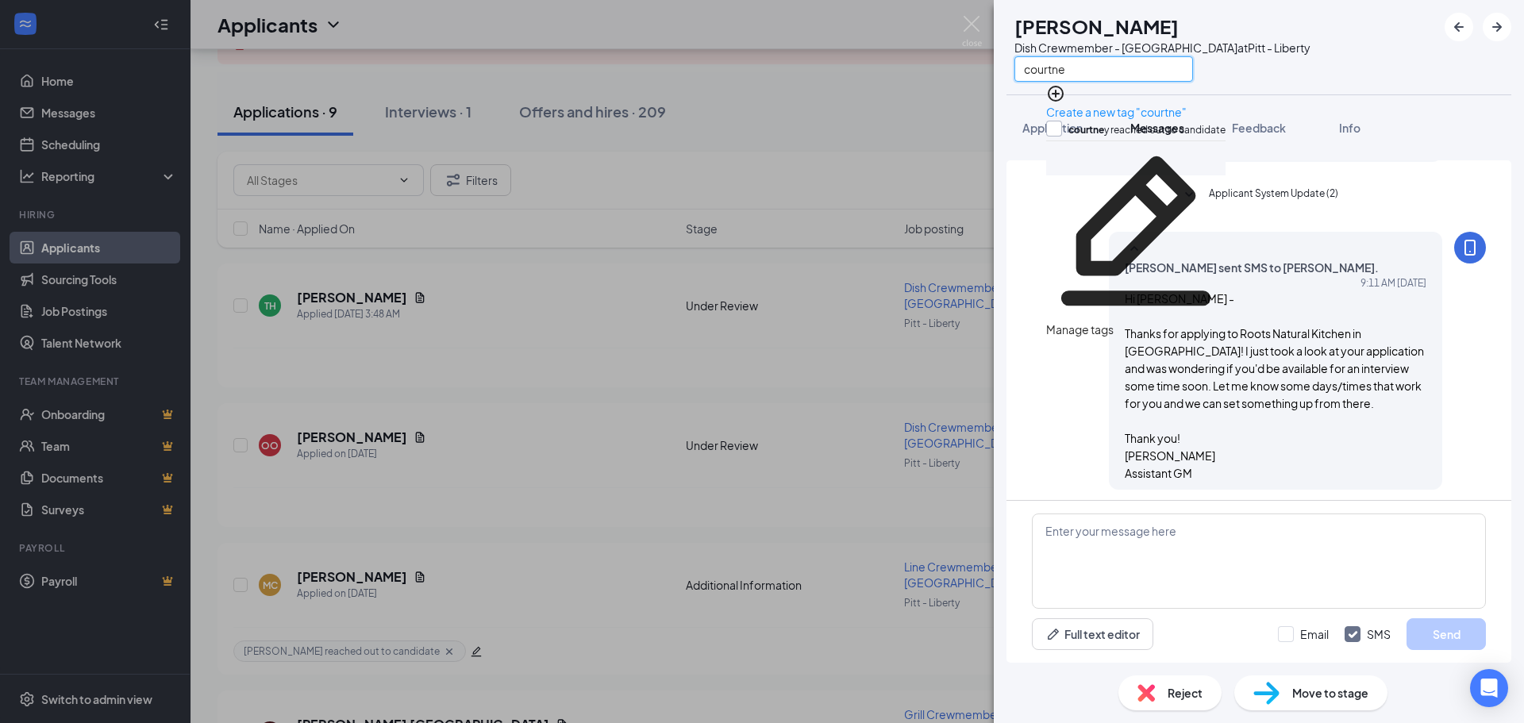
type input "courtne"
click at [1061, 129] on input "courtne y reached out to candidate" at bounding box center [1135, 129] width 179 height 17
checkbox input "true"
click at [903, 372] on div "OO [PERSON_NAME] Dish Crewmember - Liberty Ave at Pitt - Liberty courtne Applic…" at bounding box center [762, 361] width 1524 height 723
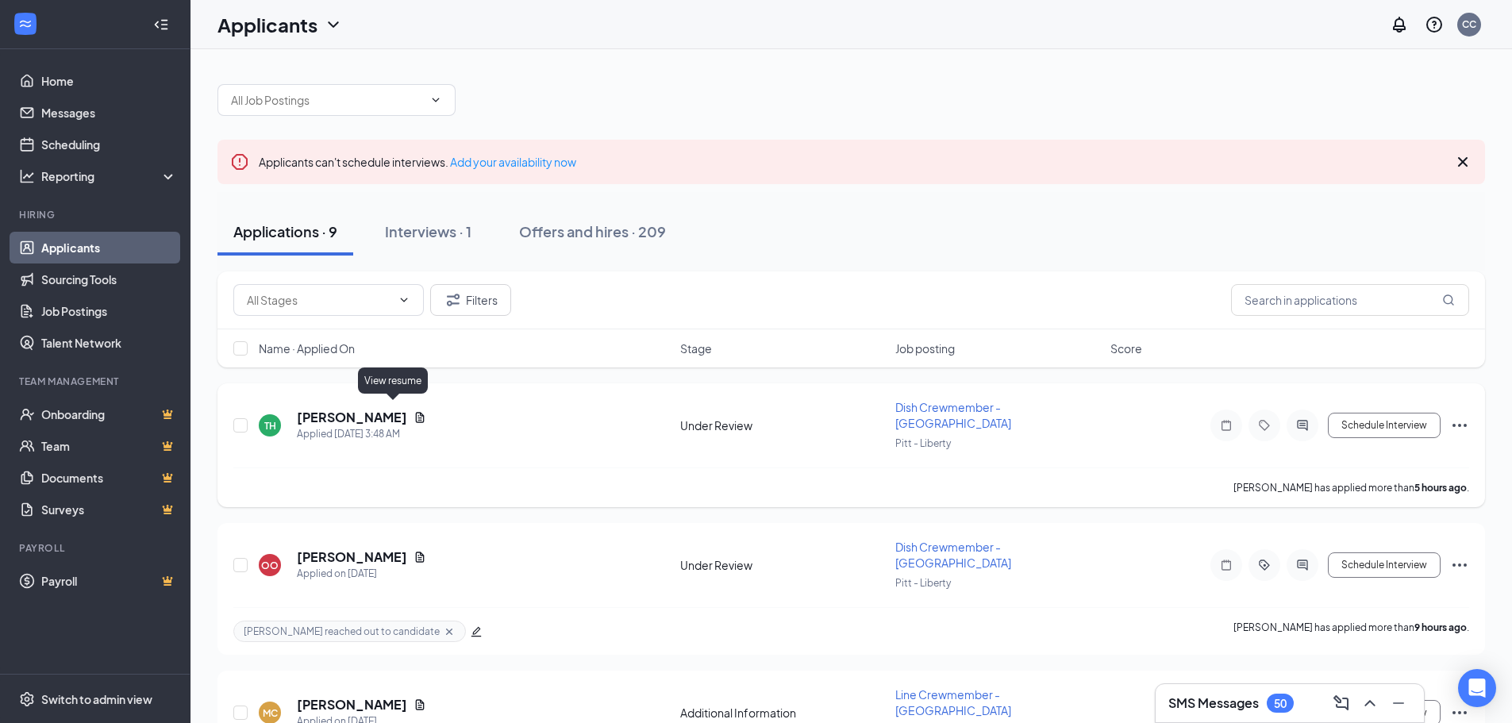
click at [414, 411] on icon "Document" at bounding box center [420, 417] width 13 height 13
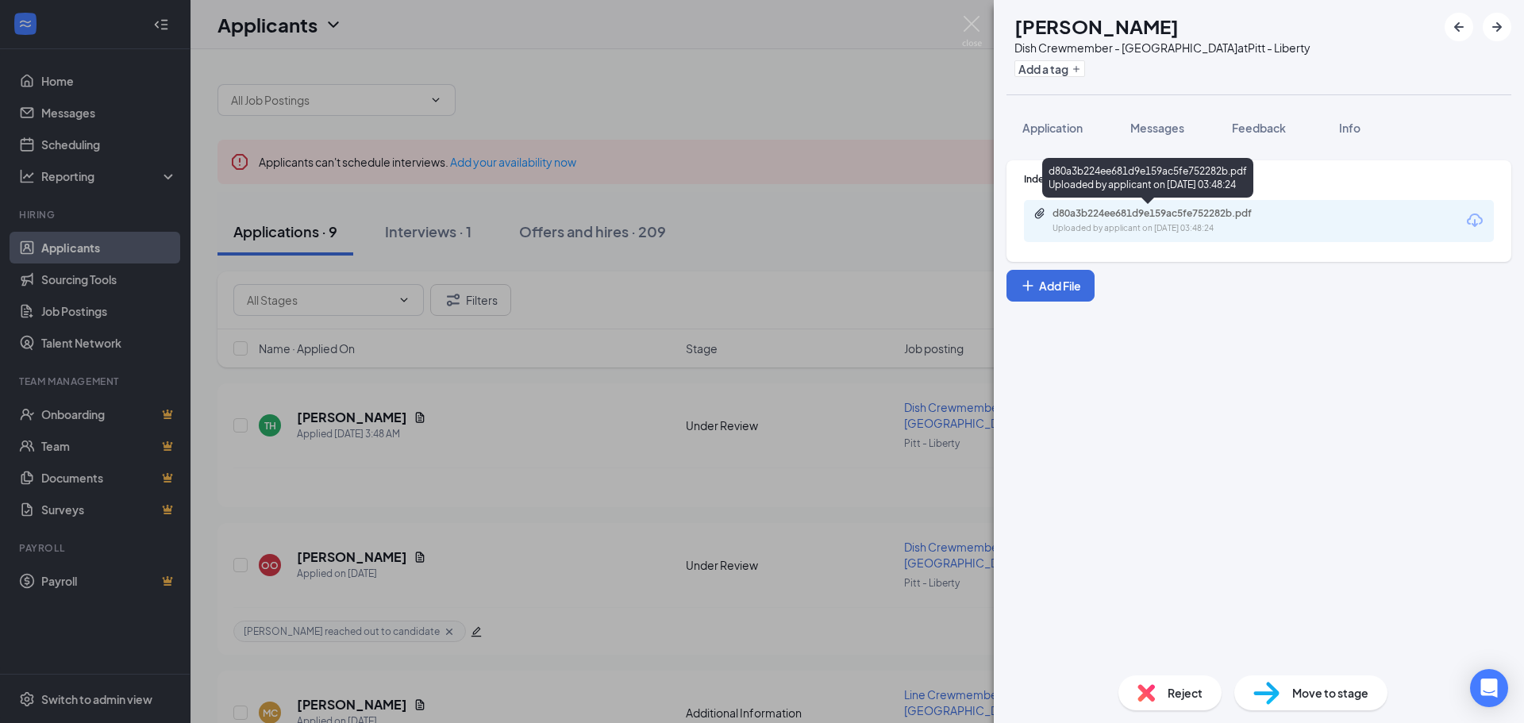
click at [1201, 225] on div "Uploaded by applicant on [DATE] 03:48:24" at bounding box center [1172, 228] width 238 height 13
click at [599, 507] on div "TH [PERSON_NAME] Dish Crewmember - Liberty Ave at Pitt - Liberty Add a tag Appl…" at bounding box center [762, 361] width 1524 height 723
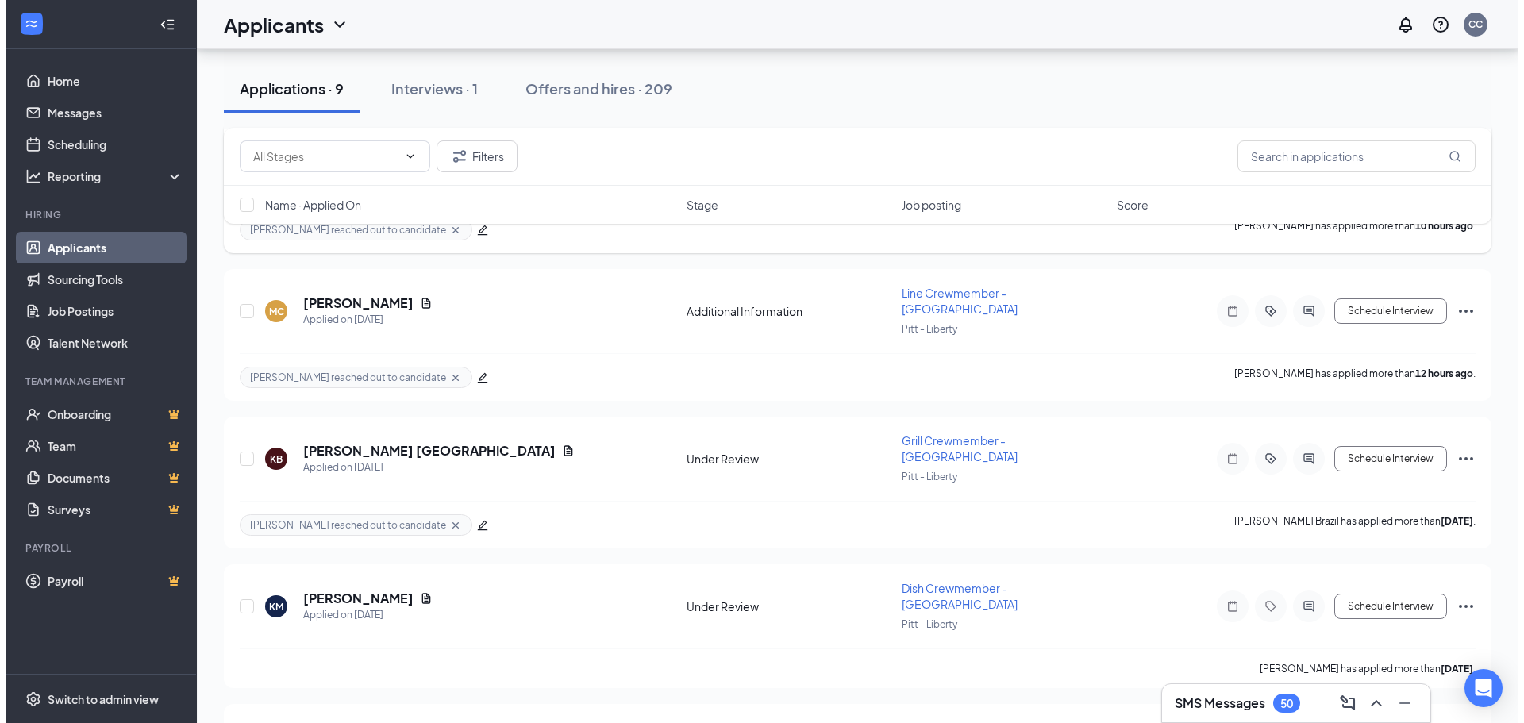
scroll to position [476, 0]
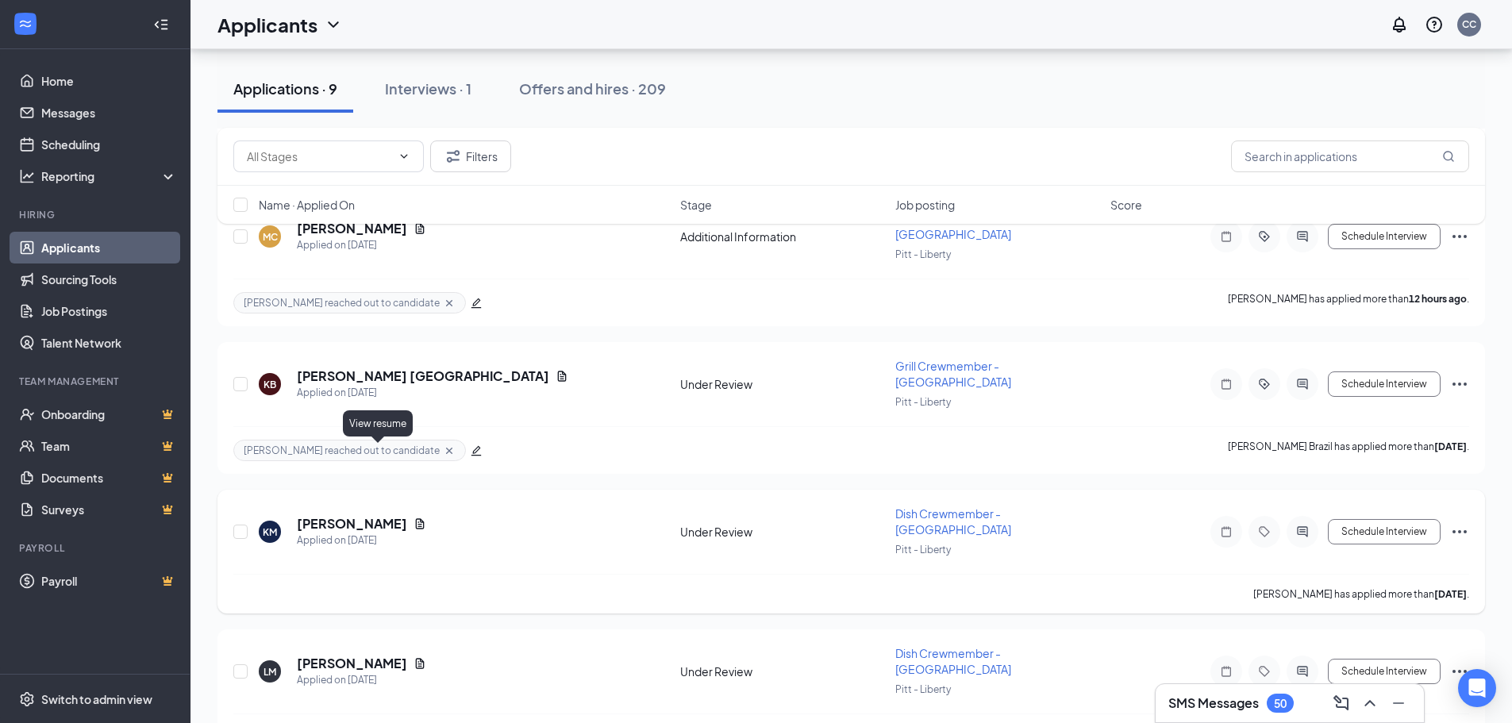
click at [416, 518] on icon "Document" at bounding box center [420, 523] width 9 height 10
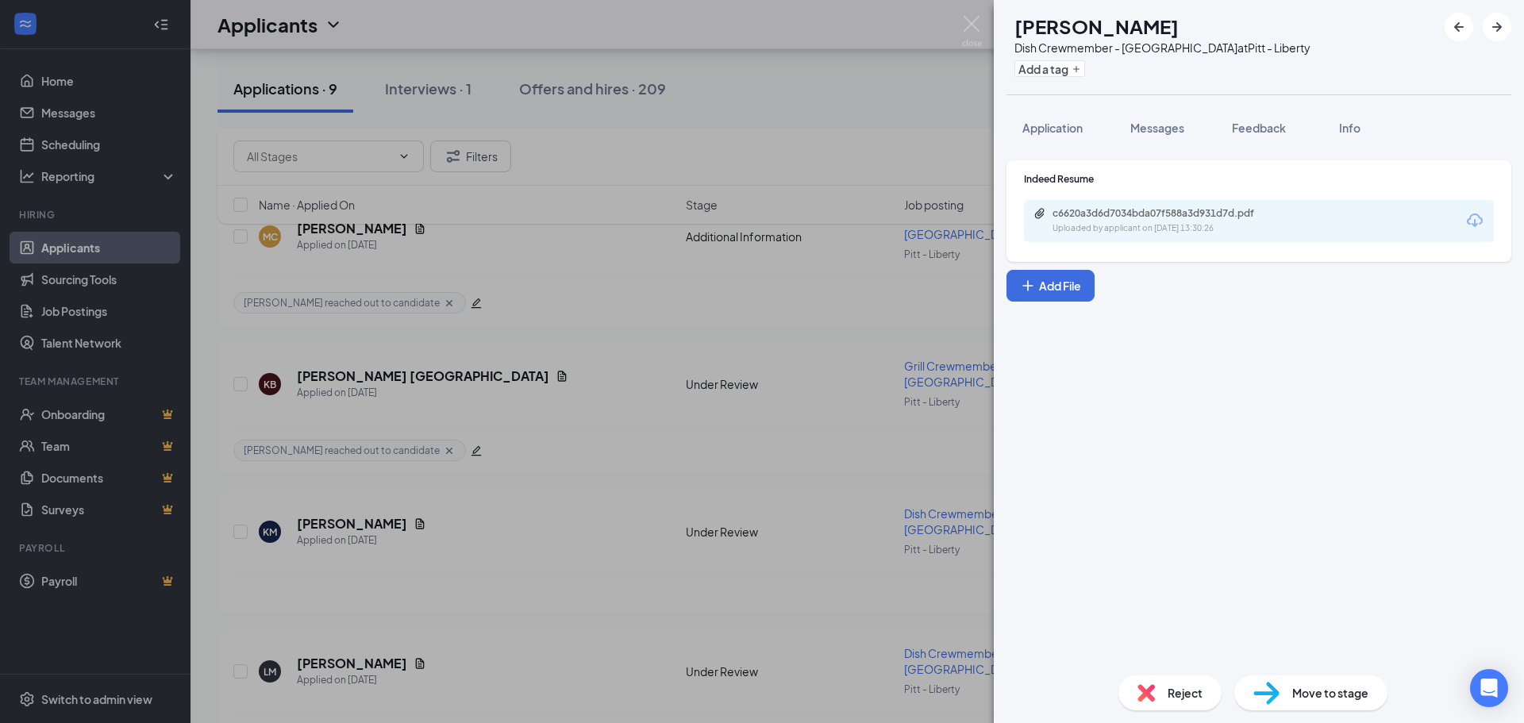
click at [1172, 229] on div "Uploaded by applicant on [DATE] 13:30:26" at bounding box center [1172, 228] width 238 height 13
click at [706, 486] on div "KM [PERSON_NAME] Dish Crewmember - Liberty Ave at Pitt - Liberty Add a tag Appl…" at bounding box center [762, 361] width 1524 height 723
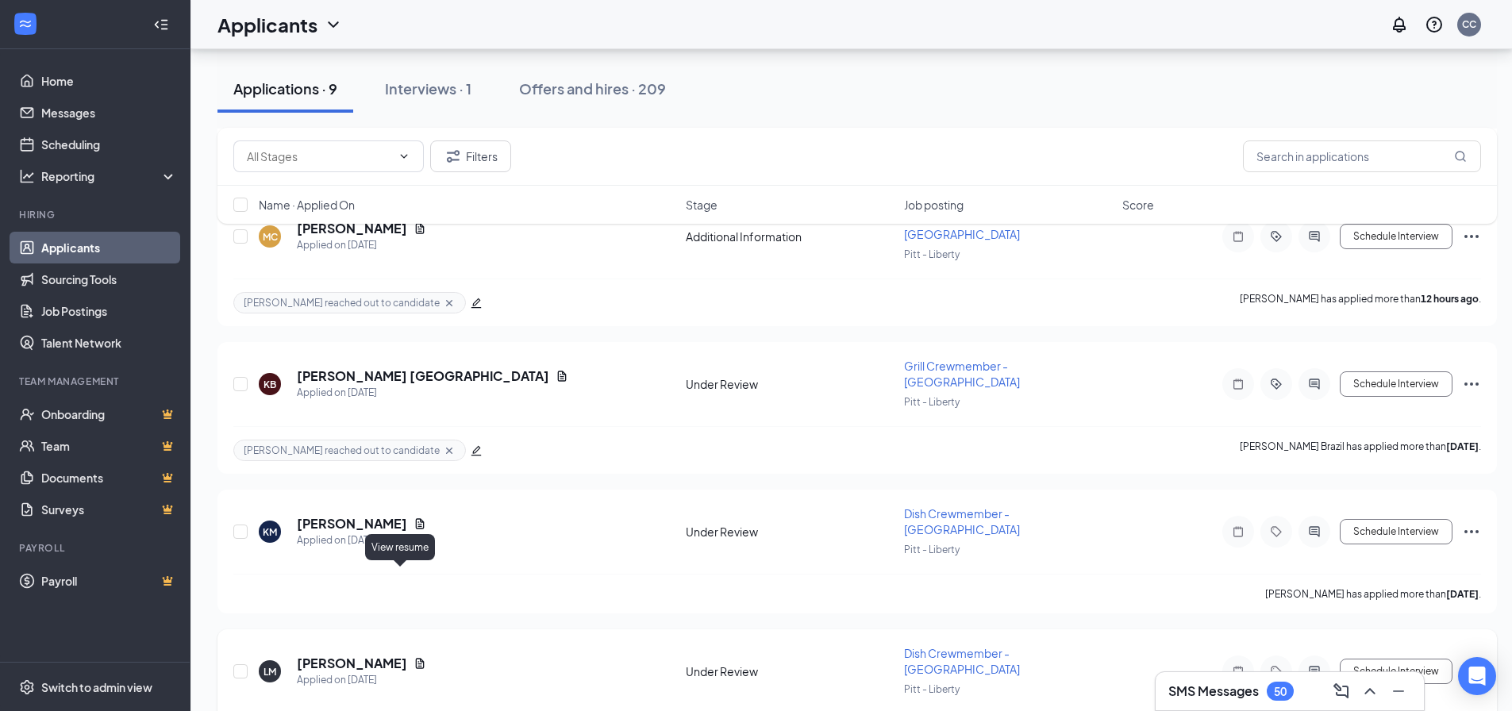
click at [416, 658] on icon "Document" at bounding box center [420, 663] width 9 height 10
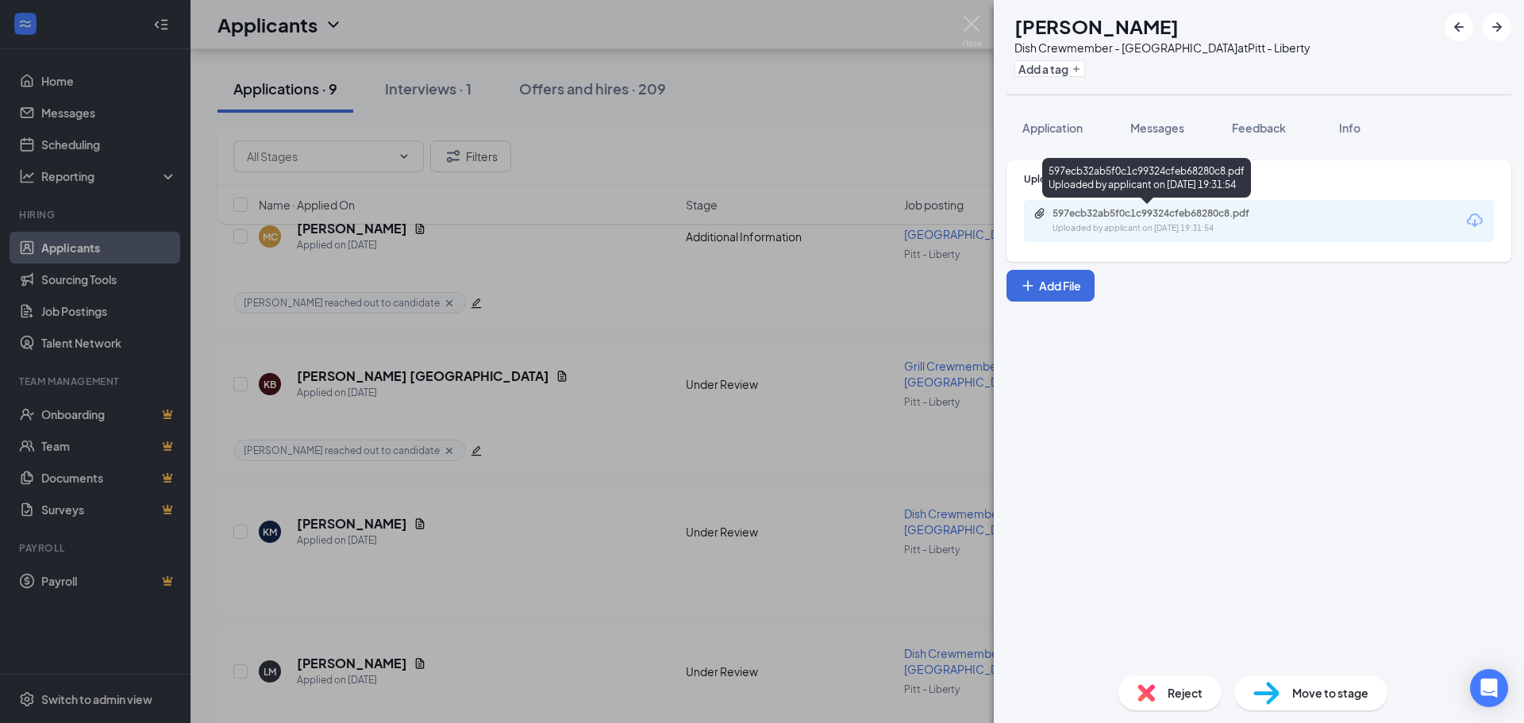
click at [1257, 212] on div "597ecb32ab5f0c1c99324cfeb68280c8.pdf" at bounding box center [1164, 213] width 222 height 13
click at [780, 271] on div "LM [PERSON_NAME] Dish Crewmember - Liberty Ave at Pitt - Liberty Add a tag Appl…" at bounding box center [762, 361] width 1524 height 723
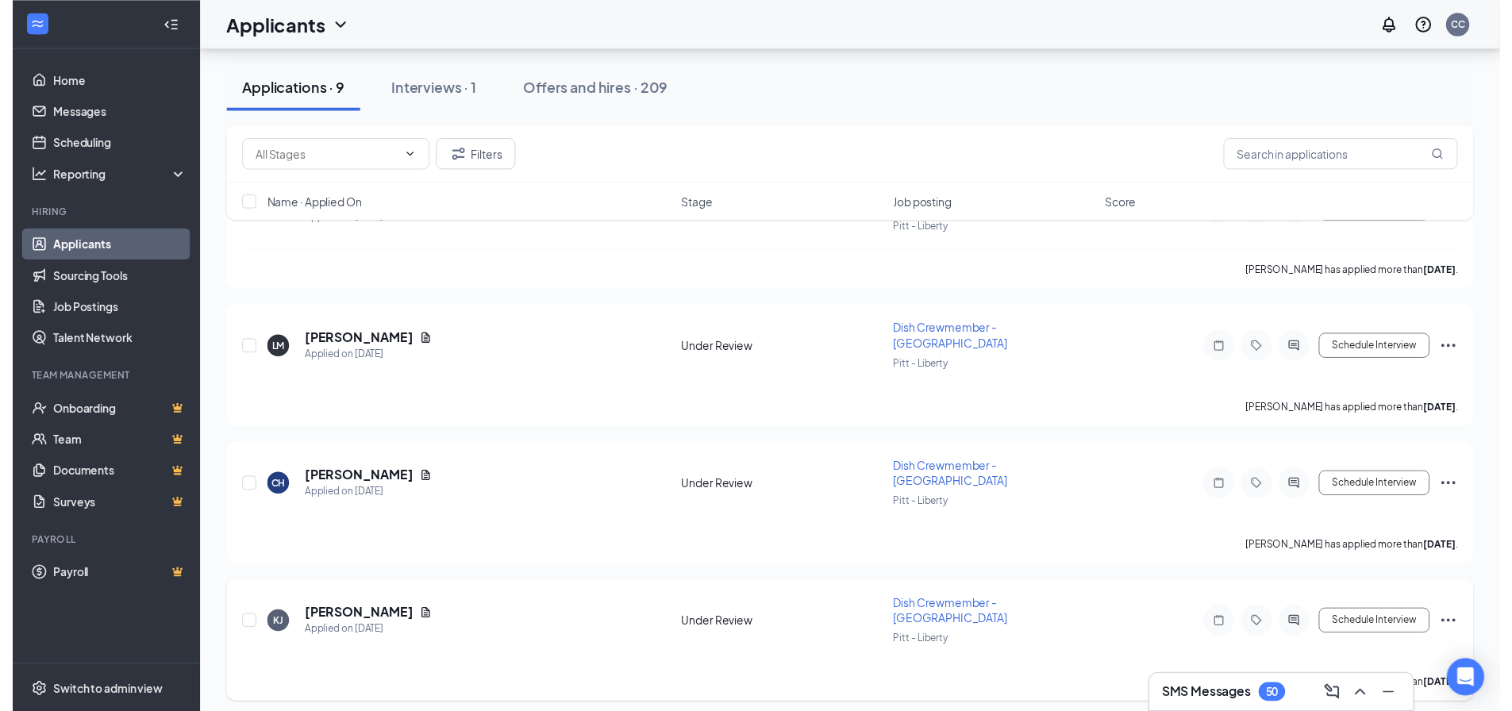
scroll to position [802, 0]
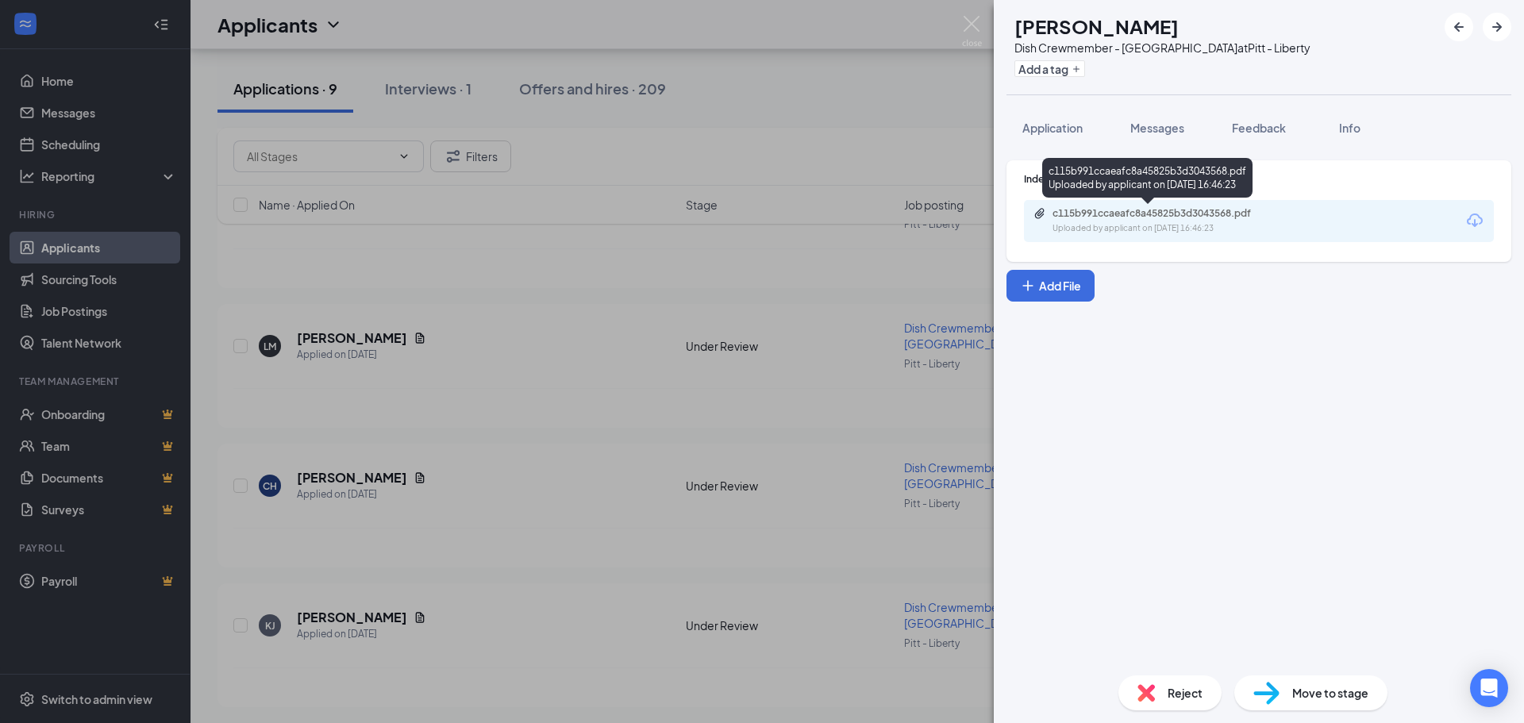
click at [1234, 223] on div "Uploaded by applicant on [DATE] 16:46:23" at bounding box center [1172, 228] width 238 height 13
click at [1166, 694] on div "Reject" at bounding box center [1170, 693] width 103 height 35
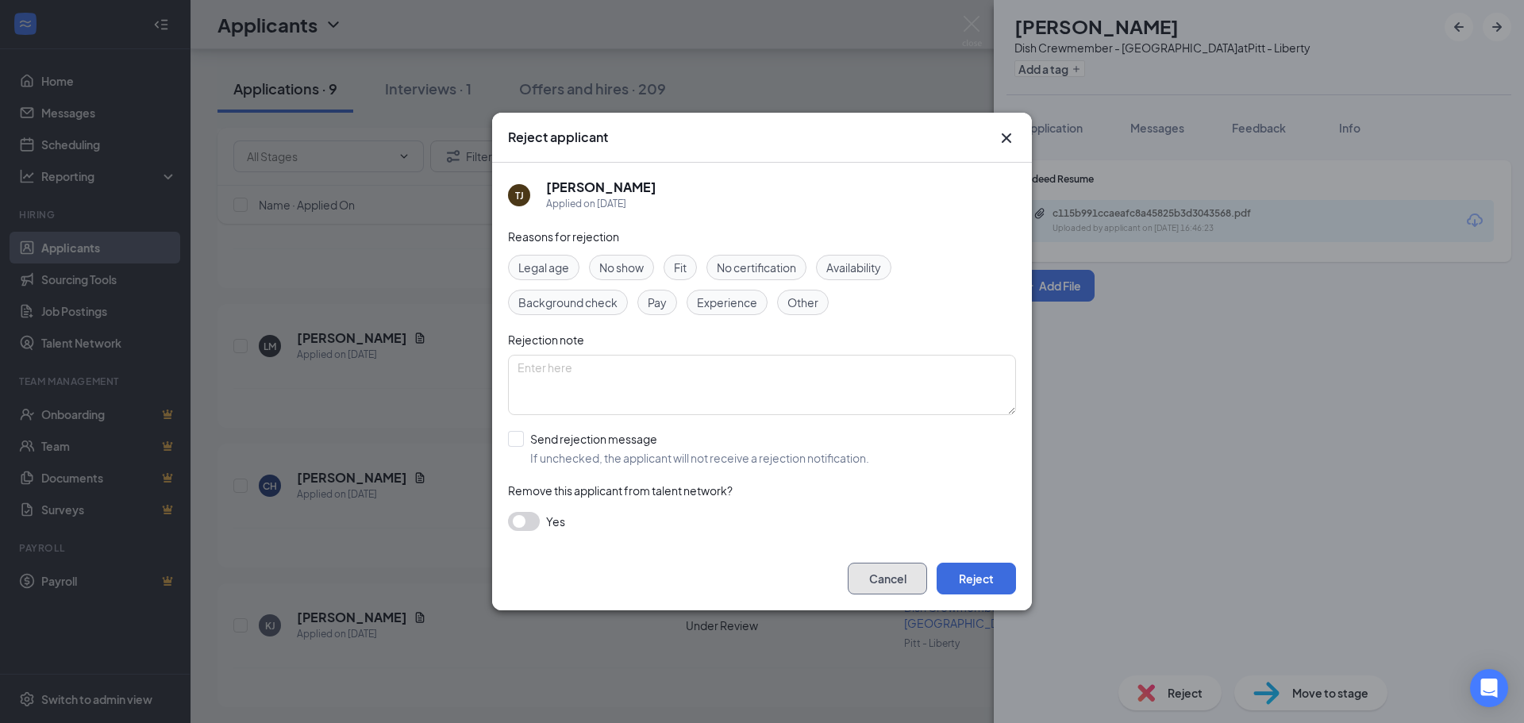
click at [874, 587] on button "Cancel" at bounding box center [887, 579] width 79 height 32
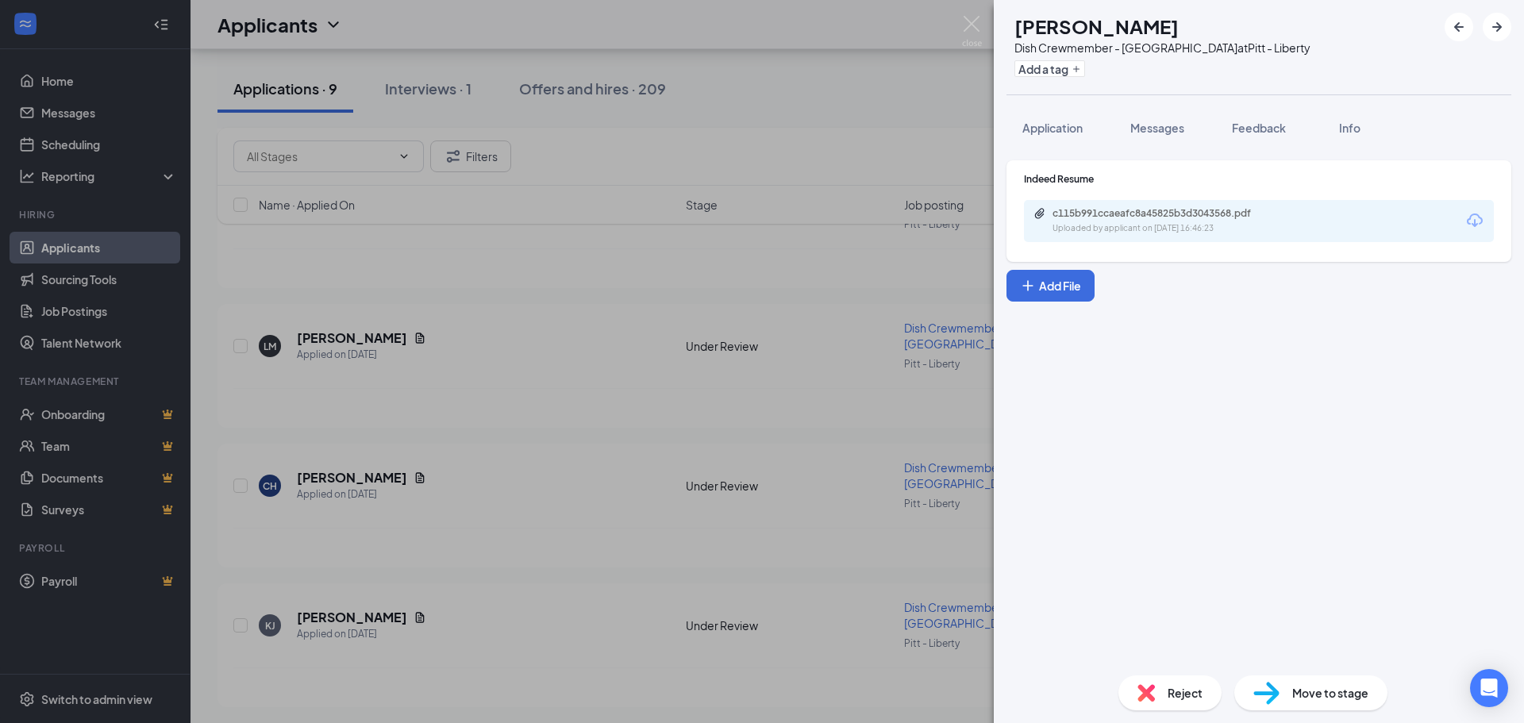
click at [474, 409] on div "TJ [PERSON_NAME] Dish Crewmember - Liberty Ave at Pitt - Liberty Add a tag Appl…" at bounding box center [762, 361] width 1524 height 723
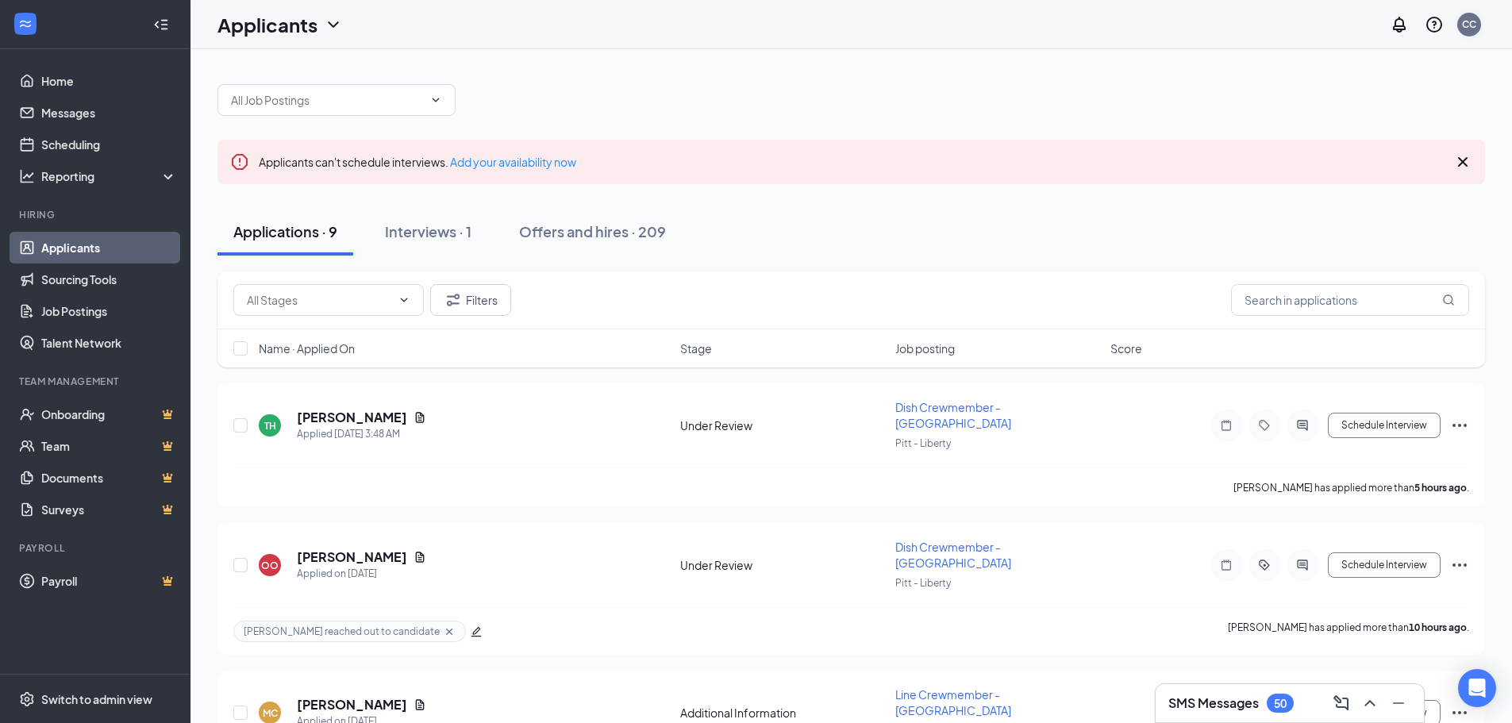
click at [1474, 25] on div "CC" at bounding box center [1469, 23] width 14 height 13
click at [1361, 185] on div "Log out" at bounding box center [1350, 177] width 92 height 16
